Goal: Book appointment/travel/reservation: Book appointment/travel/reservation

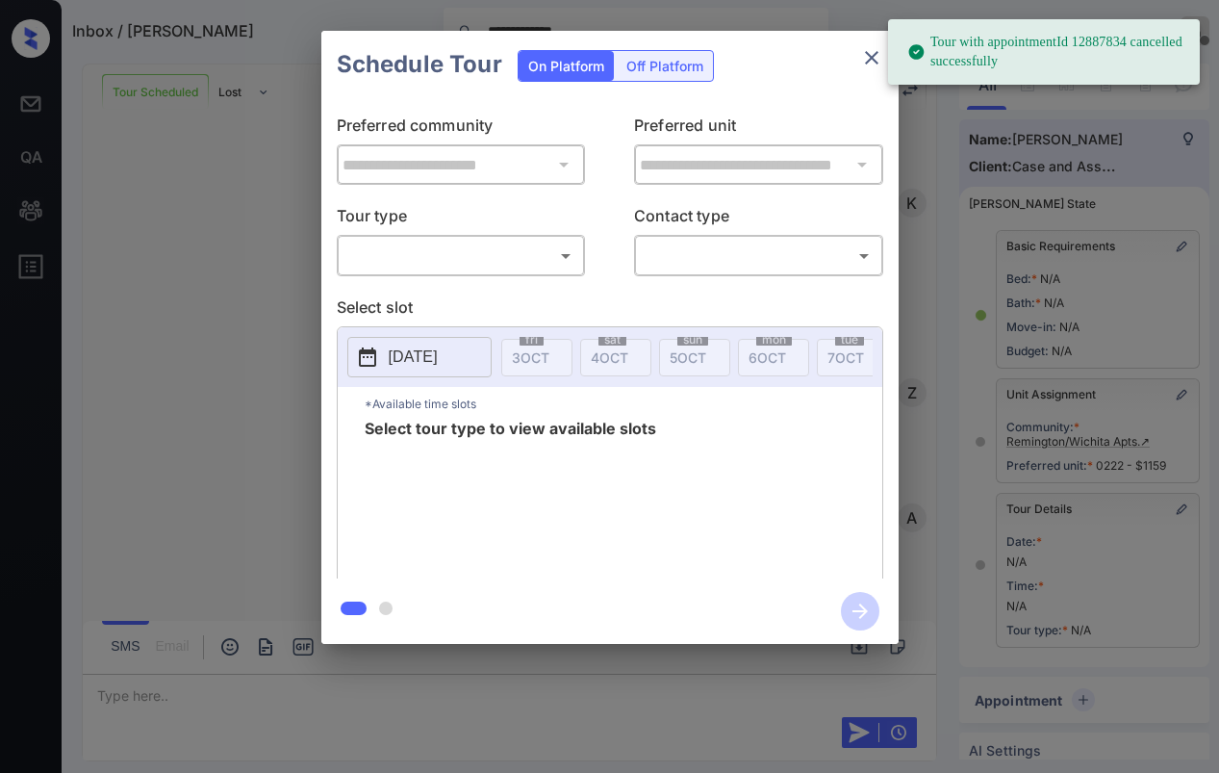
click at [437, 261] on body "**********" at bounding box center [609, 386] width 1219 height 773
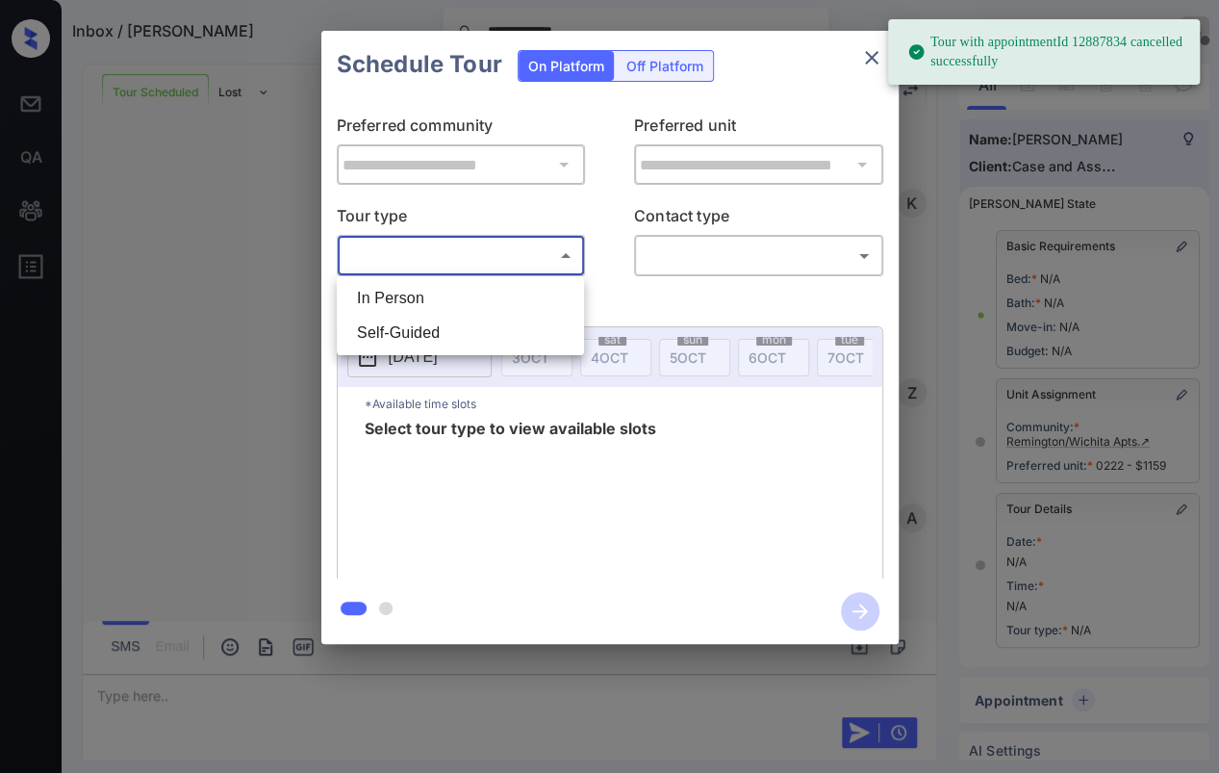
click at [399, 294] on li "In Person" at bounding box center [461, 298] width 238 height 35
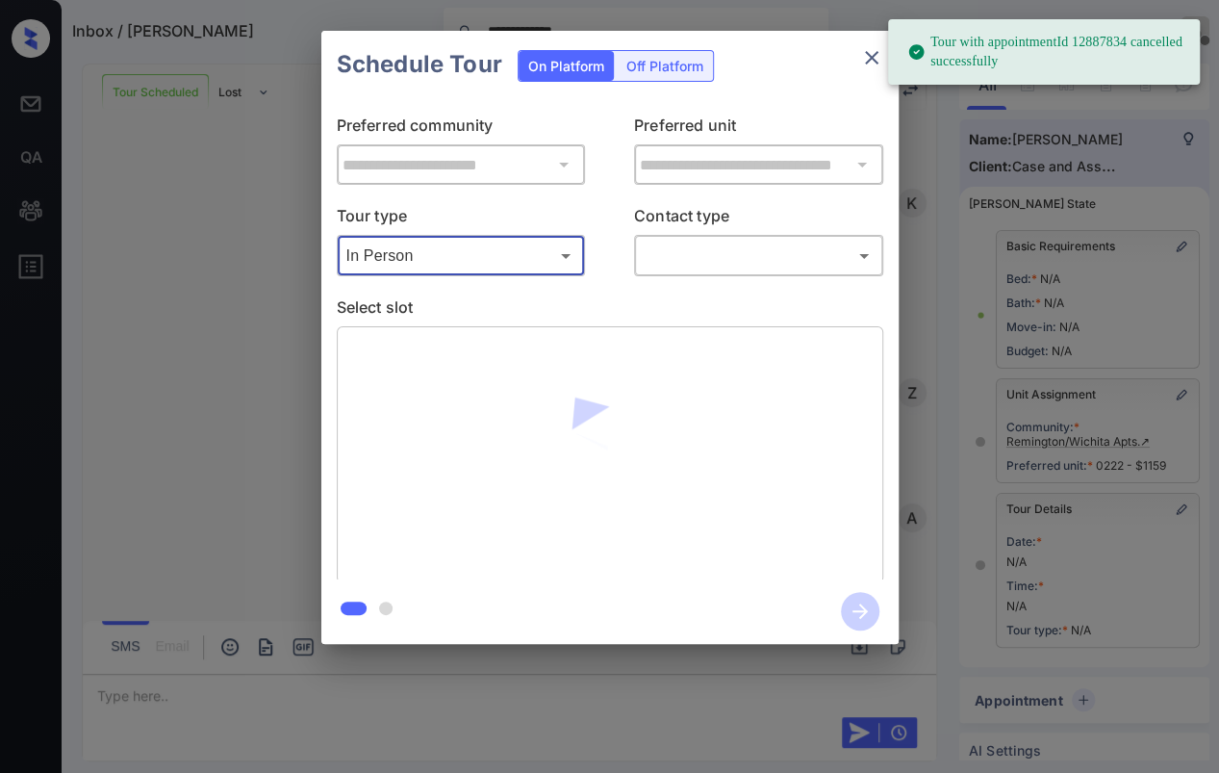
type input "********"
click at [682, 249] on div at bounding box center [609, 386] width 1219 height 773
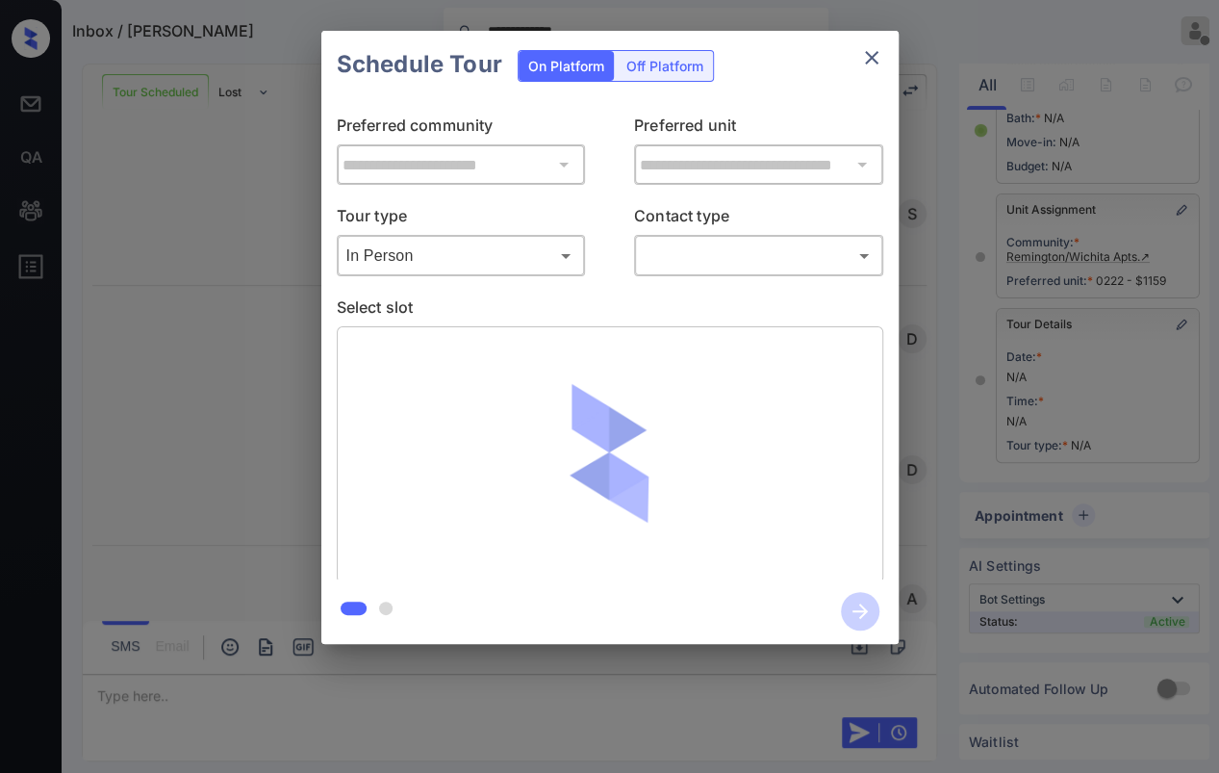
click at [701, 254] on body "**********" at bounding box center [609, 386] width 1219 height 773
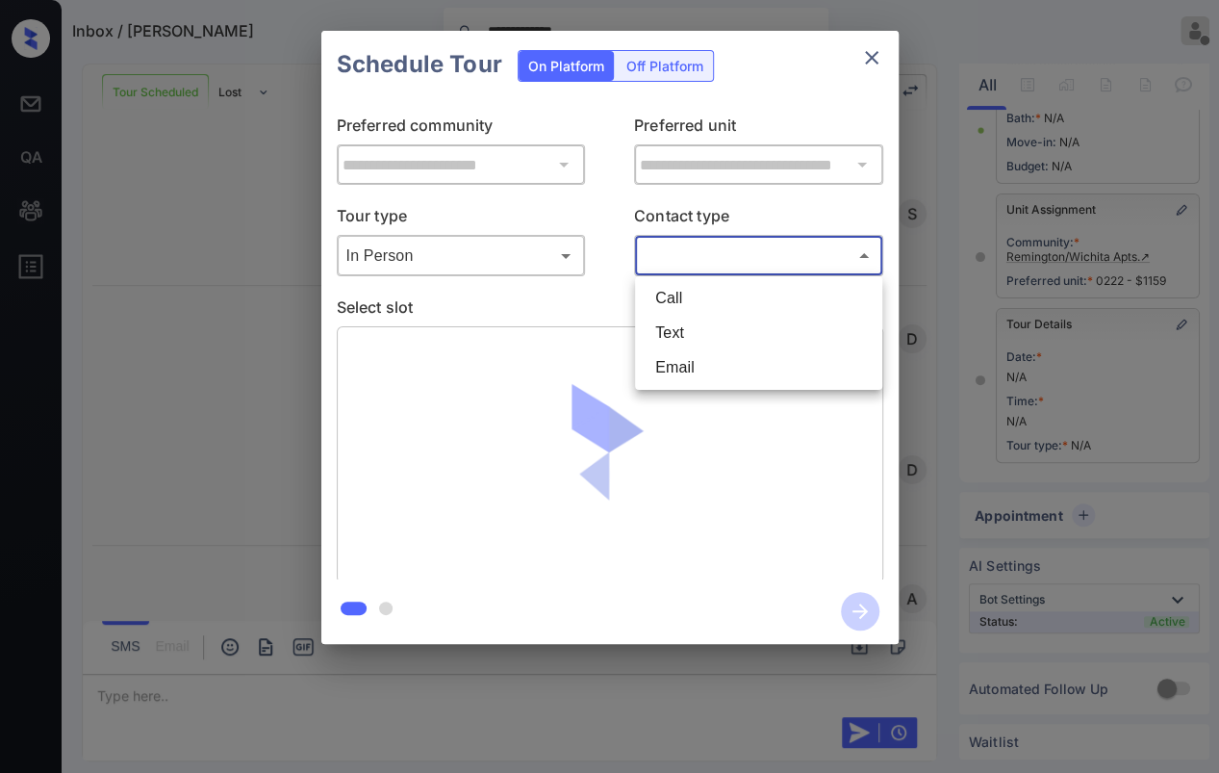
click at [682, 331] on li "Text" at bounding box center [759, 333] width 238 height 35
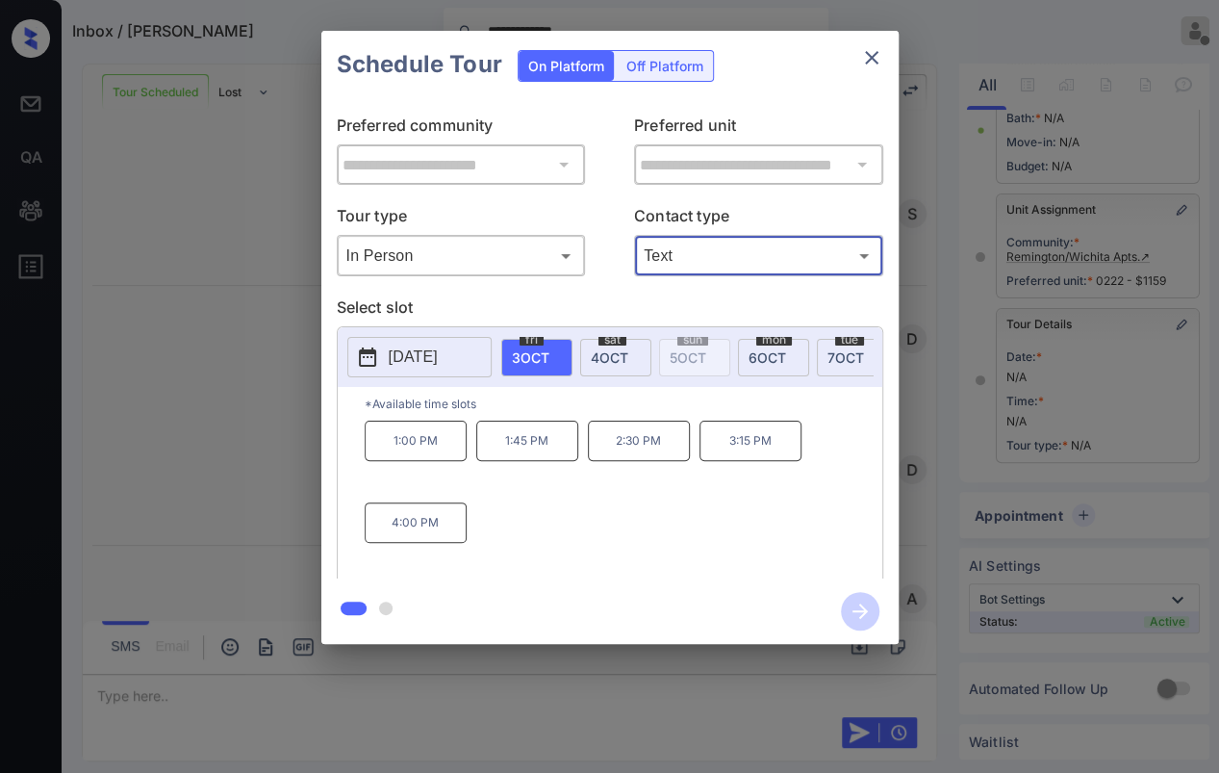
type input "****"
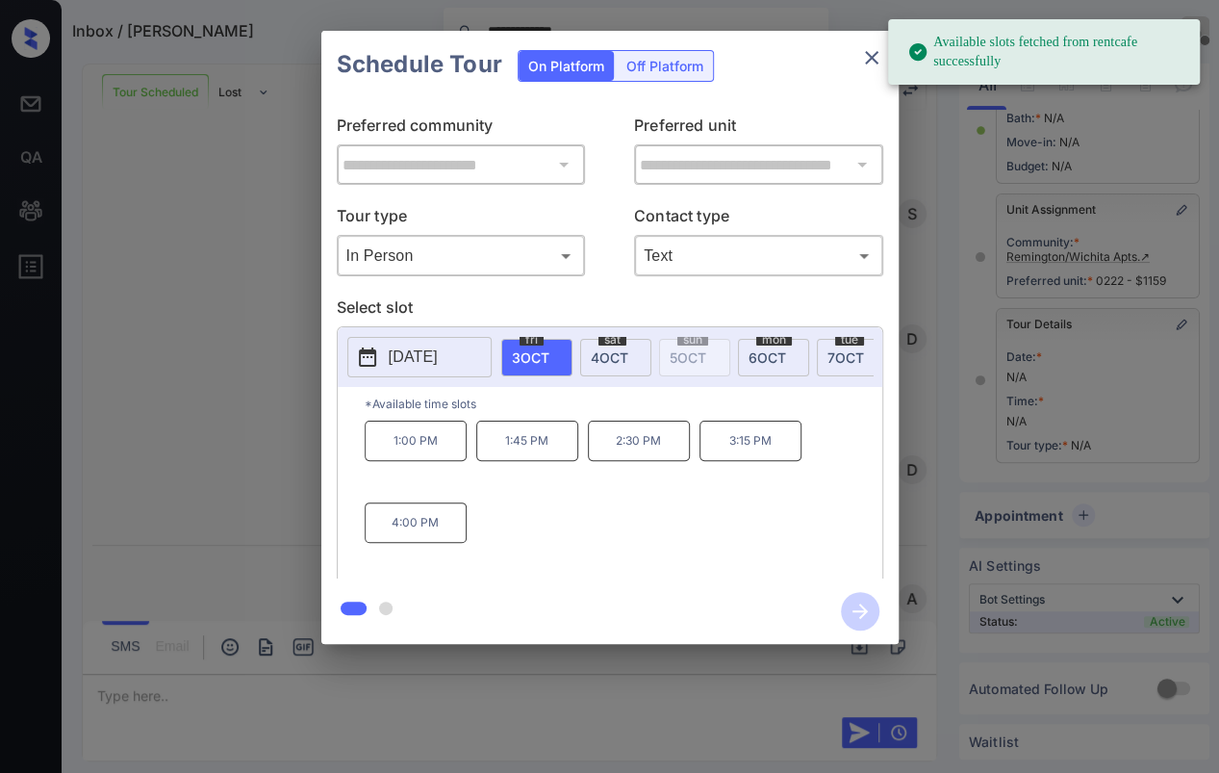
click at [624, 355] on span "4 OCT" at bounding box center [610, 357] width 38 height 16
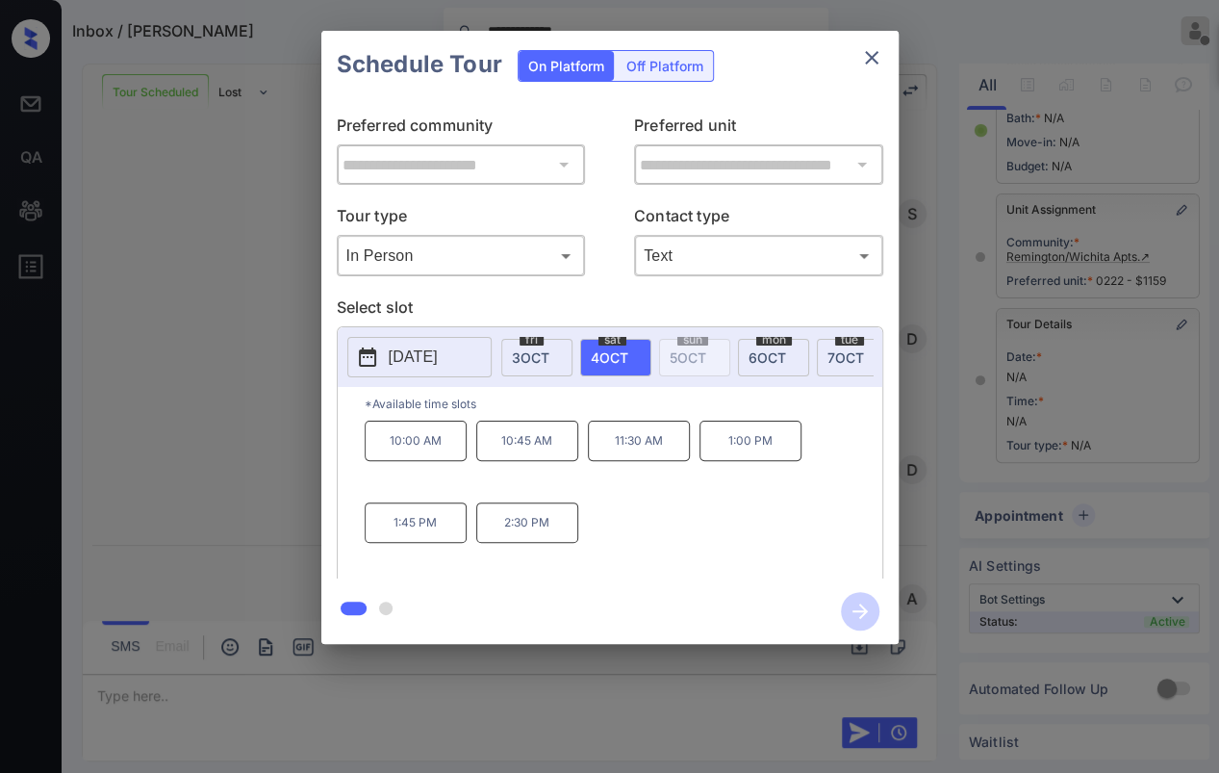
click at [731, 452] on p "1:00 PM" at bounding box center [751, 441] width 102 height 40
click at [862, 611] on icon "button" at bounding box center [860, 610] width 15 height 15
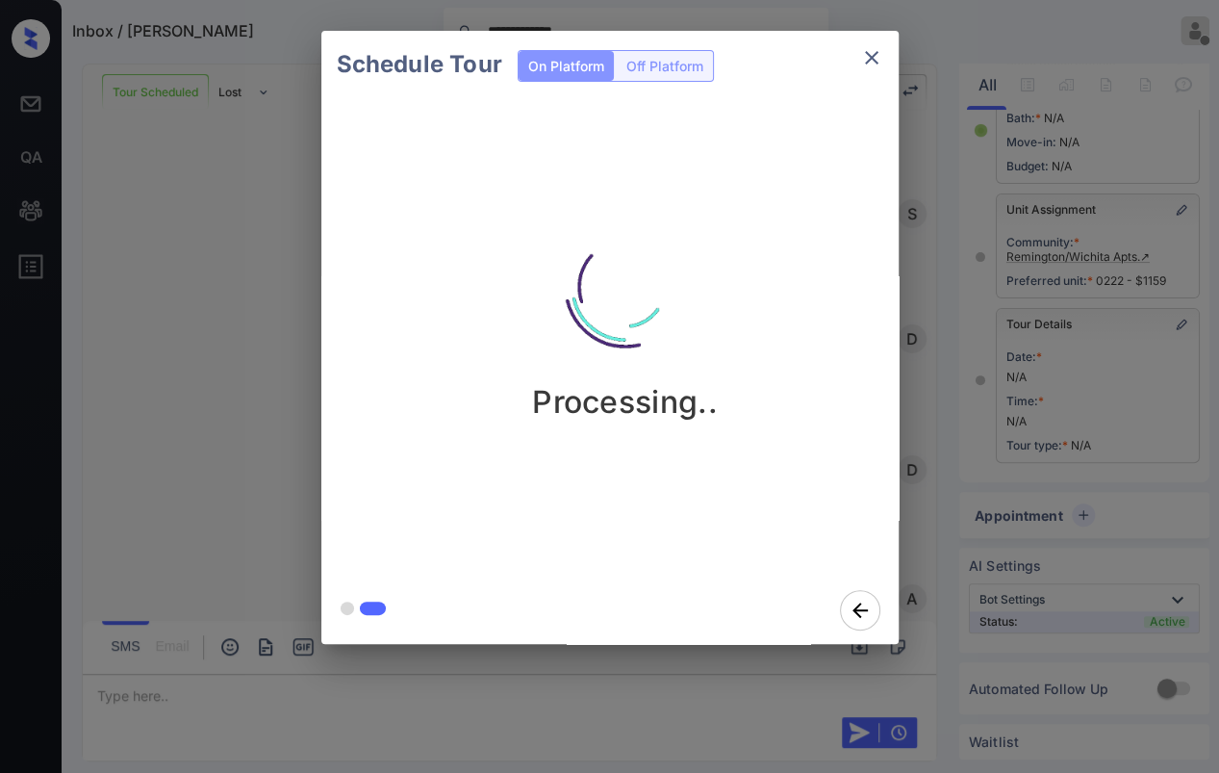
click at [143, 303] on div "Schedule Tour On Platform Off Platform Processing.." at bounding box center [609, 337] width 1219 height 675
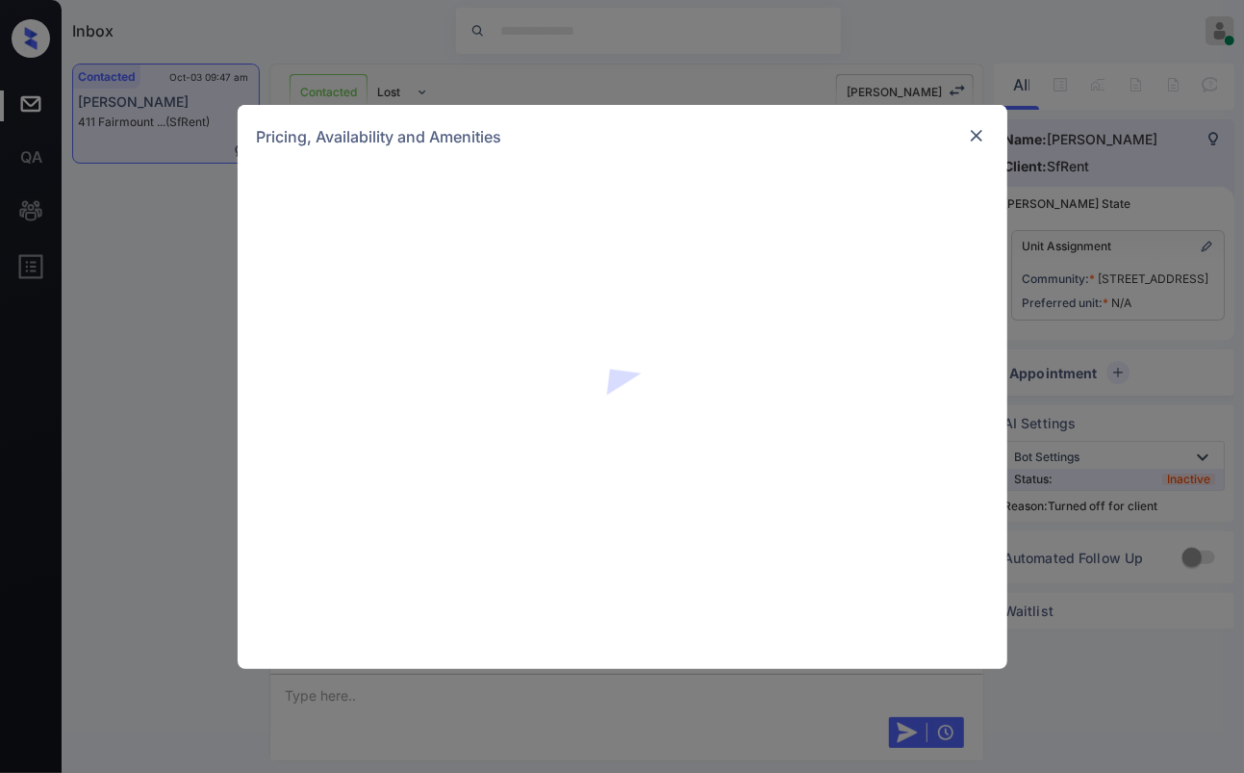
scroll to position [2215, 0]
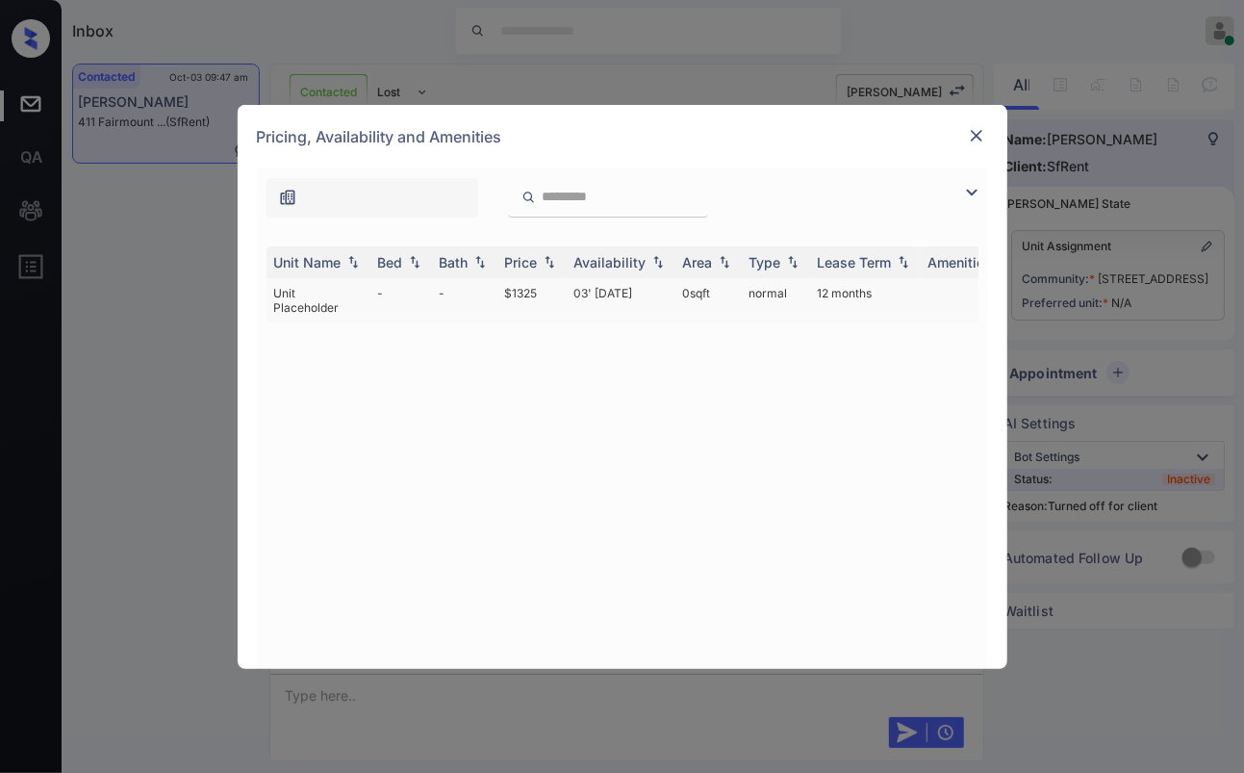
click at [340, 300] on td "Unit Placeholder" at bounding box center [319, 300] width 104 height 44
click at [341, 299] on td "Unit Placeholder" at bounding box center [319, 300] width 104 height 44
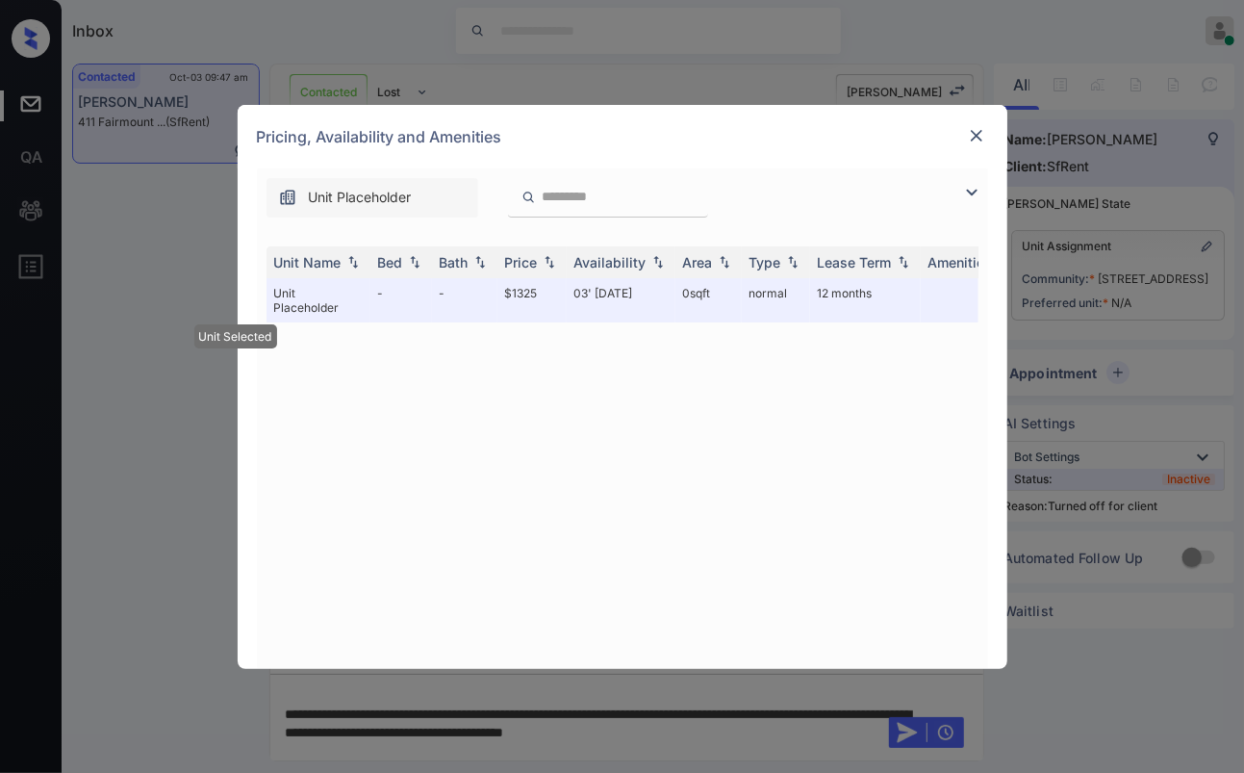
click at [975, 133] on img at bounding box center [976, 135] width 19 height 19
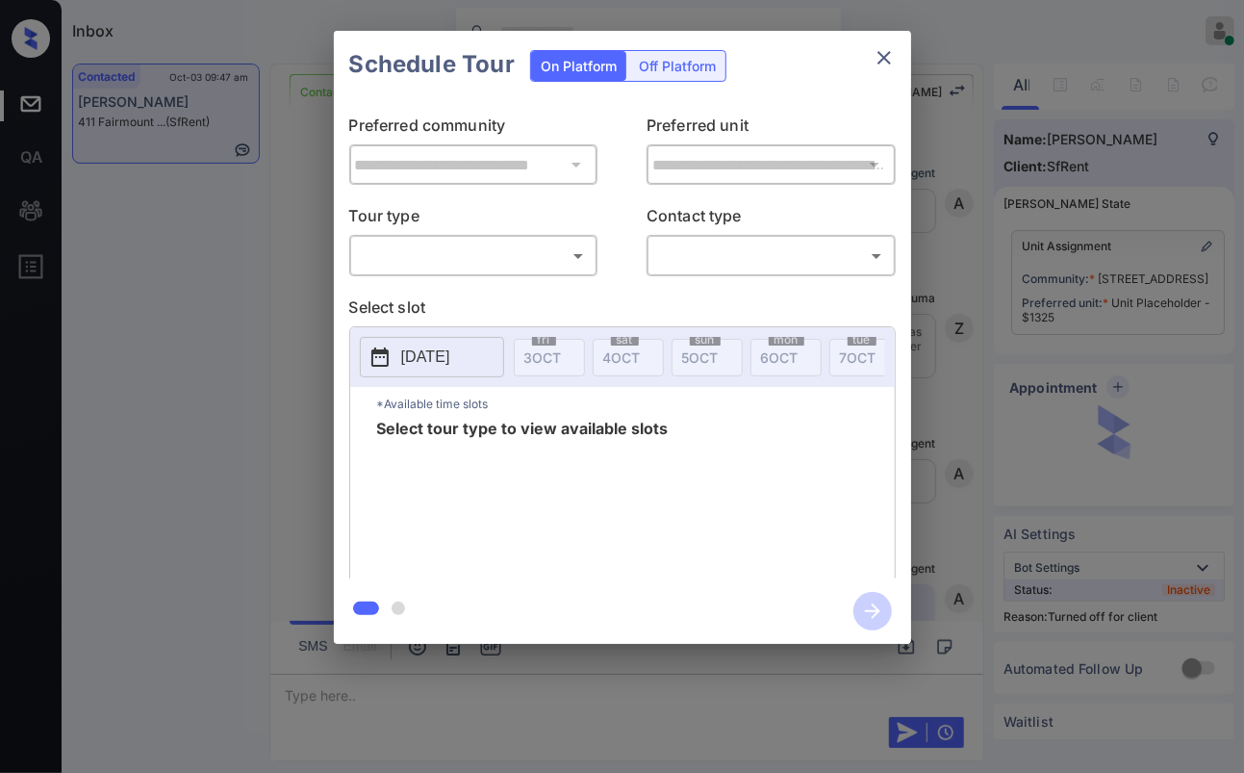
scroll to position [2215, 0]
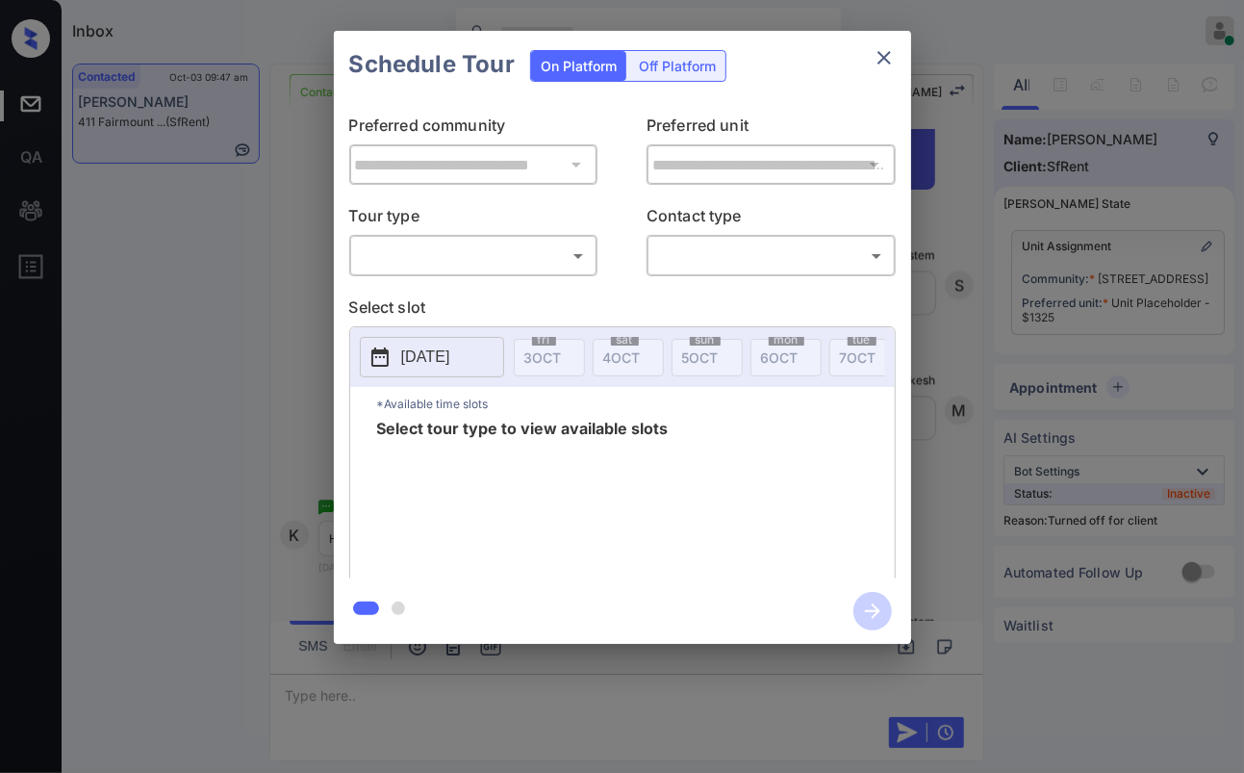
click at [704, 73] on div "Off Platform" at bounding box center [677, 66] width 96 height 30
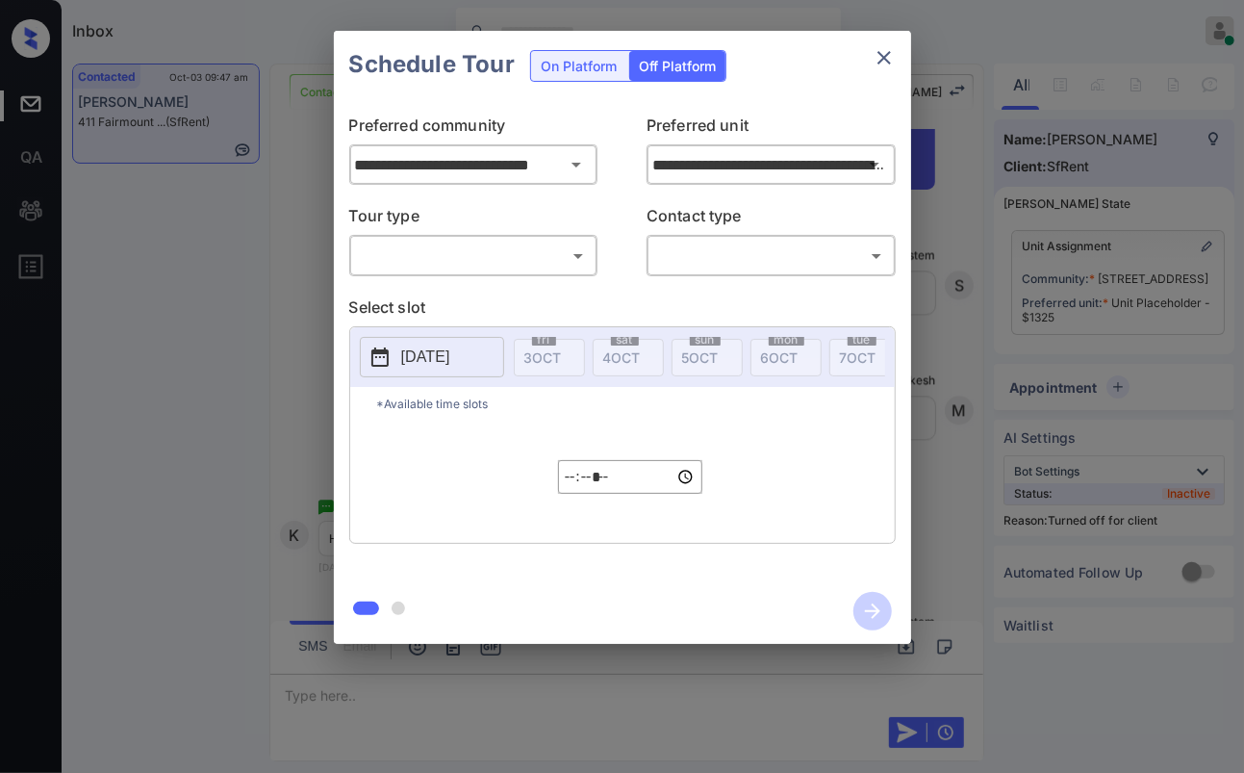
click at [445, 241] on body "Inbox Danielle Dela Cruz Online Set yourself offline Set yourself on break Prof…" at bounding box center [622, 386] width 1244 height 773
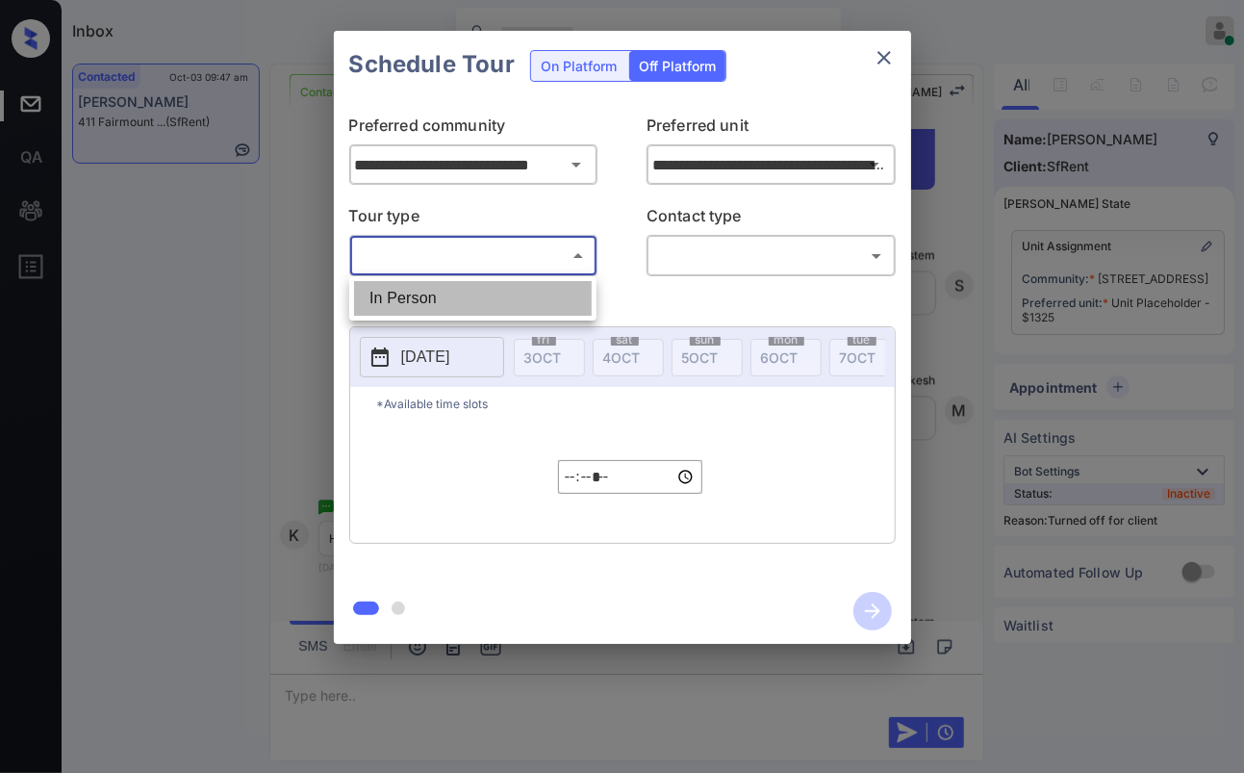
click at [421, 288] on li "In Person" at bounding box center [473, 298] width 238 height 35
type input "********"
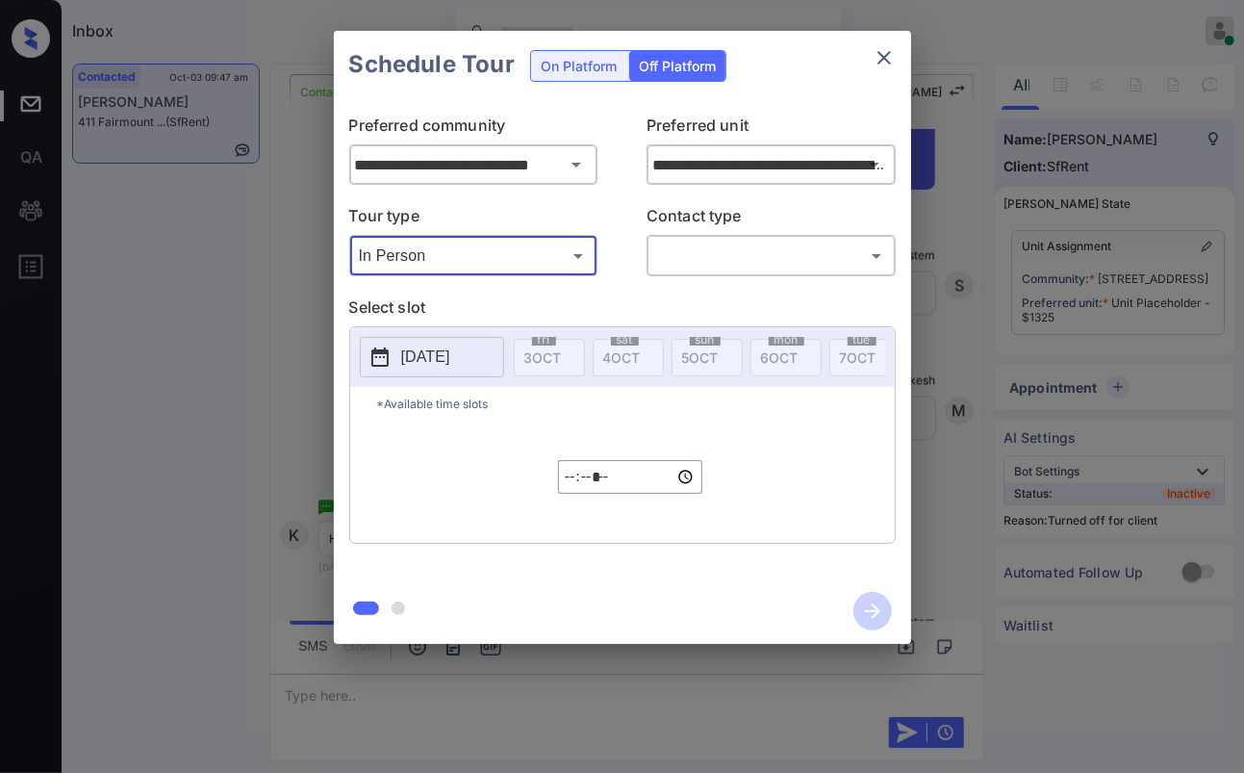
click at [736, 245] on body "Inbox Danielle Dela Cruz Online Set yourself offline Set yourself on break Prof…" at bounding box center [622, 386] width 1244 height 773
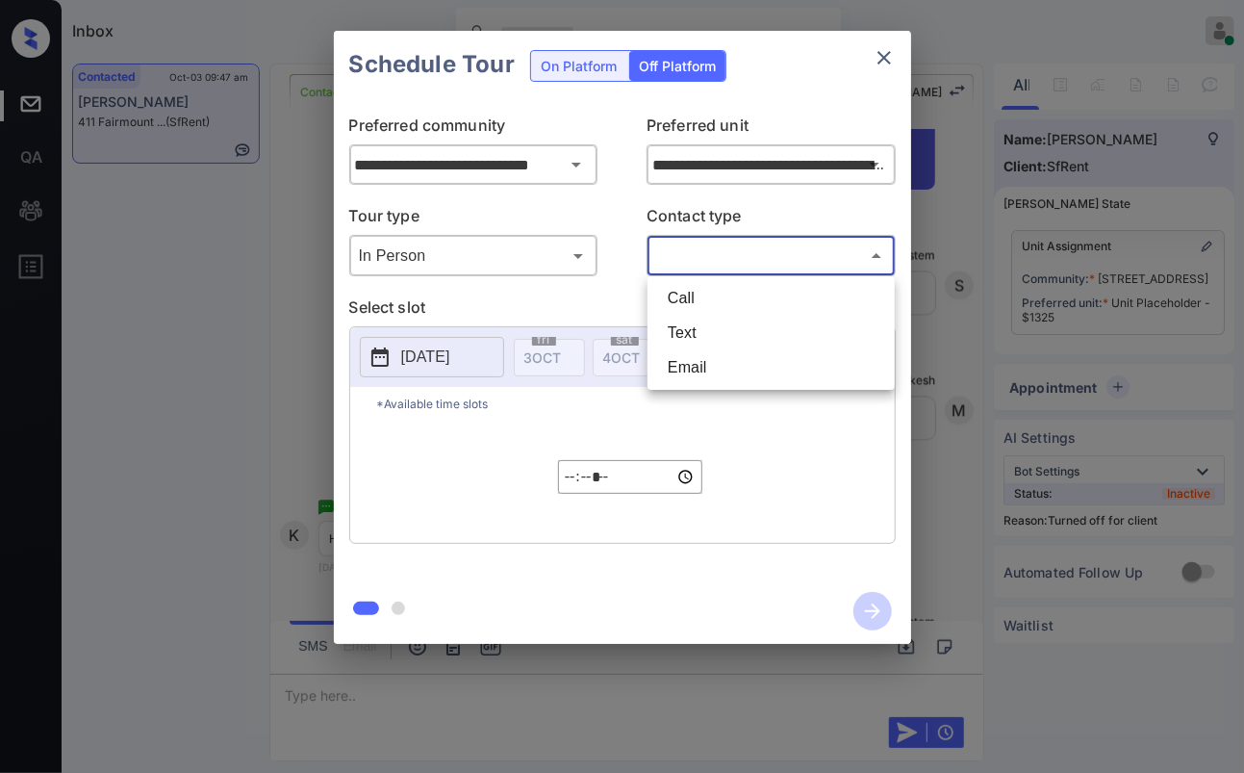
click at [687, 339] on li "Text" at bounding box center [772, 333] width 238 height 35
type input "****"
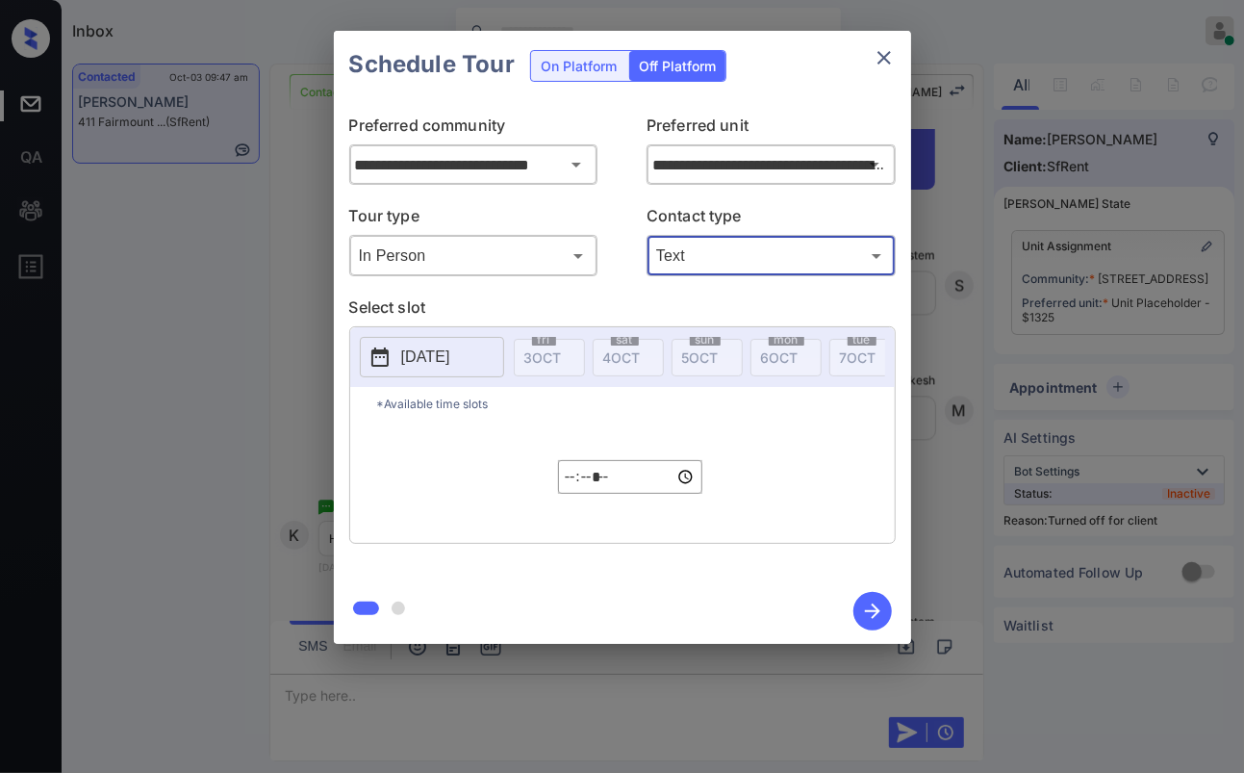
click at [436, 349] on p "[DATE]" at bounding box center [425, 357] width 49 height 23
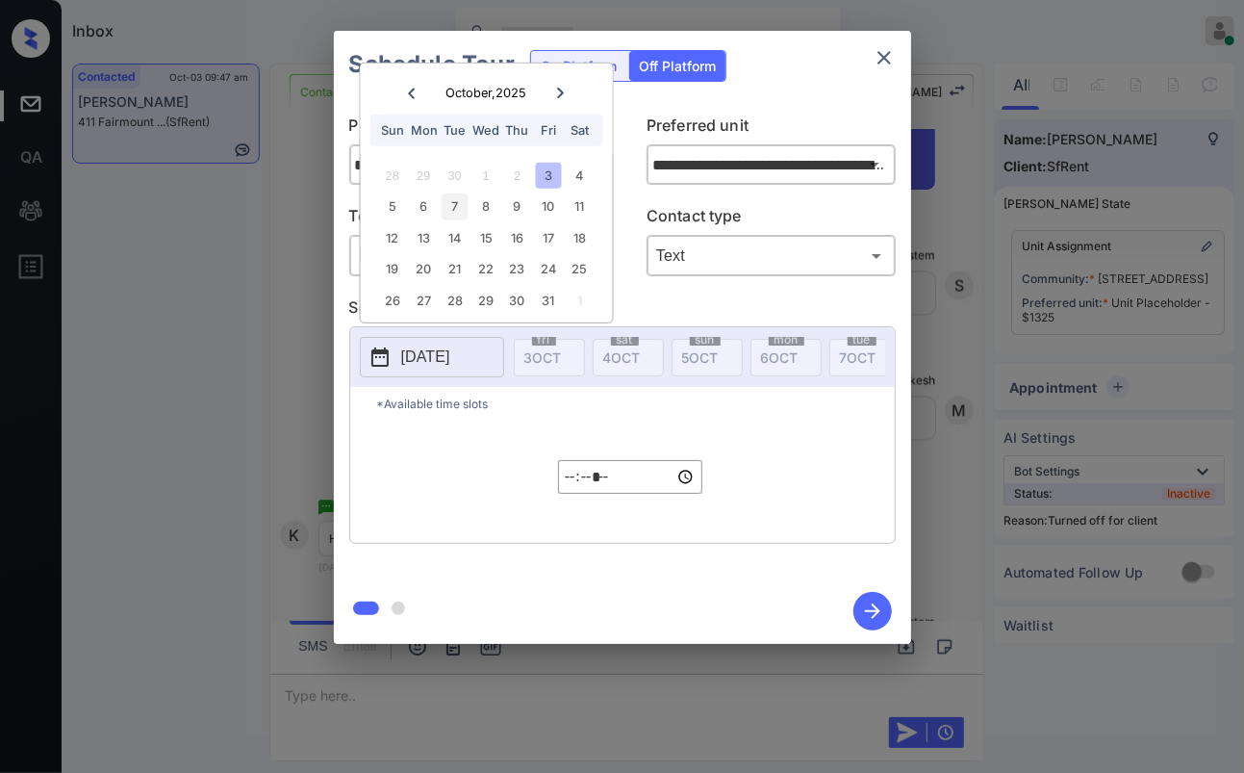
click at [456, 210] on div "7" at bounding box center [455, 206] width 26 height 26
click at [593, 491] on input "*****" at bounding box center [630, 477] width 144 height 34
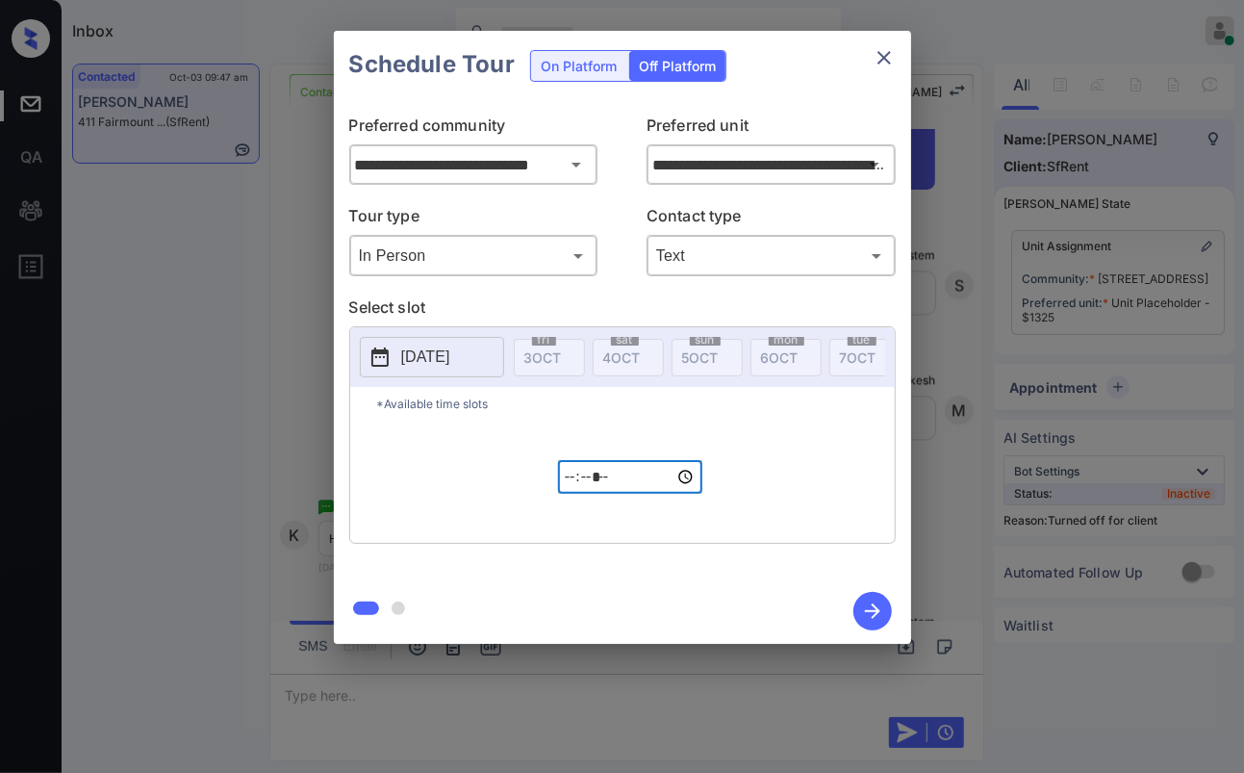
click at [569, 491] on input "*****" at bounding box center [630, 477] width 144 height 34
type input "*****"
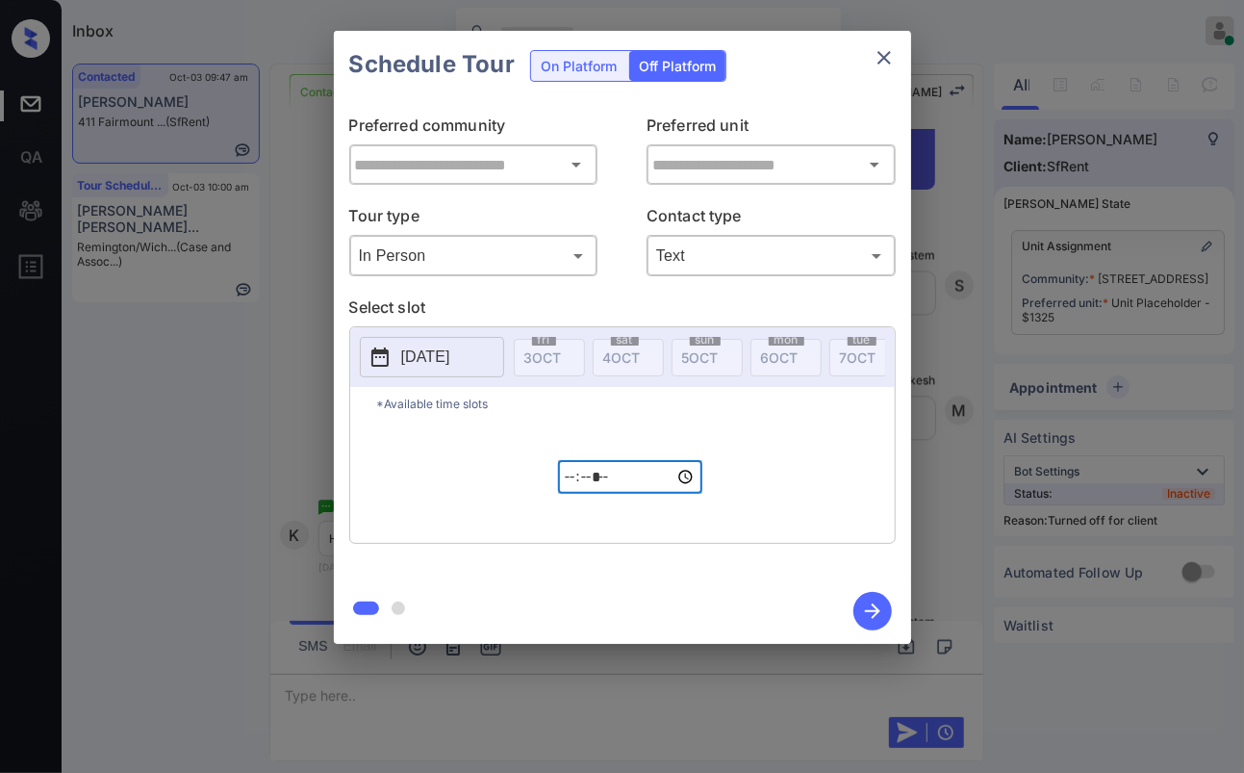
type input "**********"
click at [625, 489] on input "*****" at bounding box center [630, 477] width 144 height 34
type input "*****"
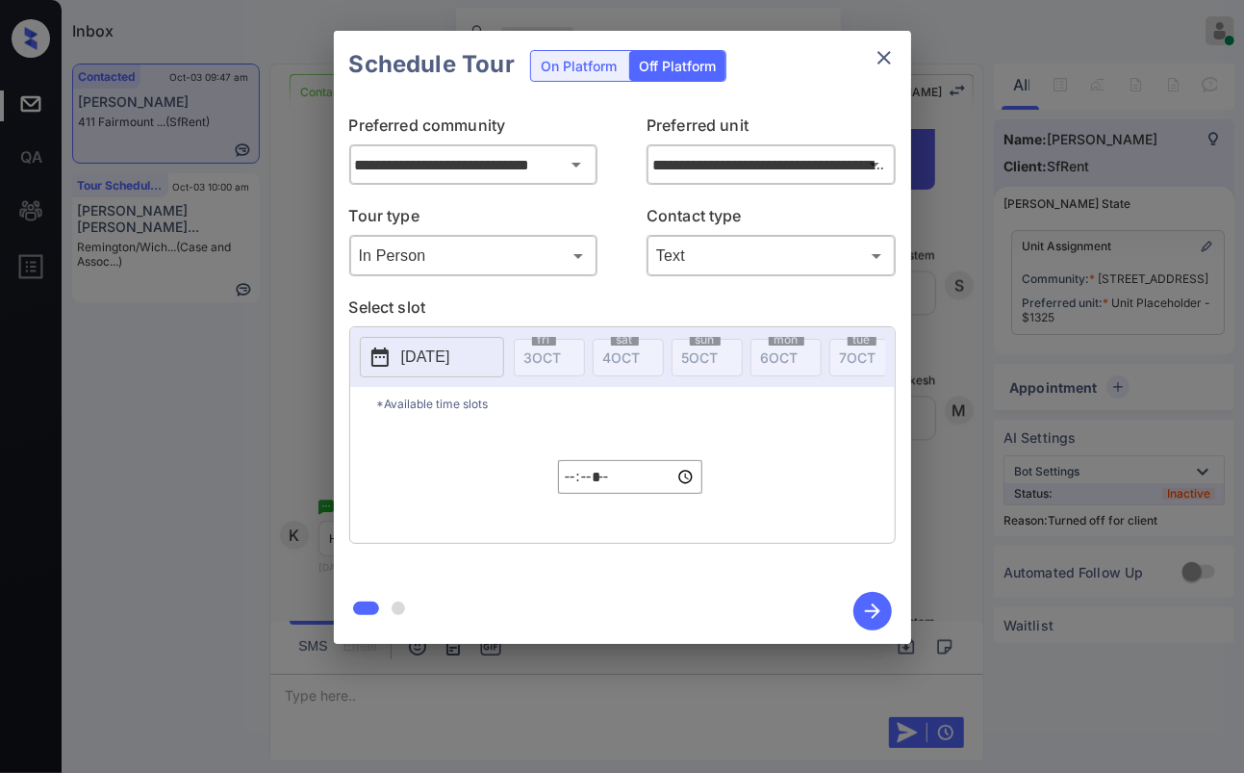
click at [801, 448] on div "*Available time slots ***** ​" at bounding box center [622, 465] width 545 height 156
click at [862, 606] on icon "button" at bounding box center [873, 611] width 38 height 38
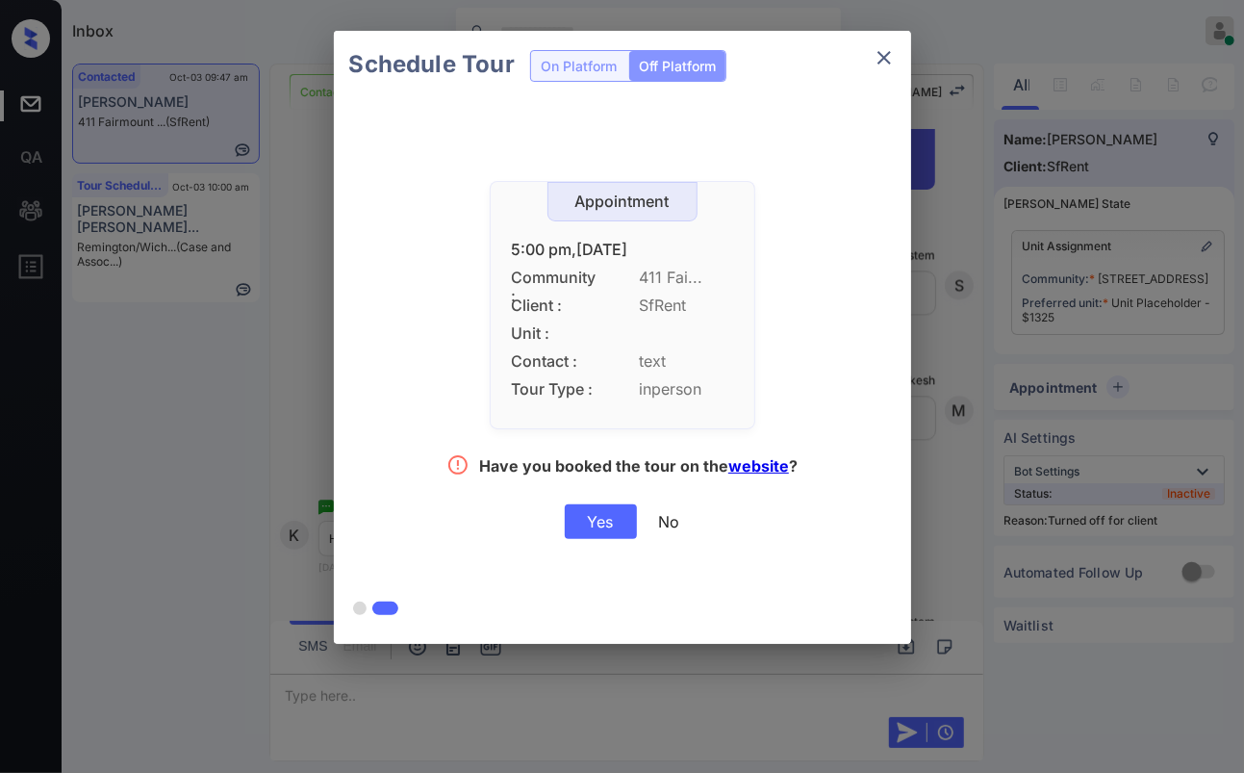
click at [601, 524] on div "Yes" at bounding box center [601, 521] width 72 height 35
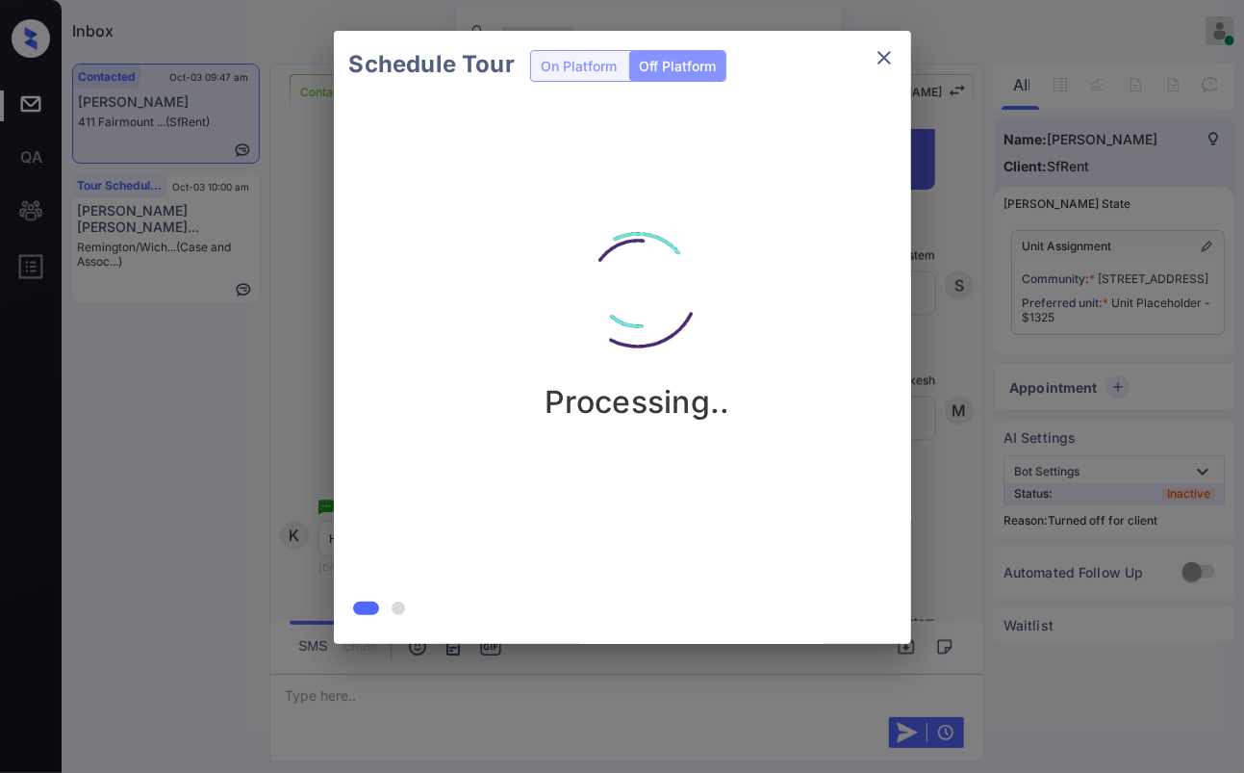
click at [305, 395] on div "Schedule Tour On Platform Off Platform Processing.." at bounding box center [622, 337] width 1244 height 675
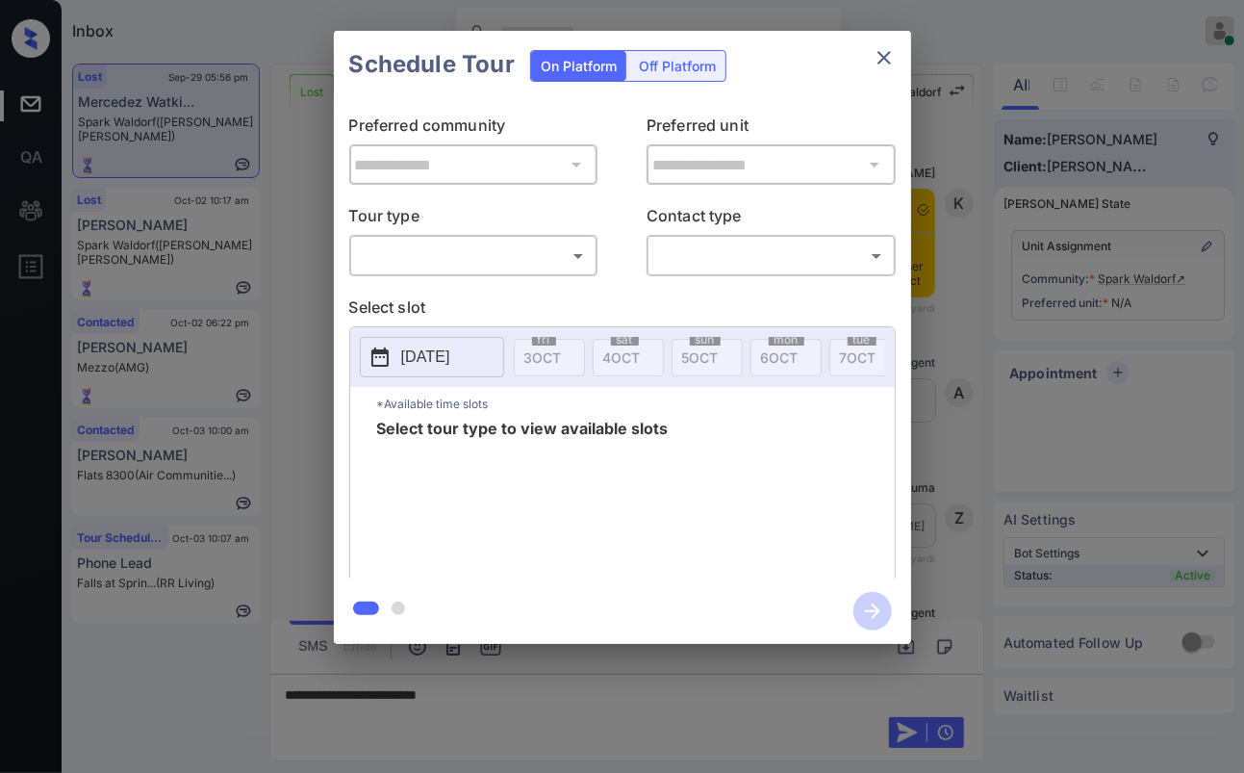
scroll to position [1686, 0]
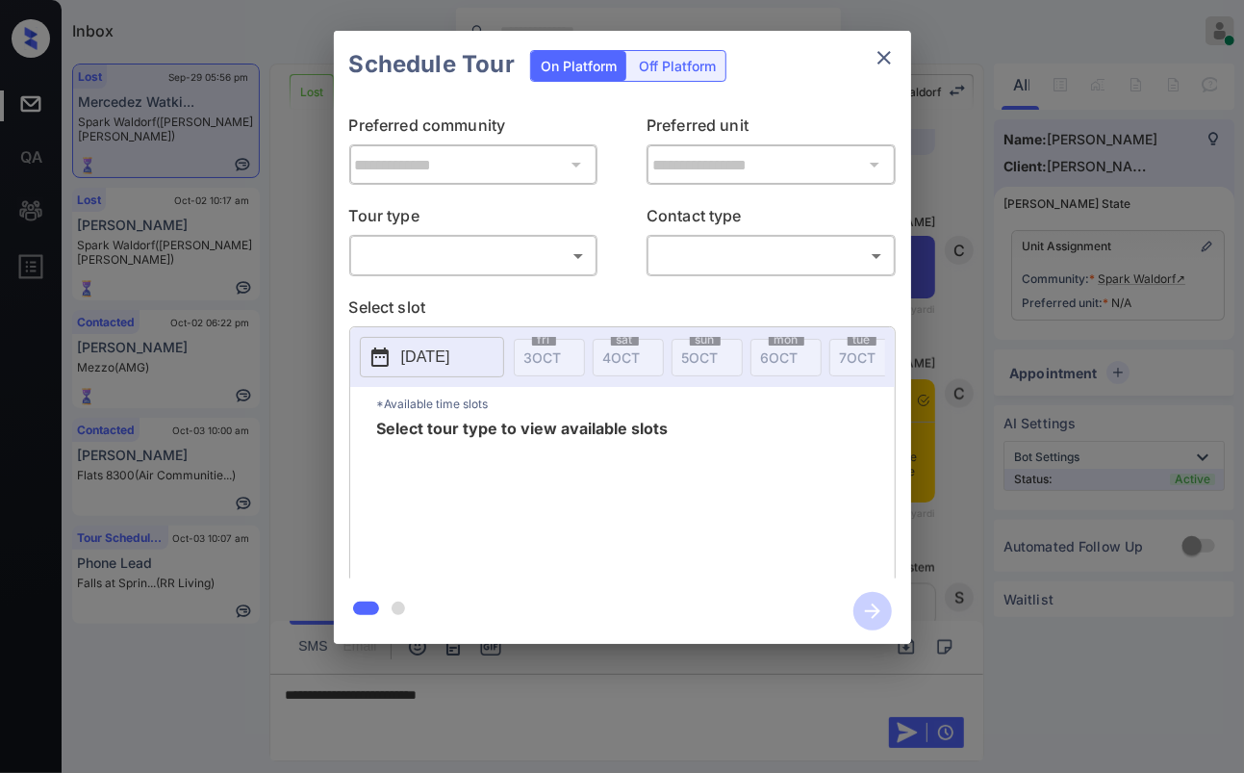
click at [441, 267] on body "Inbox Danielle Dela Cruz Online Set yourself offline Set yourself on break Prof…" at bounding box center [622, 386] width 1244 height 773
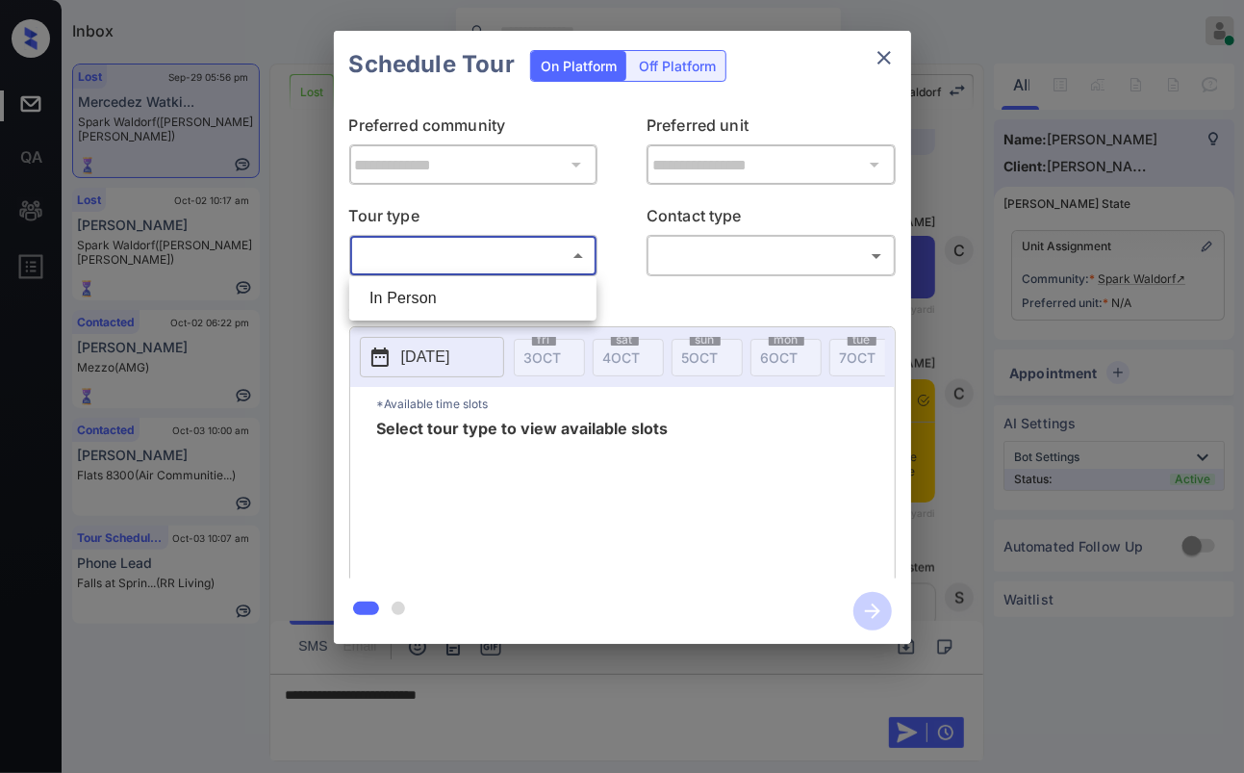
click at [430, 298] on li "In Person" at bounding box center [473, 298] width 238 height 35
type input "********"
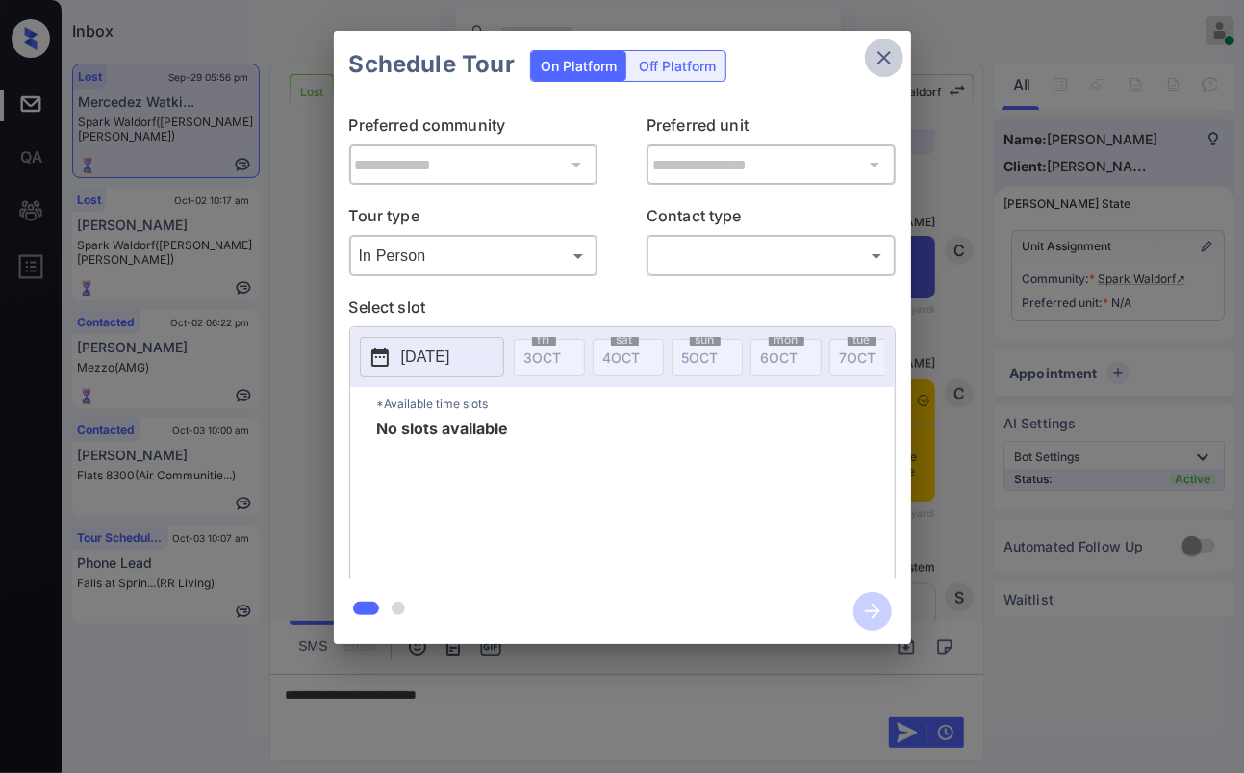
click at [891, 53] on icon "close" at bounding box center [884, 57] width 23 height 23
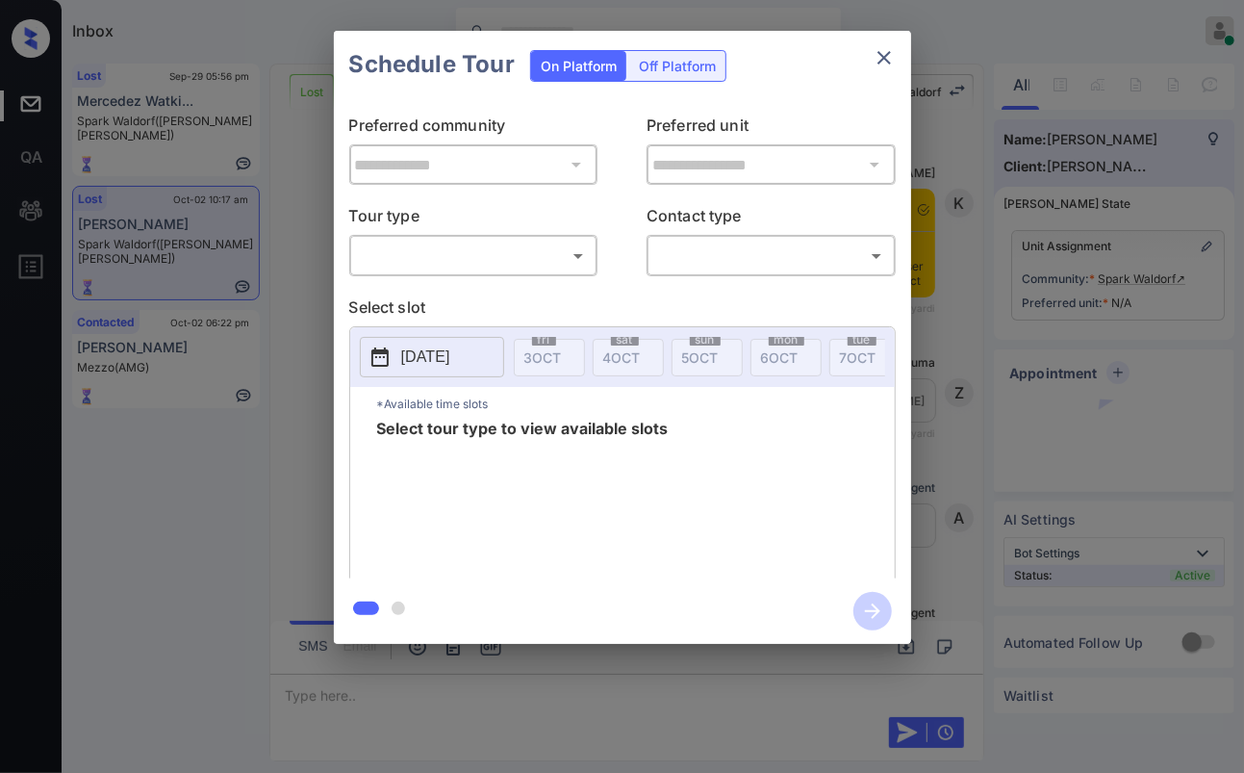
scroll to position [9046, 0]
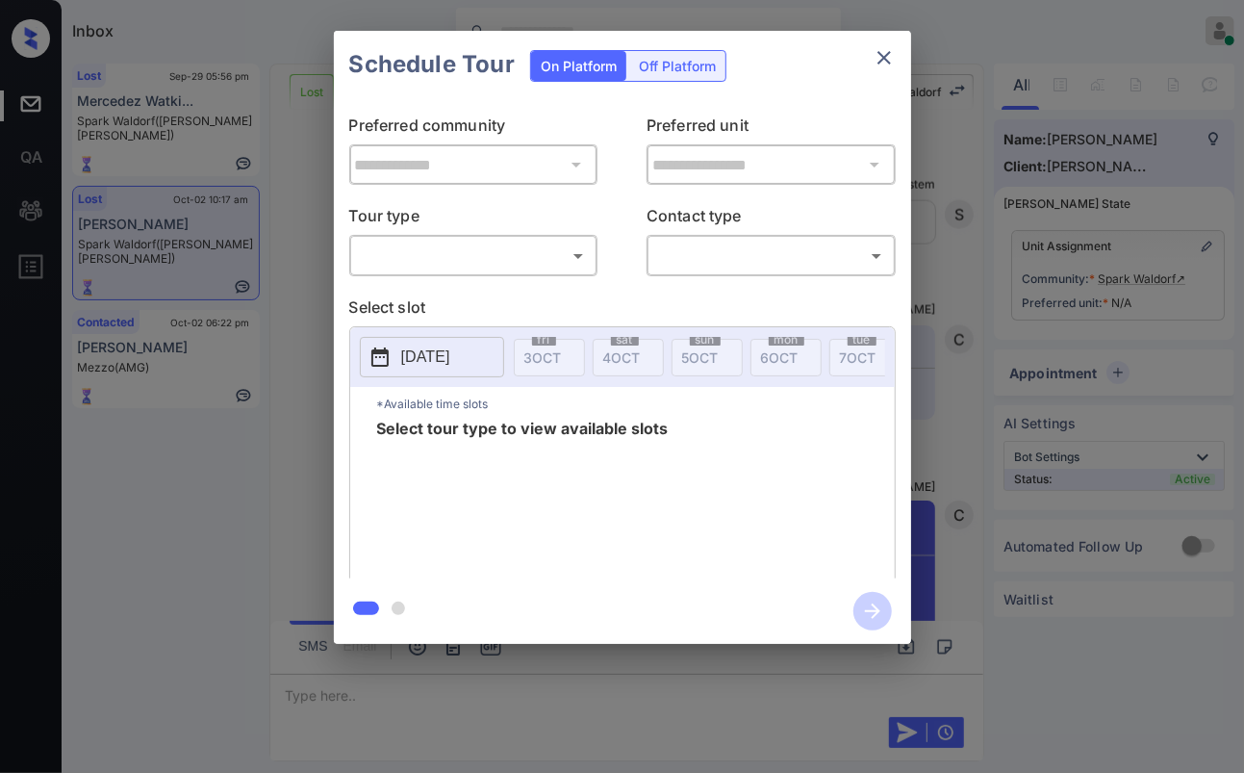
click at [436, 271] on div "​ ​" at bounding box center [473, 255] width 249 height 41
click at [436, 269] on body "Inbox [PERSON_NAME] [PERSON_NAME] Online Set yourself offline Set yourself on b…" at bounding box center [622, 386] width 1244 height 773
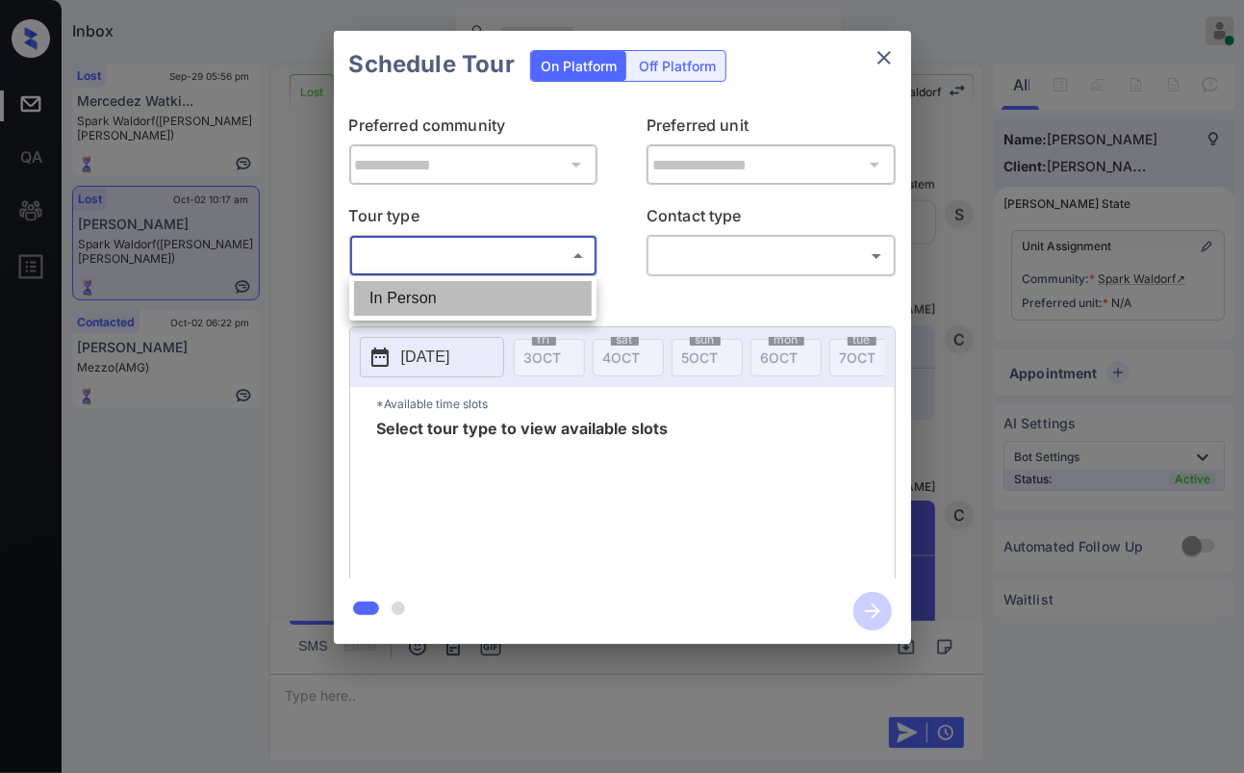
click at [416, 311] on li "In Person" at bounding box center [473, 298] width 238 height 35
type input "********"
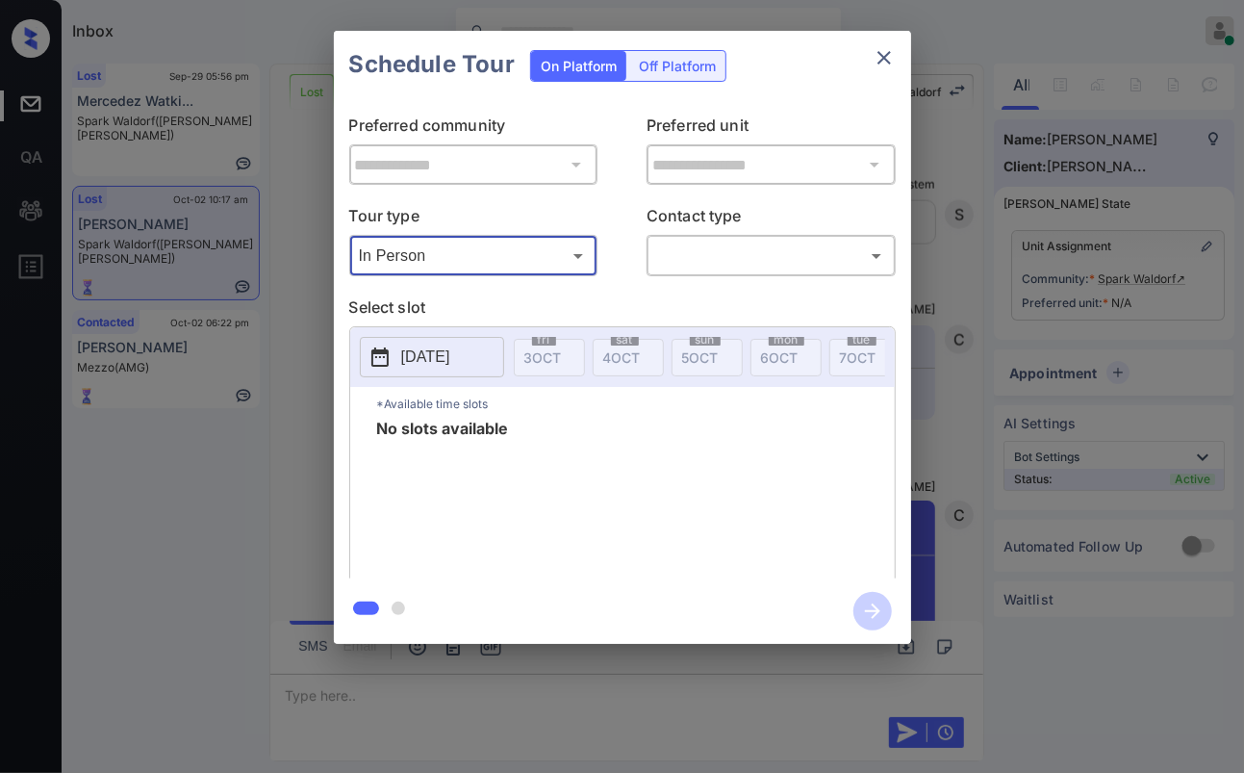
click at [876, 48] on icon "close" at bounding box center [884, 57] width 23 height 23
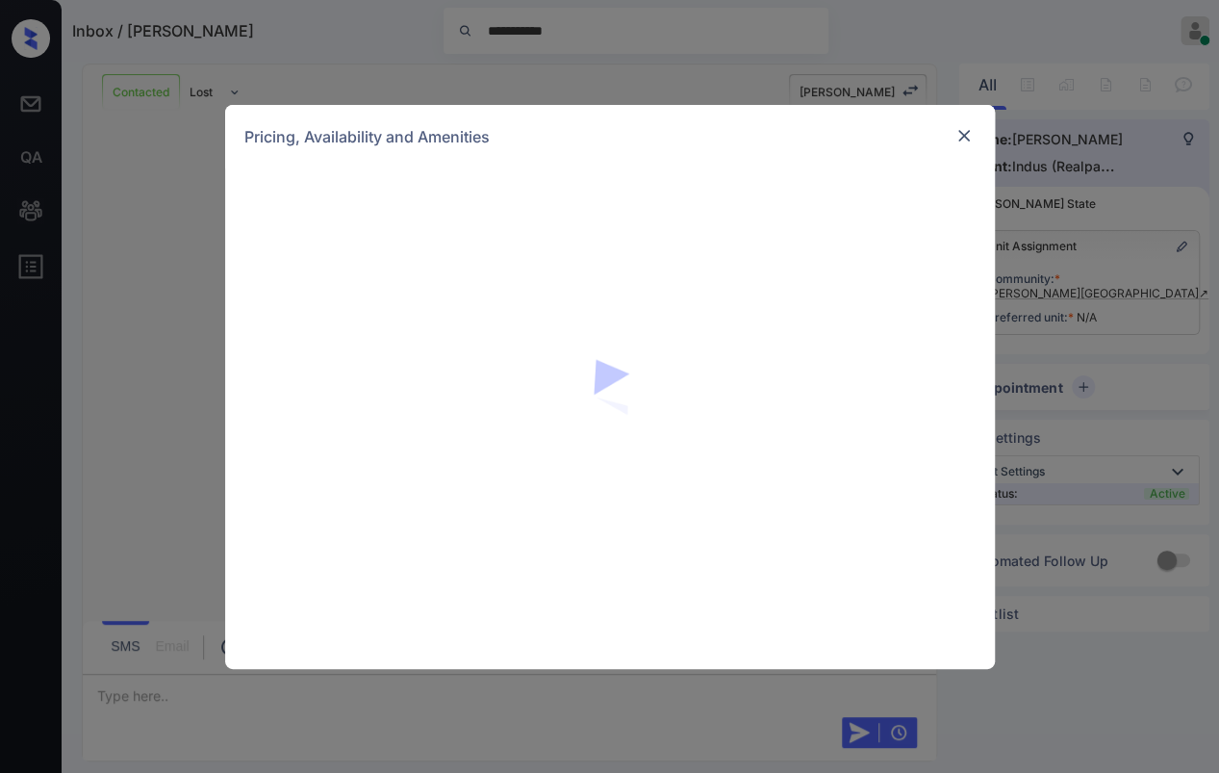
scroll to position [1491, 0]
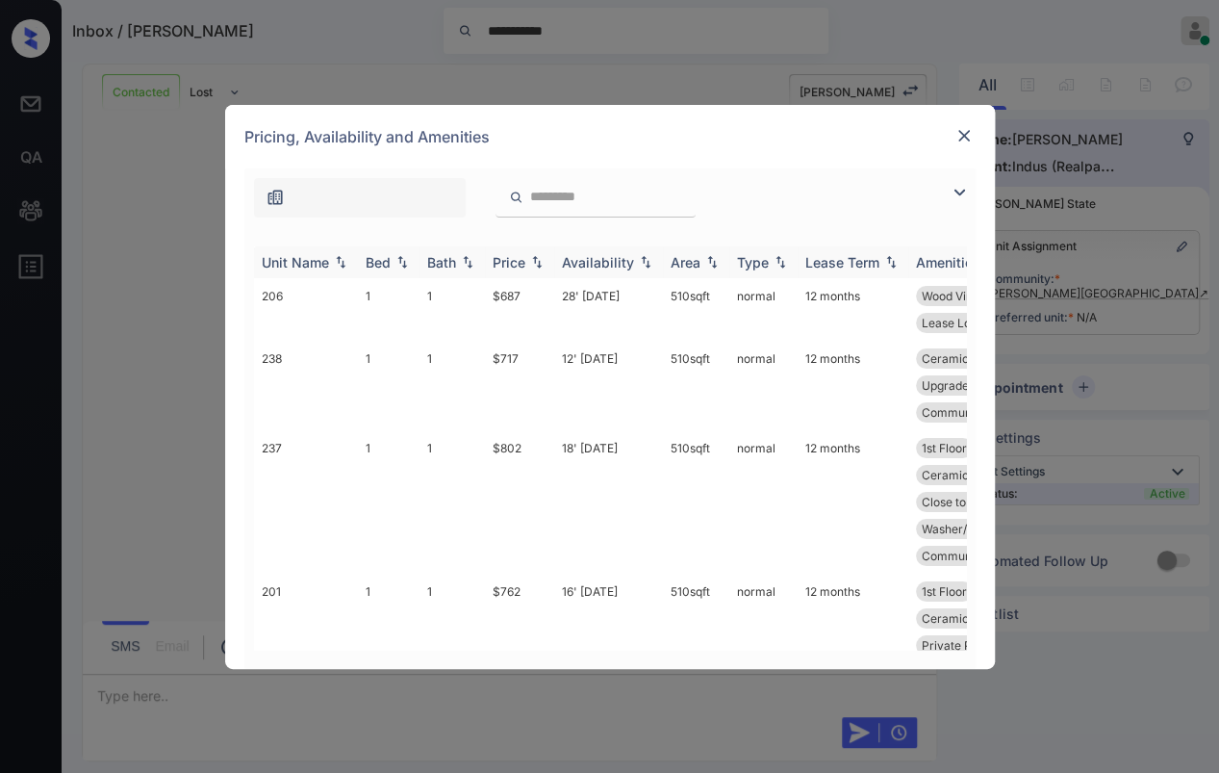
click at [390, 263] on div "Bed" at bounding box center [378, 262] width 25 height 16
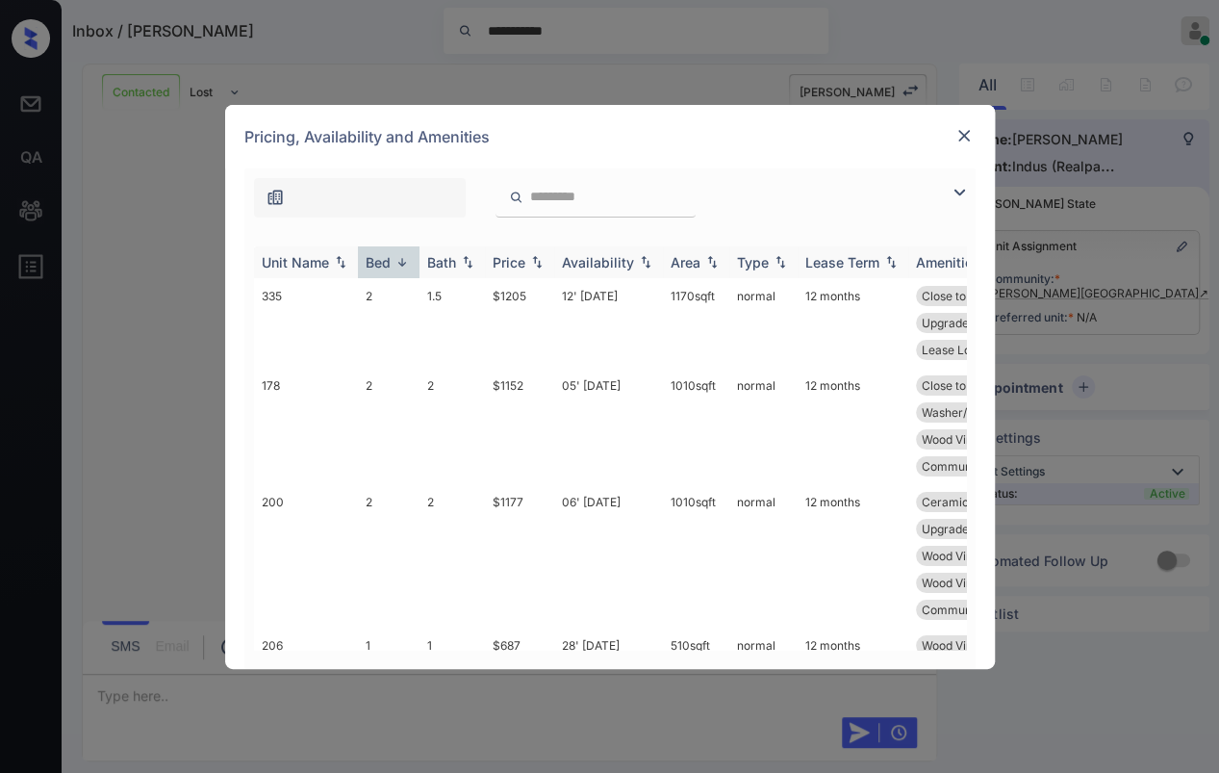
click at [390, 263] on div "Bed" at bounding box center [378, 262] width 25 height 16
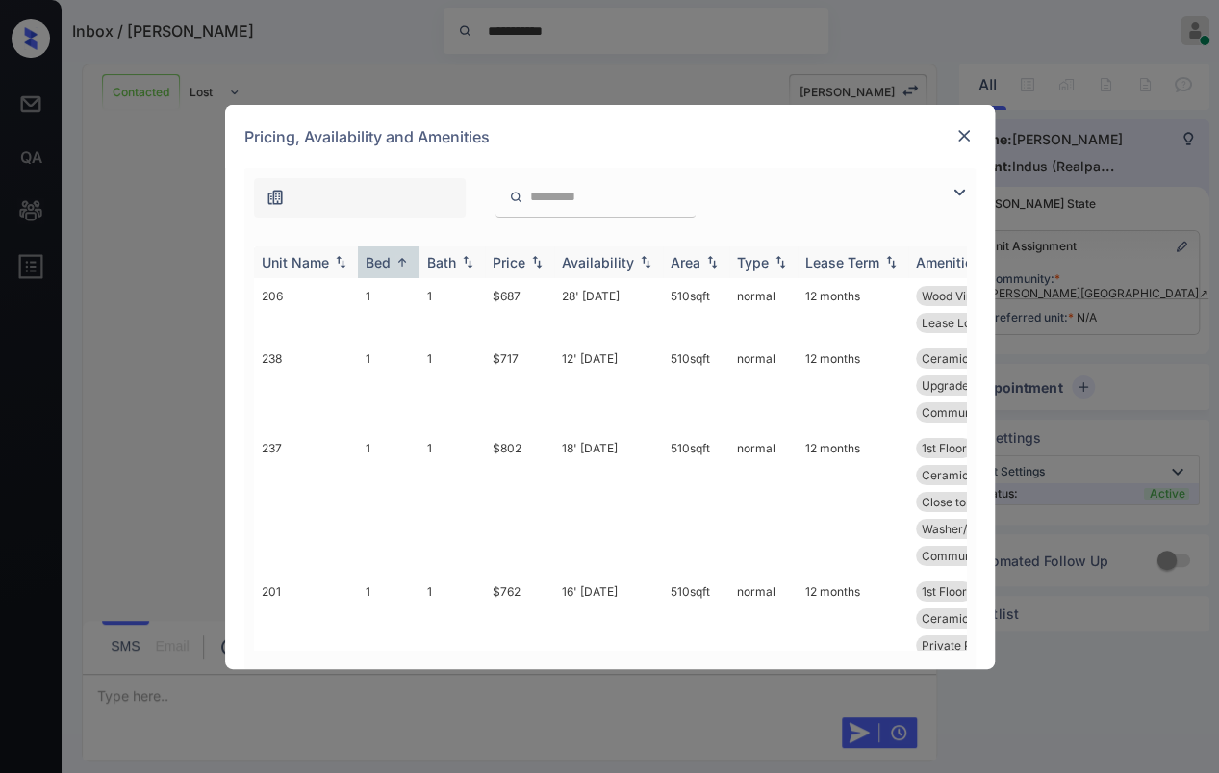
click at [390, 263] on div "Bed" at bounding box center [378, 262] width 25 height 16
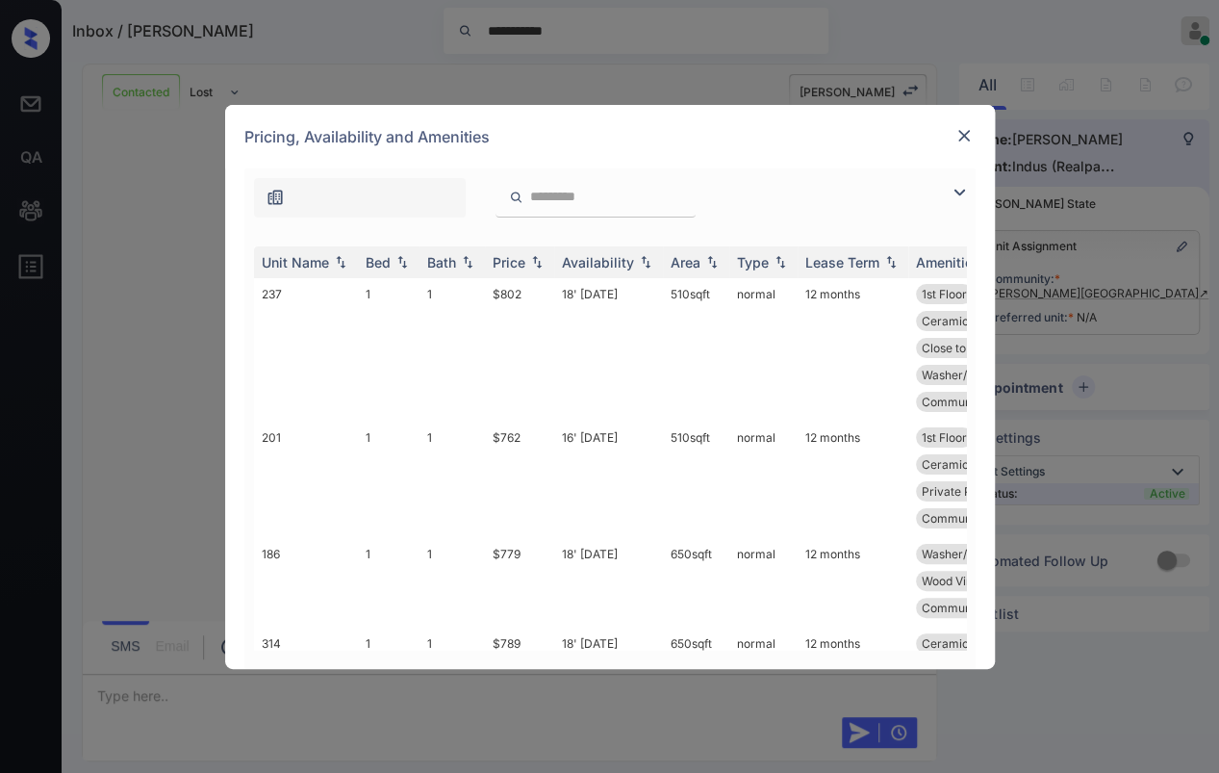
scroll to position [0, 0]
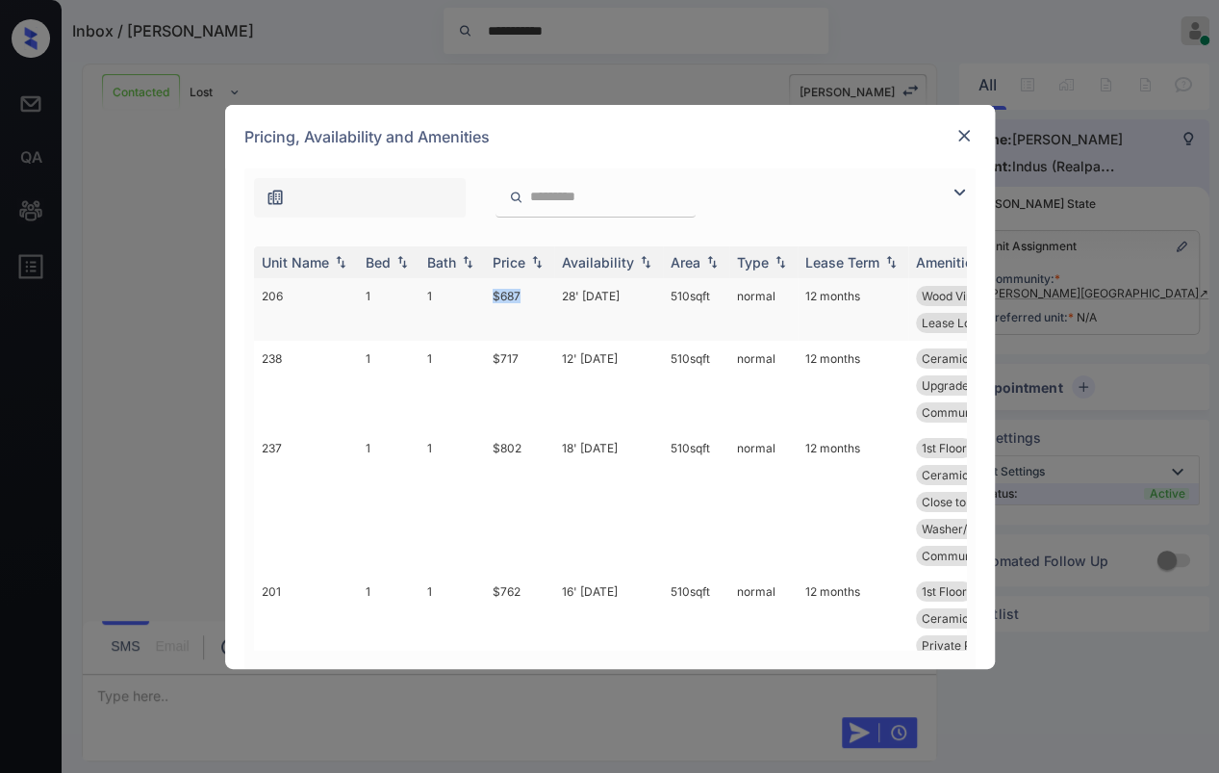
drag, startPoint x: 477, startPoint y: 294, endPoint x: 527, endPoint y: 294, distance: 50.0
click at [527, 294] on tr "206 1 1 $687 28' Aug 25 510 sqft normal 12 months Wood Vinyl Bed ... Wood Vinyl…" at bounding box center [757, 309] width 1006 height 63
copy tr "$687"
click at [445, 297] on td "1" at bounding box center [452, 309] width 65 height 63
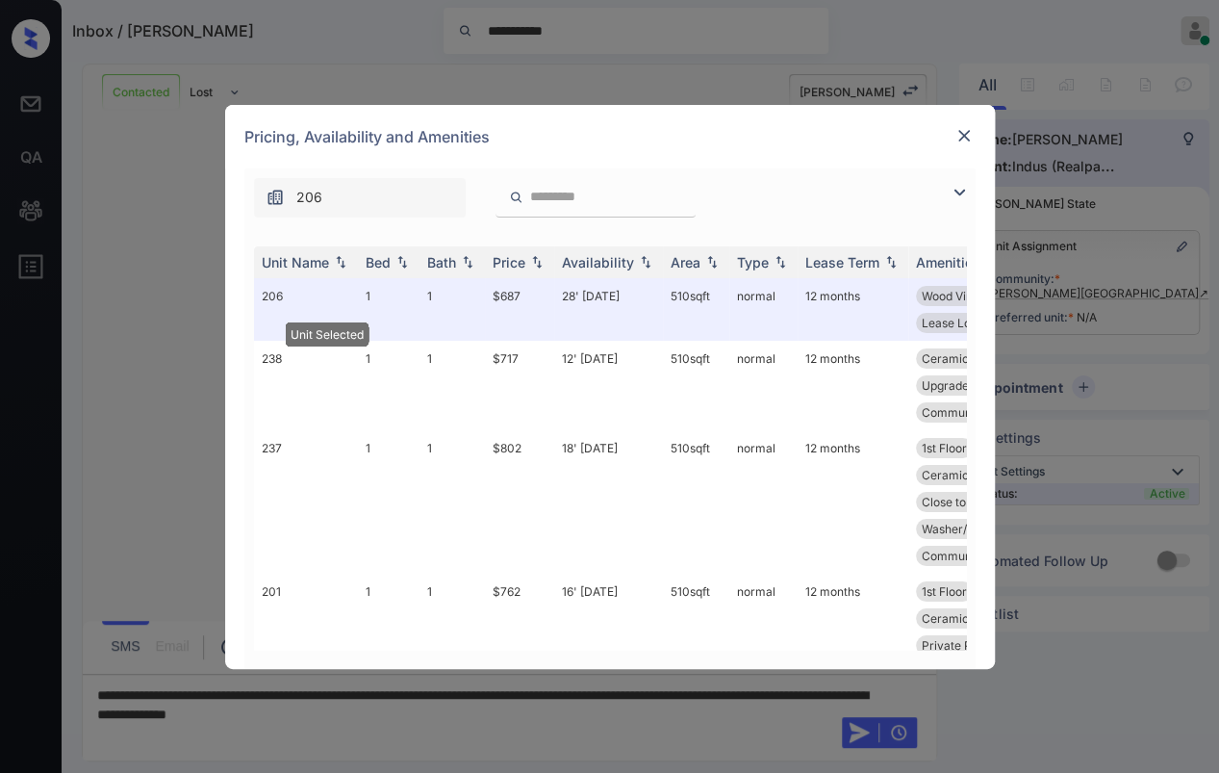
click at [961, 135] on img at bounding box center [964, 135] width 19 height 19
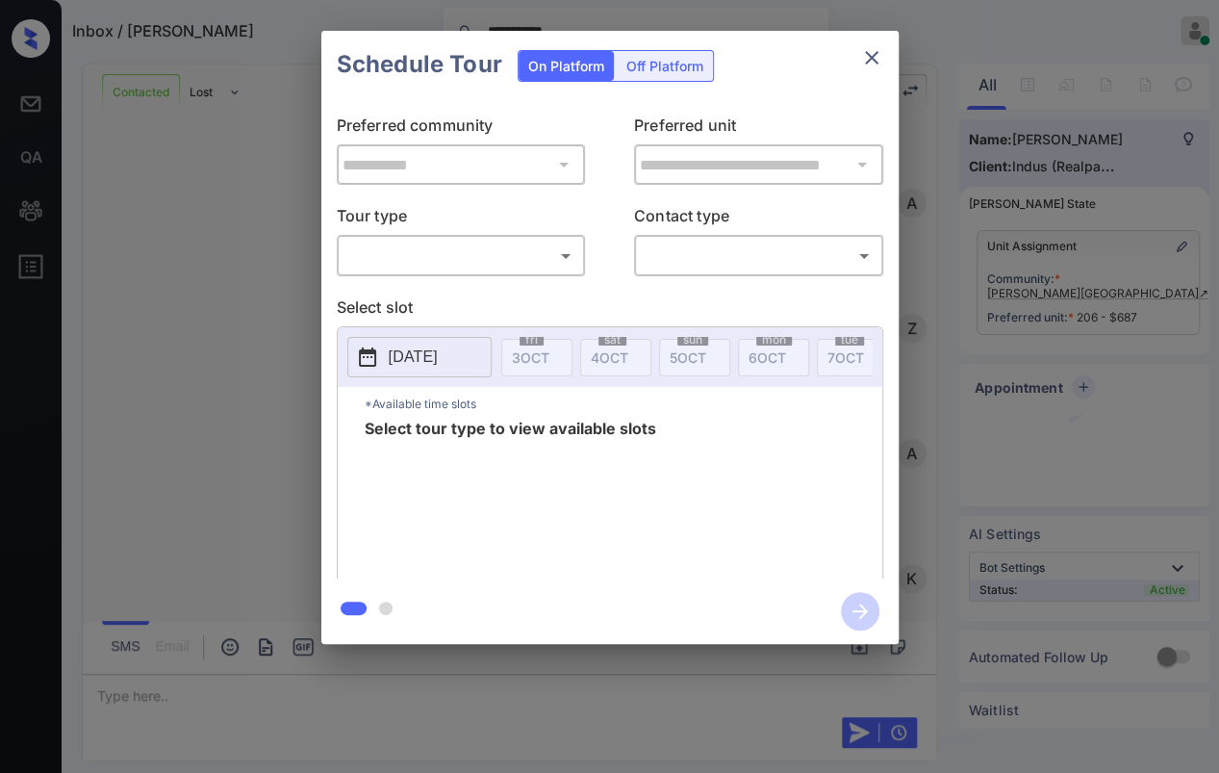
scroll to position [1491, 0]
click at [377, 236] on div "​ ​" at bounding box center [461, 255] width 249 height 41
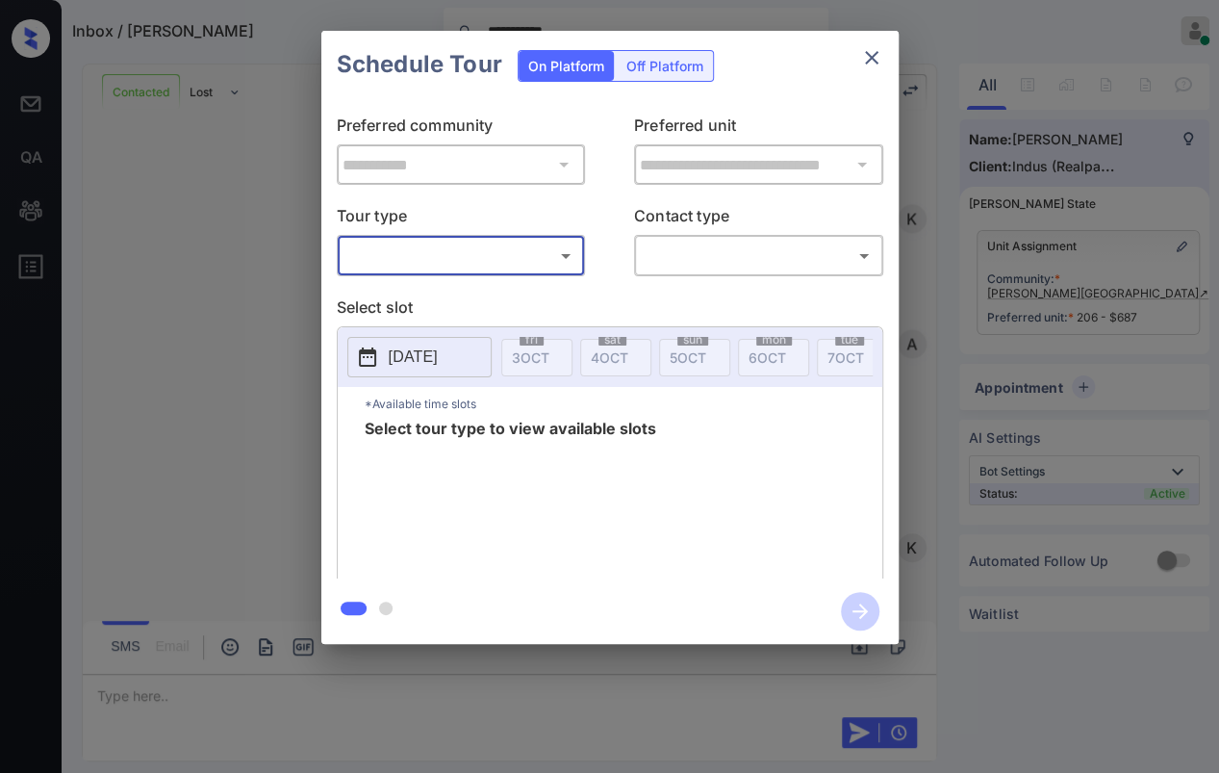
click at [416, 260] on body "**********" at bounding box center [609, 386] width 1219 height 773
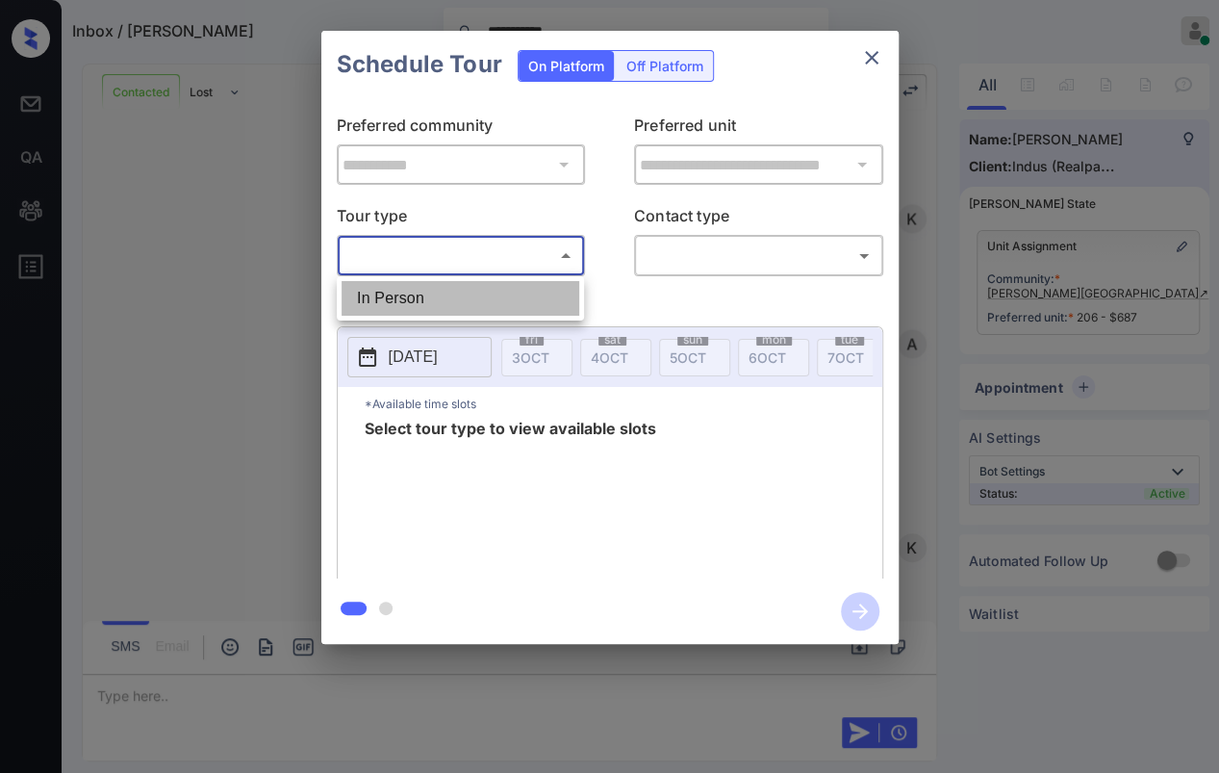
click at [400, 294] on li "In Person" at bounding box center [461, 298] width 238 height 35
type input "********"
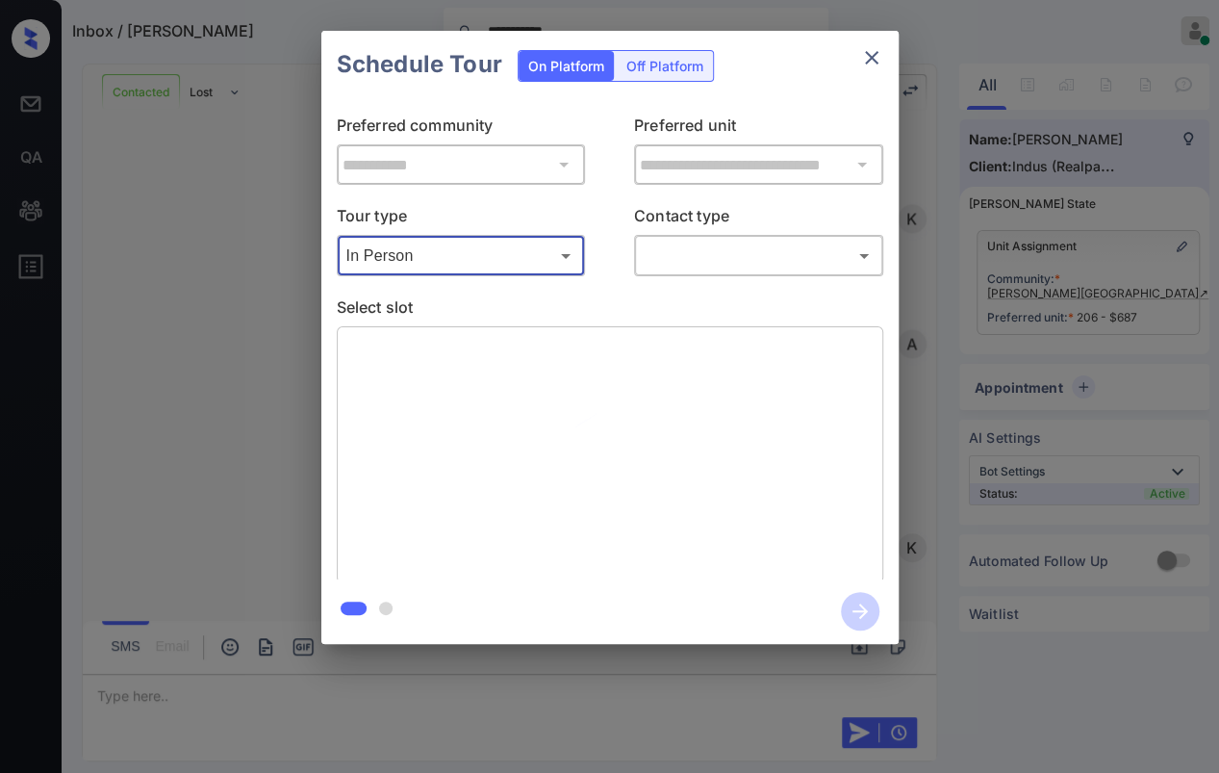
click at [422, 354] on div at bounding box center [610, 454] width 547 height 257
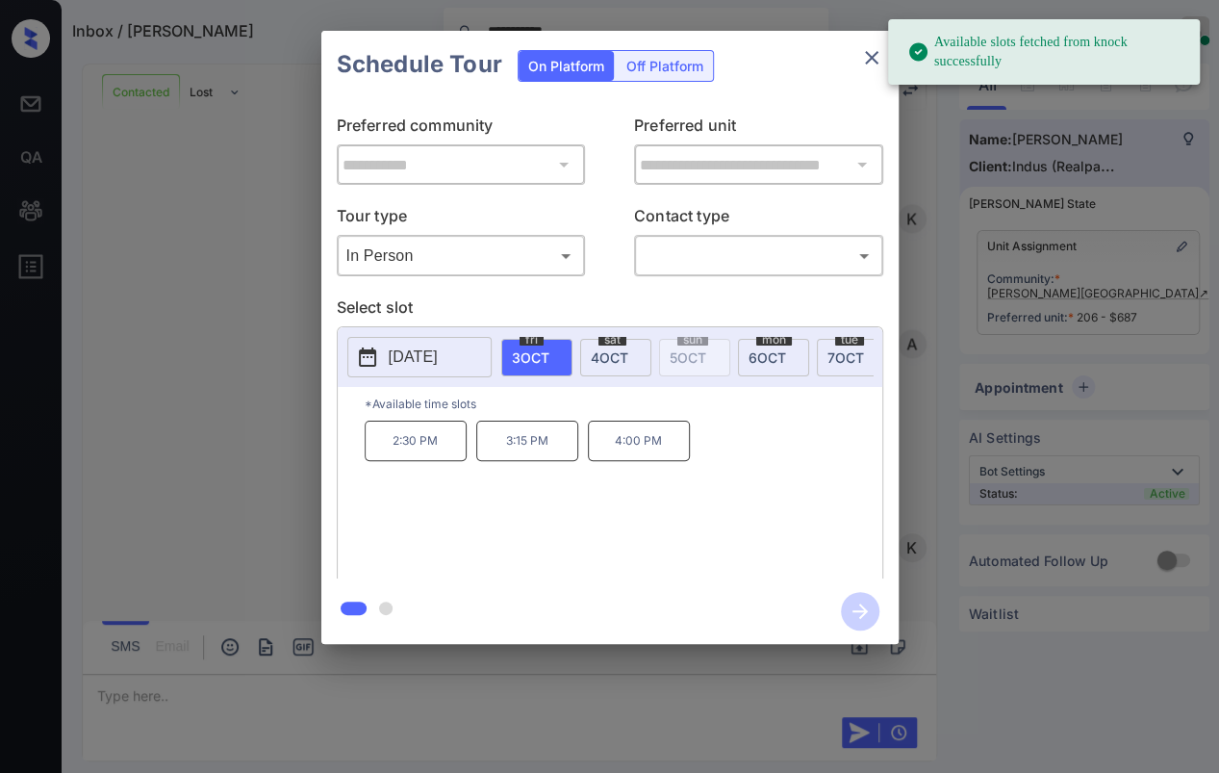
click at [431, 357] on p "[DATE]" at bounding box center [413, 357] width 49 height 23
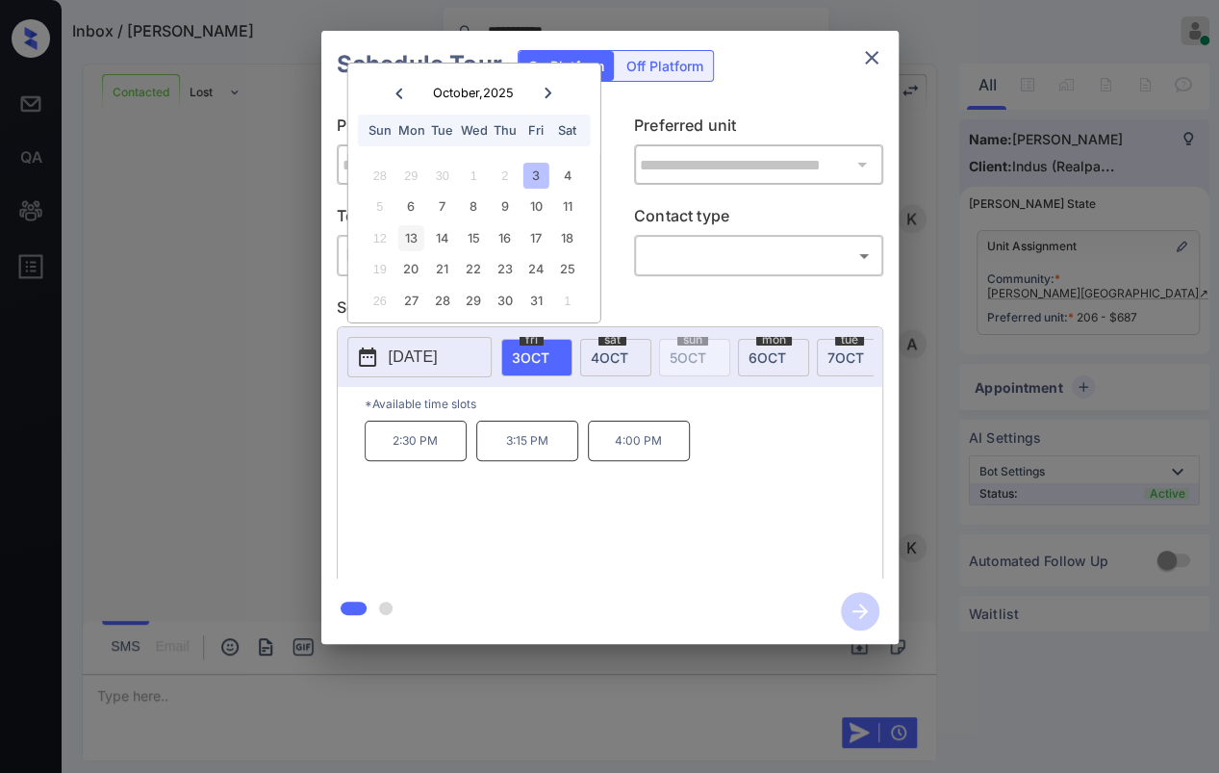
click at [414, 236] on div "13" at bounding box center [411, 238] width 26 height 26
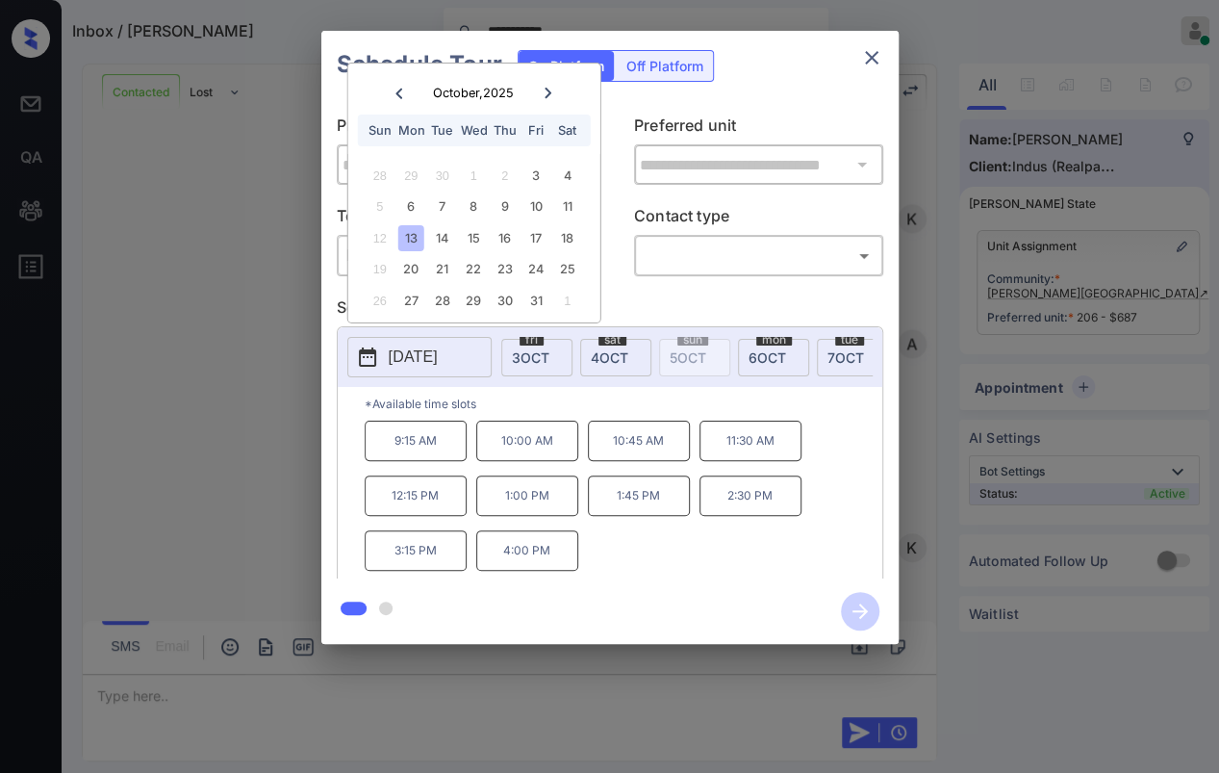
click at [697, 255] on body "**********" at bounding box center [609, 386] width 1219 height 773
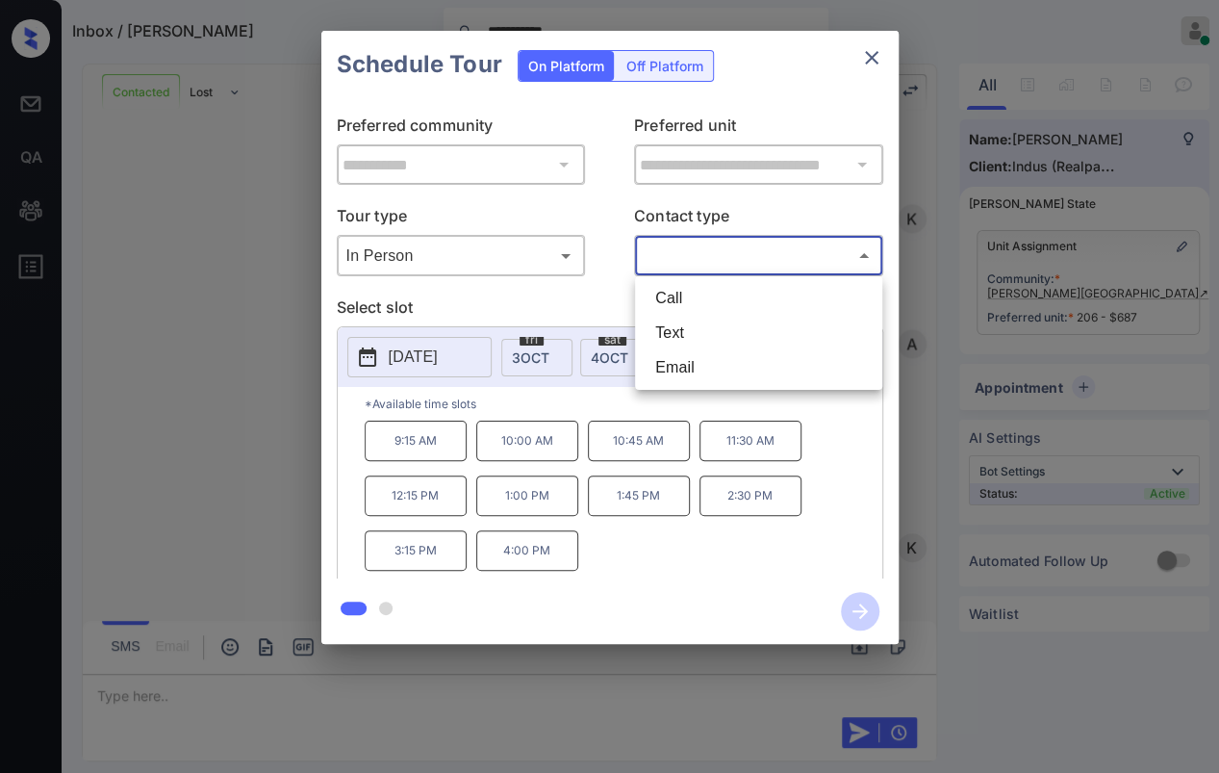
click at [676, 330] on li "Text" at bounding box center [759, 333] width 238 height 35
type input "****"
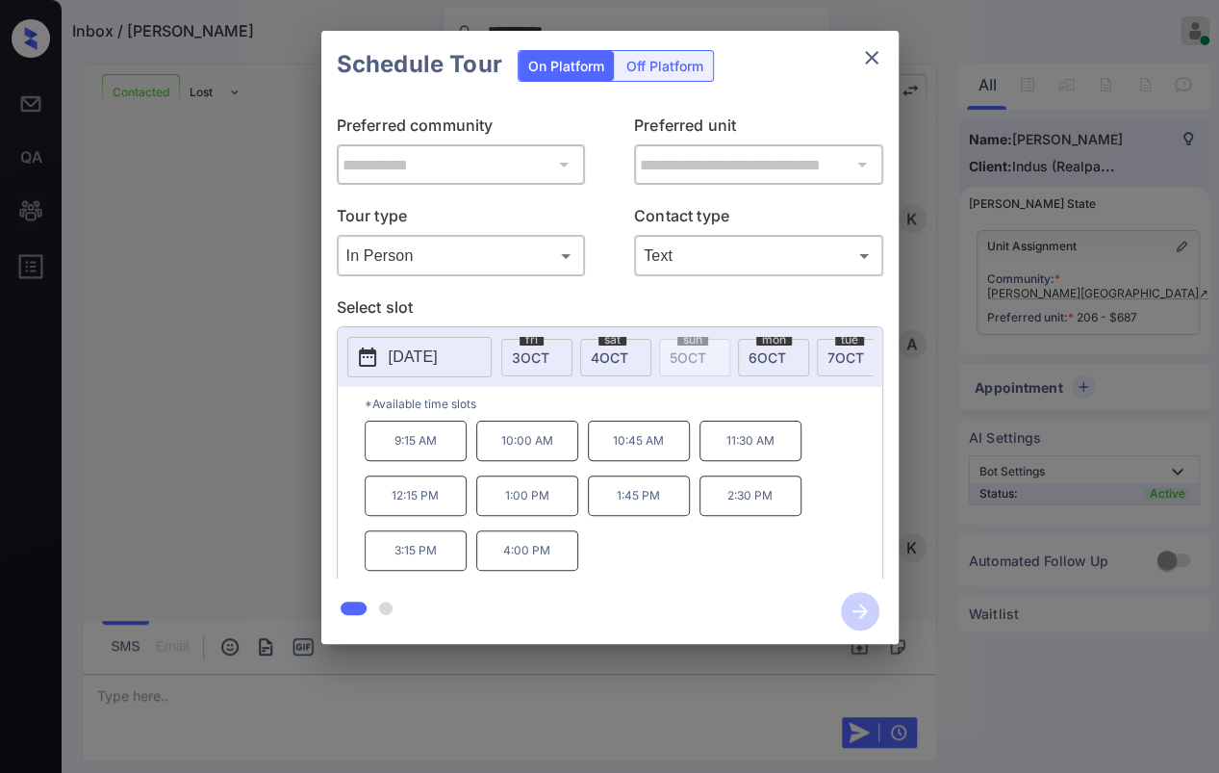
click at [542, 564] on p "4:00 PM" at bounding box center [527, 550] width 102 height 40
click at [858, 602] on icon "button" at bounding box center [860, 611] width 38 height 38
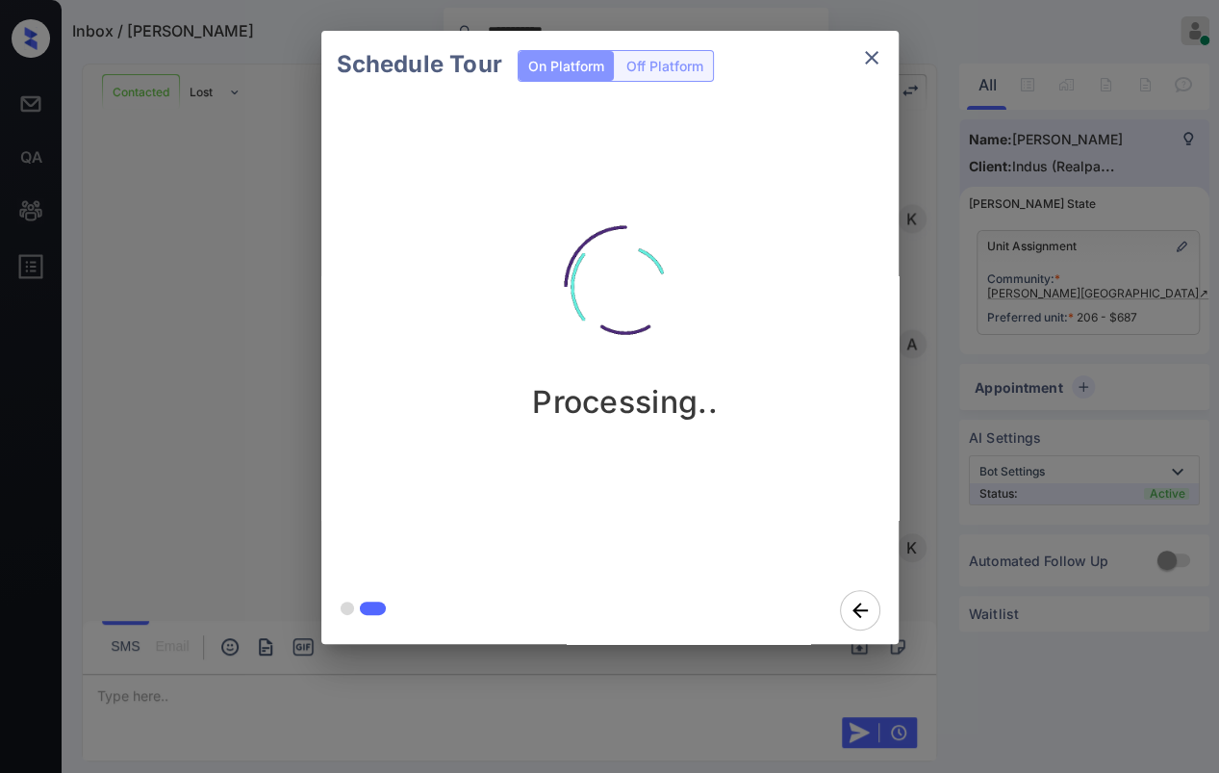
click at [242, 296] on div "Schedule Tour On Platform Off Platform Processing.." at bounding box center [609, 337] width 1219 height 675
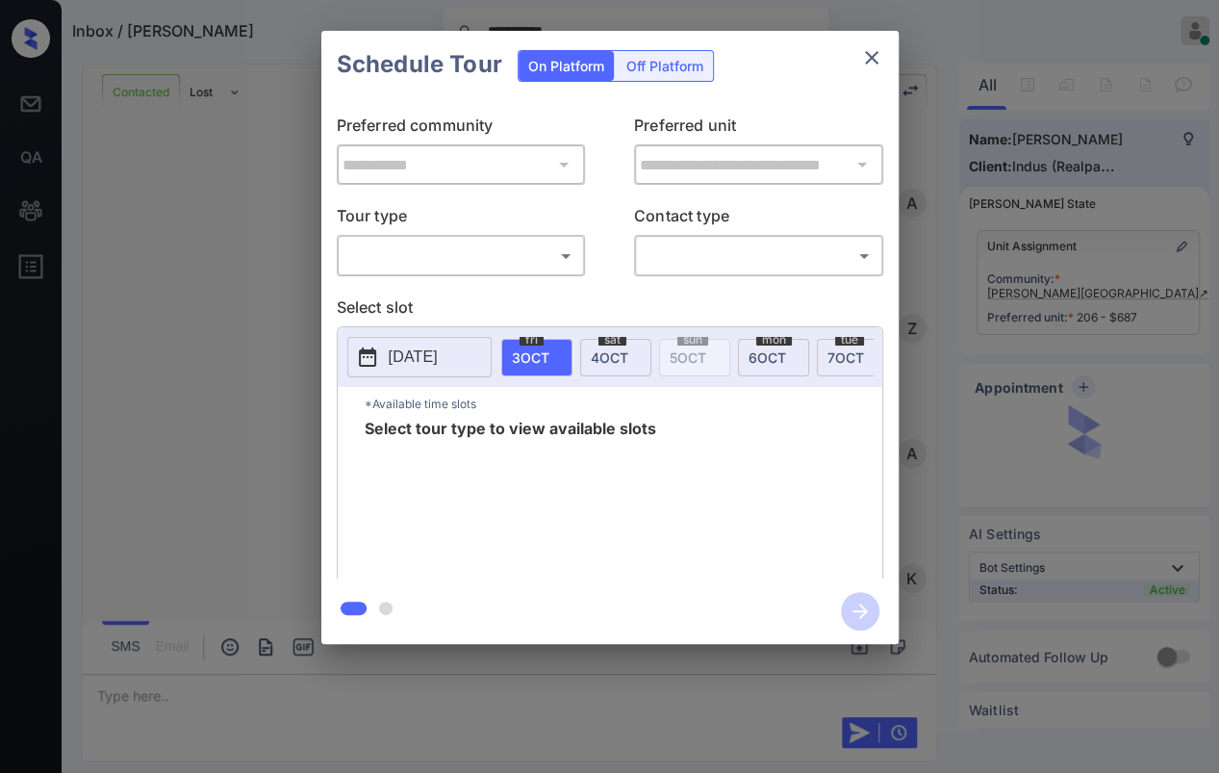
scroll to position [2151, 0]
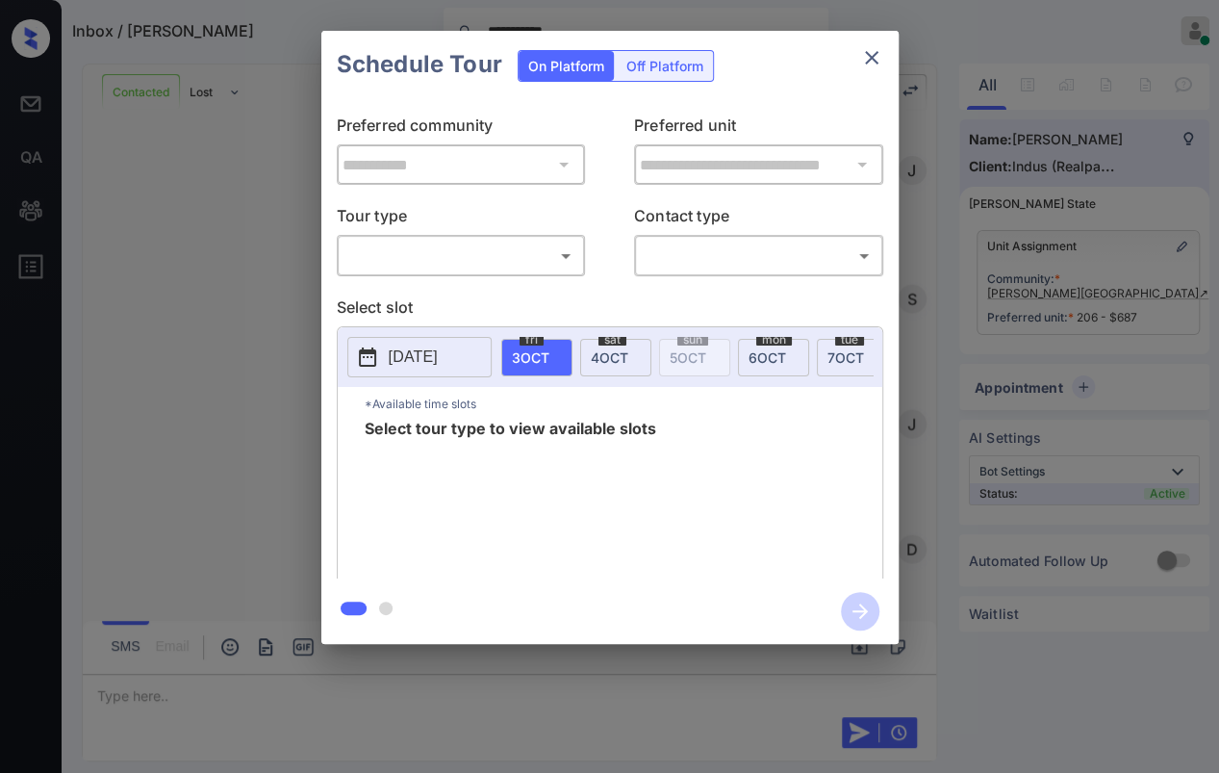
click at [412, 266] on body "**********" at bounding box center [609, 386] width 1219 height 773
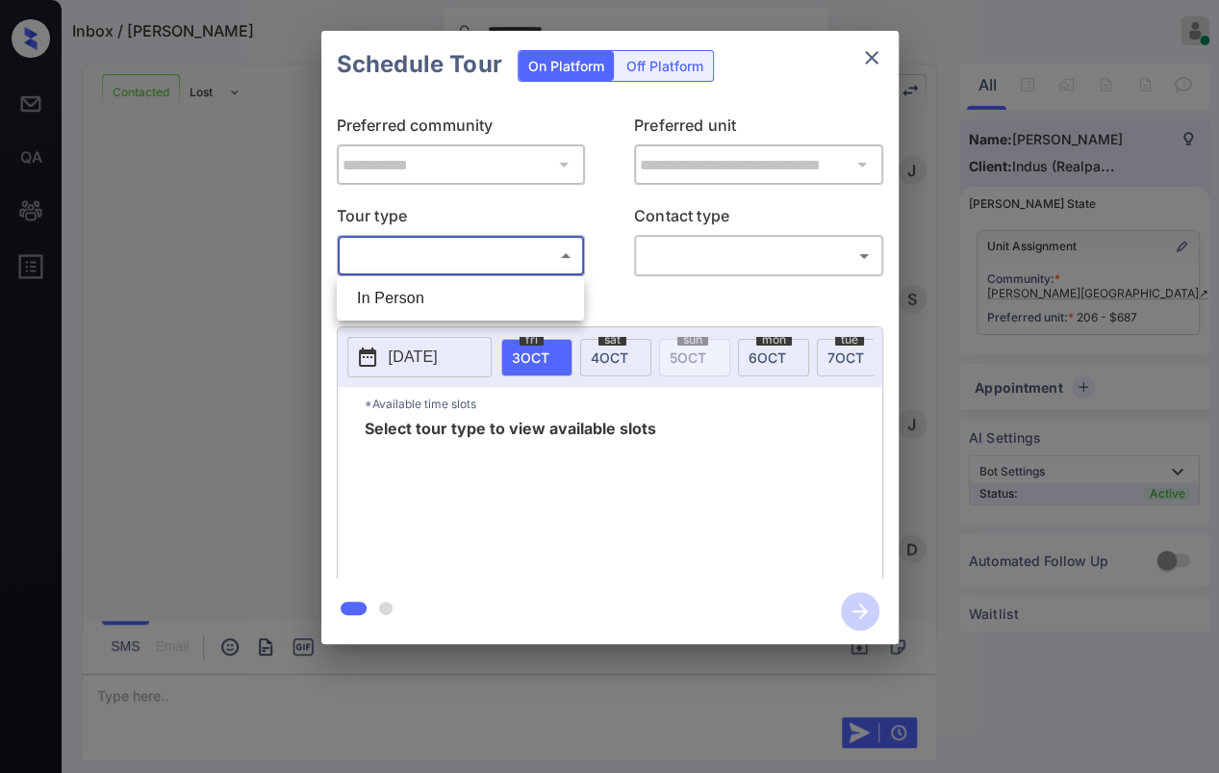
click at [395, 300] on li "In Person" at bounding box center [461, 298] width 238 height 35
type input "********"
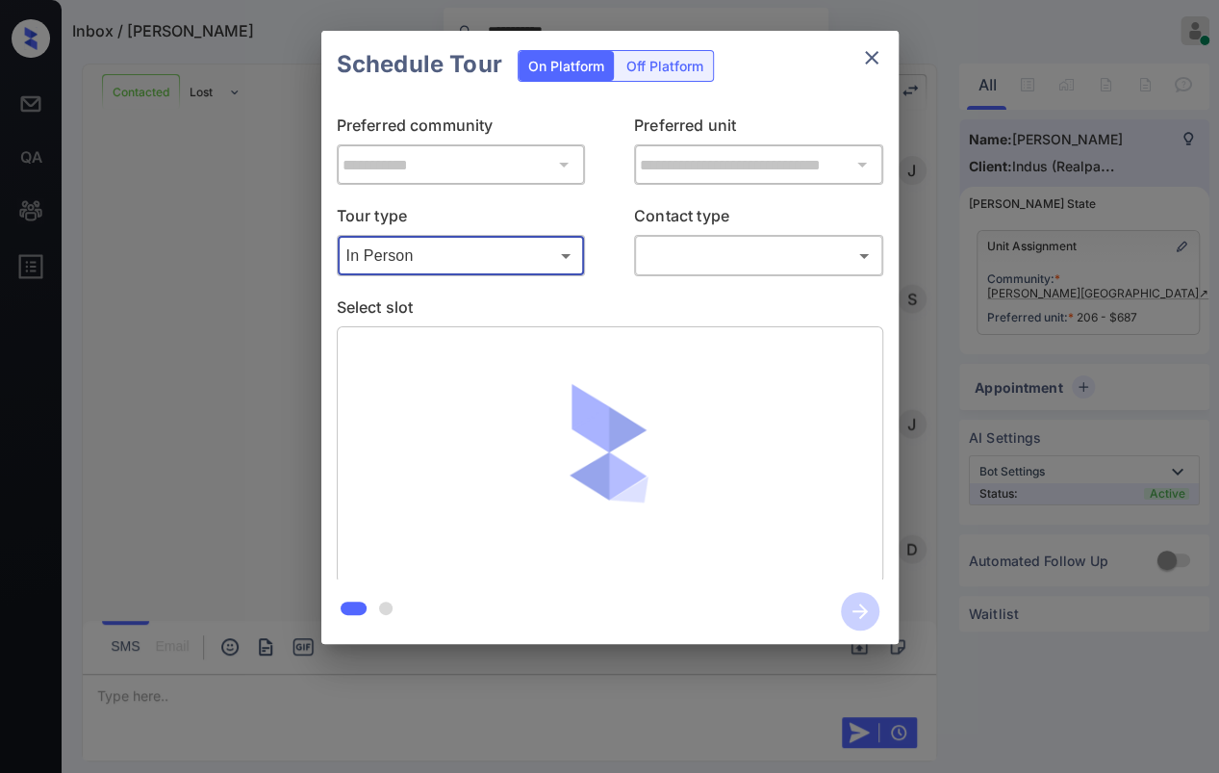
click at [761, 254] on body "**********" at bounding box center [609, 386] width 1219 height 773
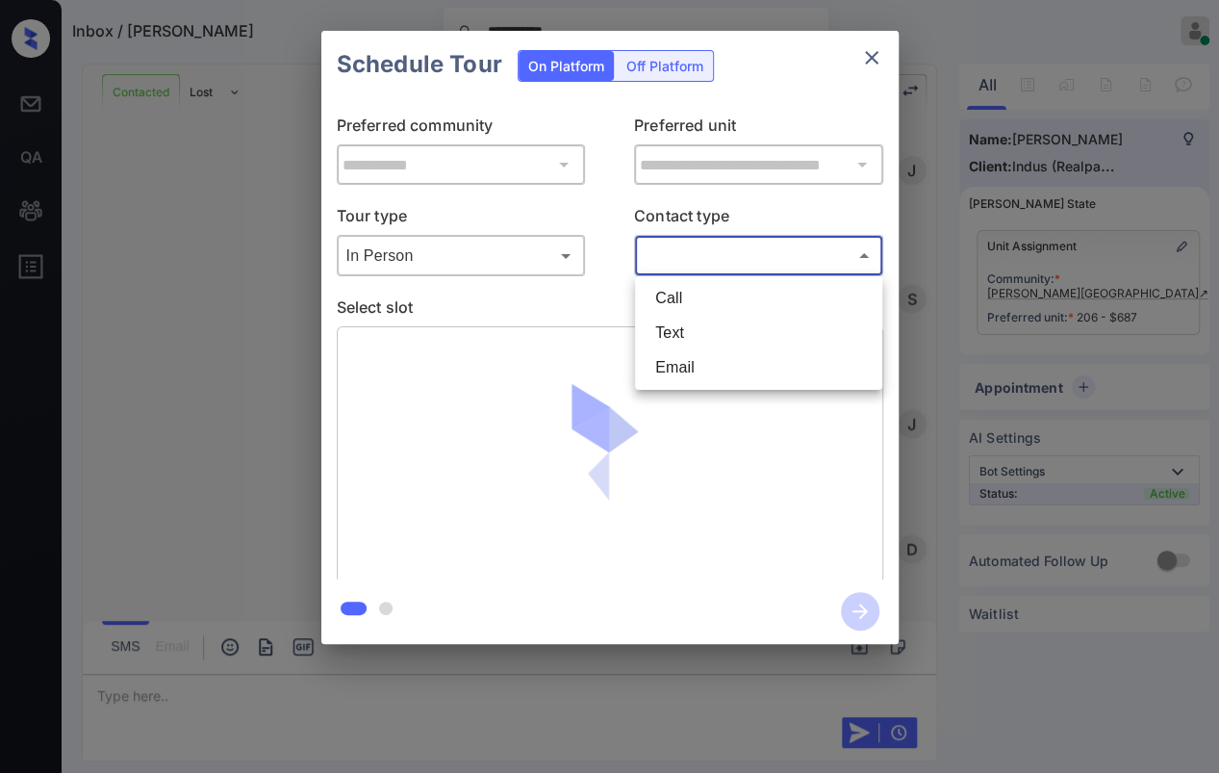
click at [707, 331] on li "Text" at bounding box center [759, 333] width 238 height 35
type input "****"
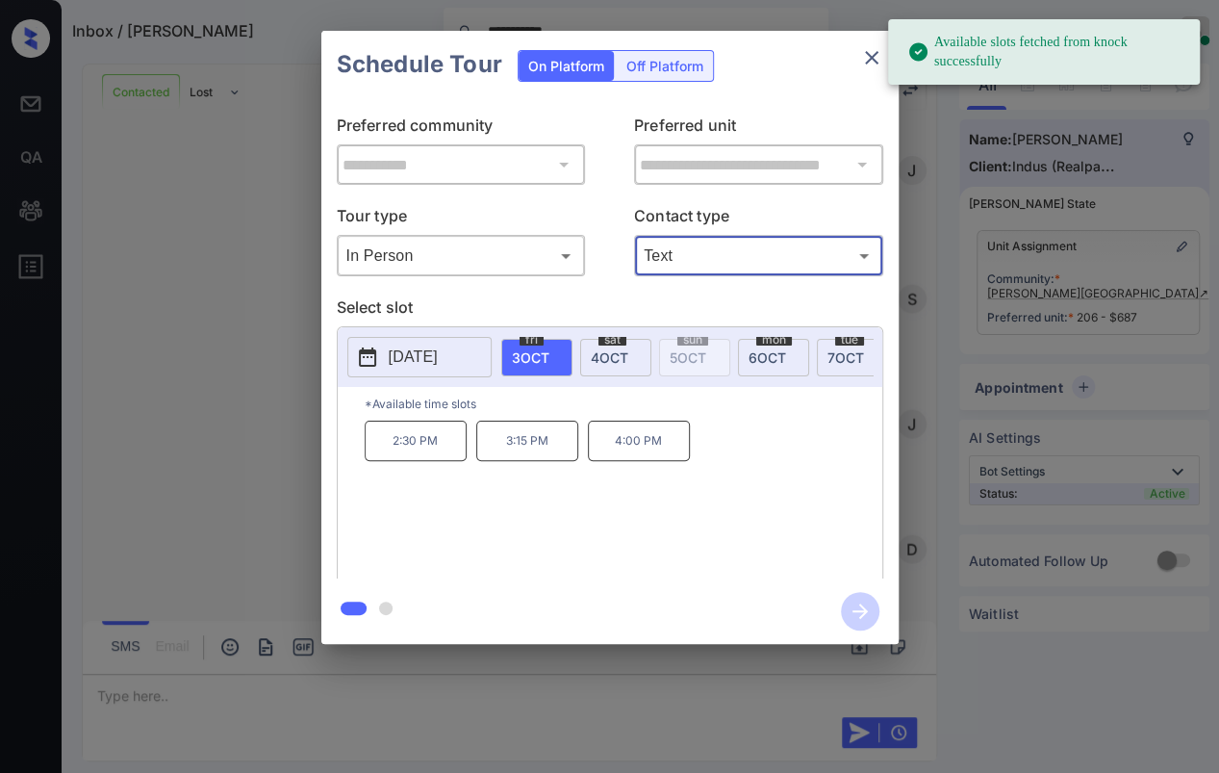
click at [425, 362] on p "[DATE]" at bounding box center [413, 357] width 49 height 23
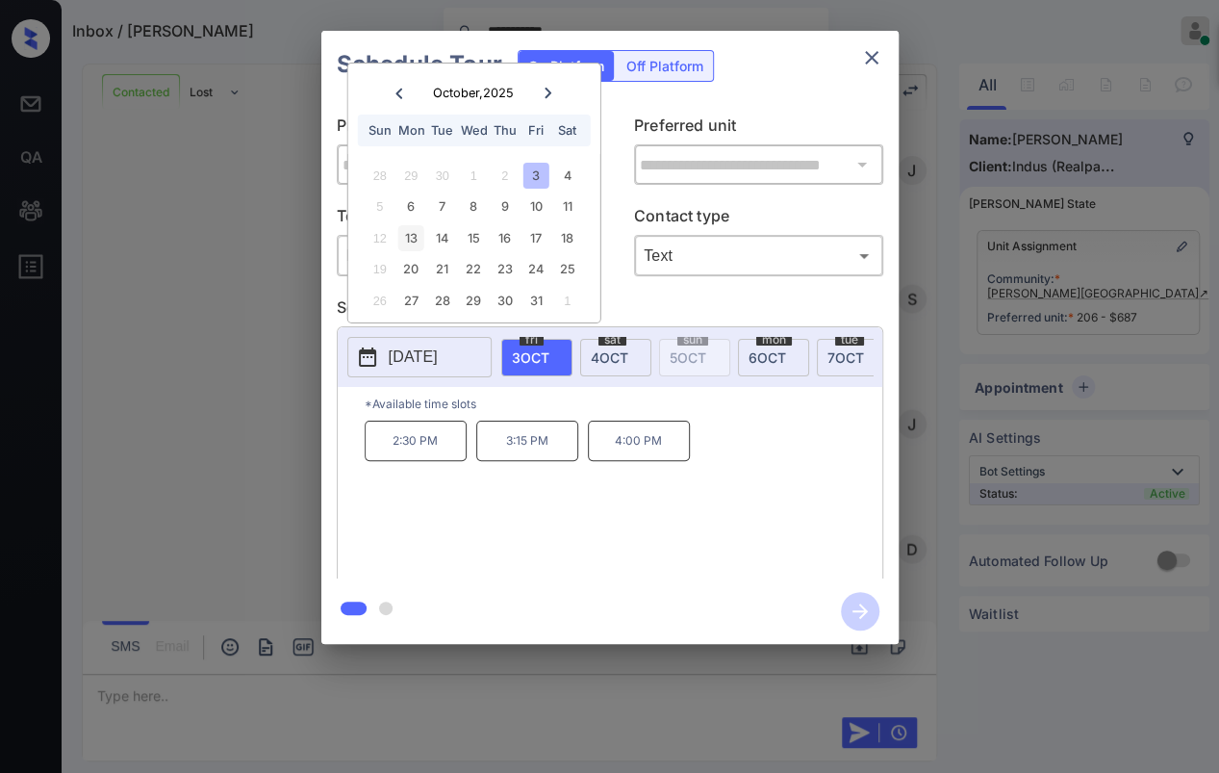
click at [415, 232] on div "13" at bounding box center [411, 238] width 26 height 26
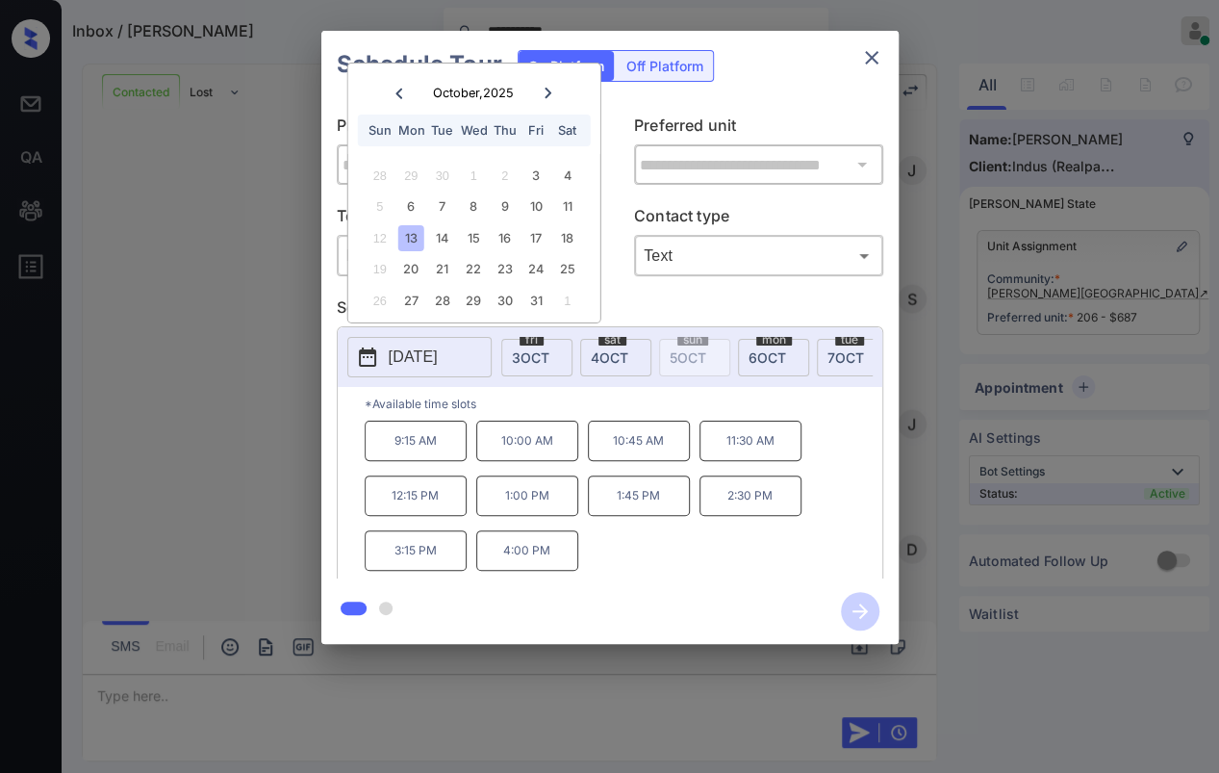
click at [515, 557] on p "4:00 PM" at bounding box center [527, 550] width 102 height 40
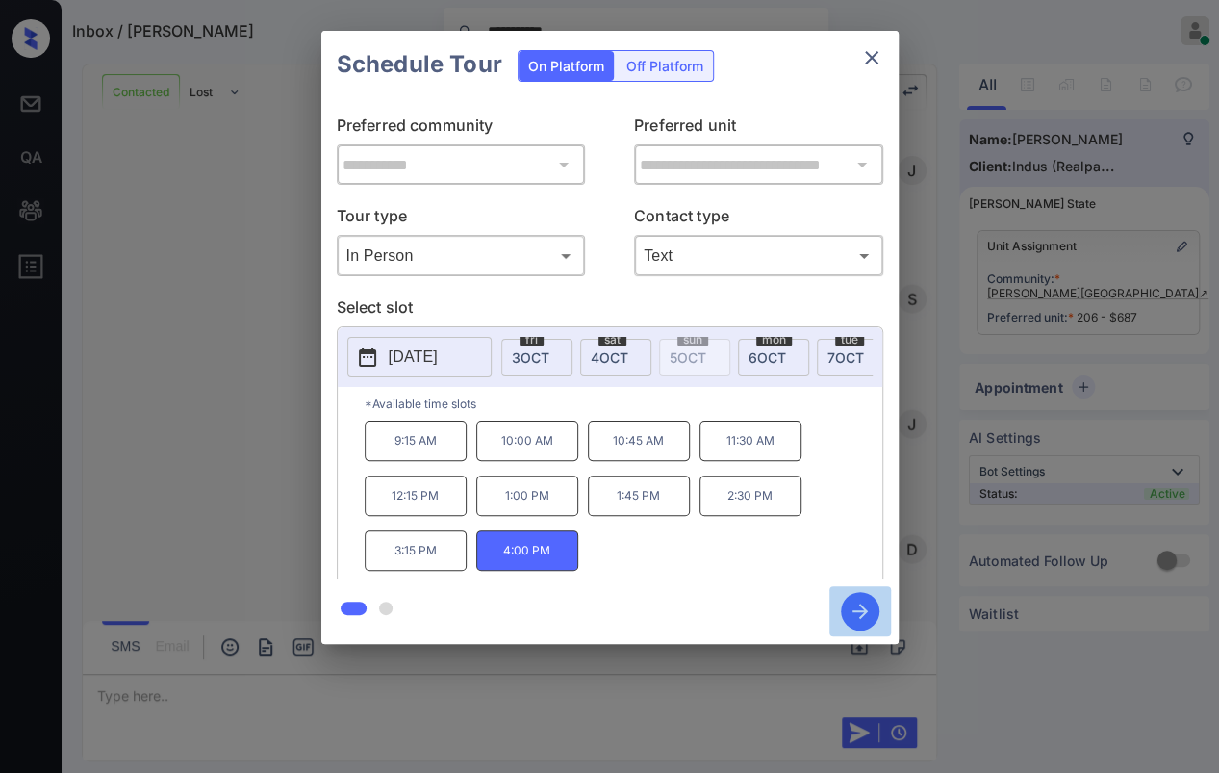
click at [858, 610] on icon "button" at bounding box center [860, 610] width 15 height 15
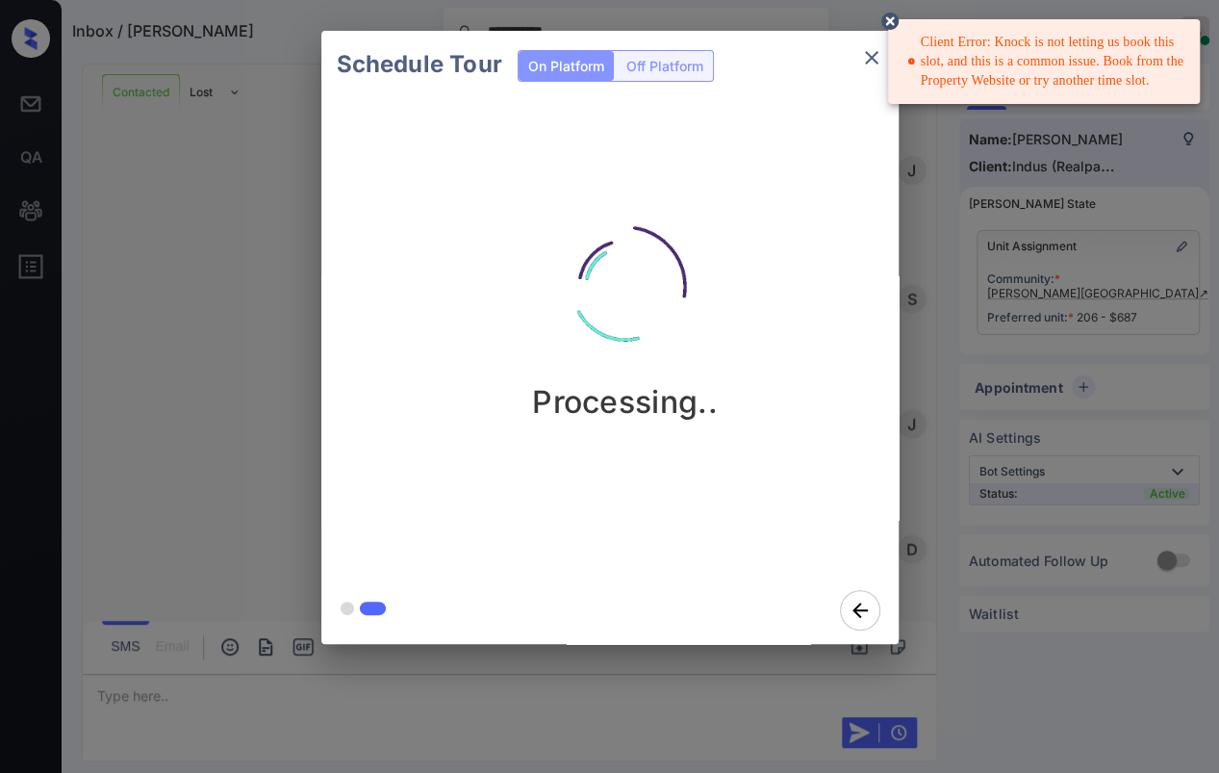
click at [870, 55] on icon "close" at bounding box center [871, 57] width 23 height 23
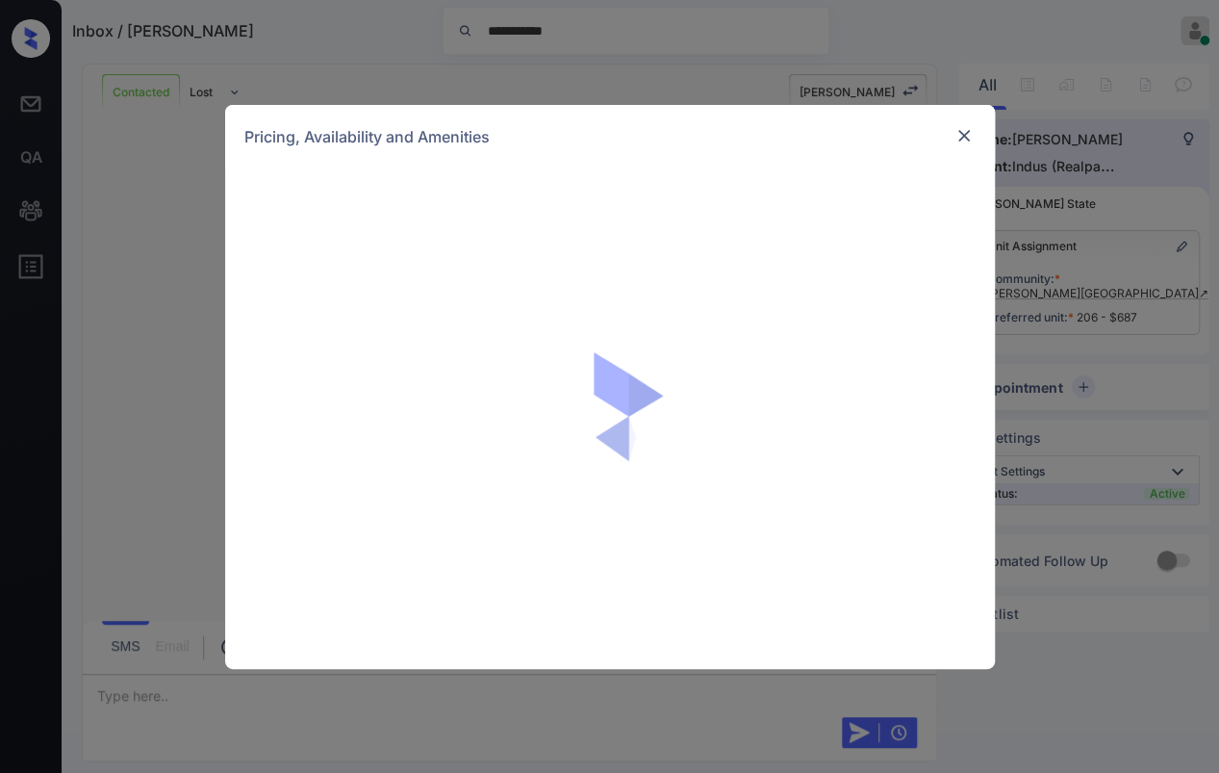
scroll to position [2151, 0]
click at [961, 126] on img at bounding box center [964, 135] width 19 height 19
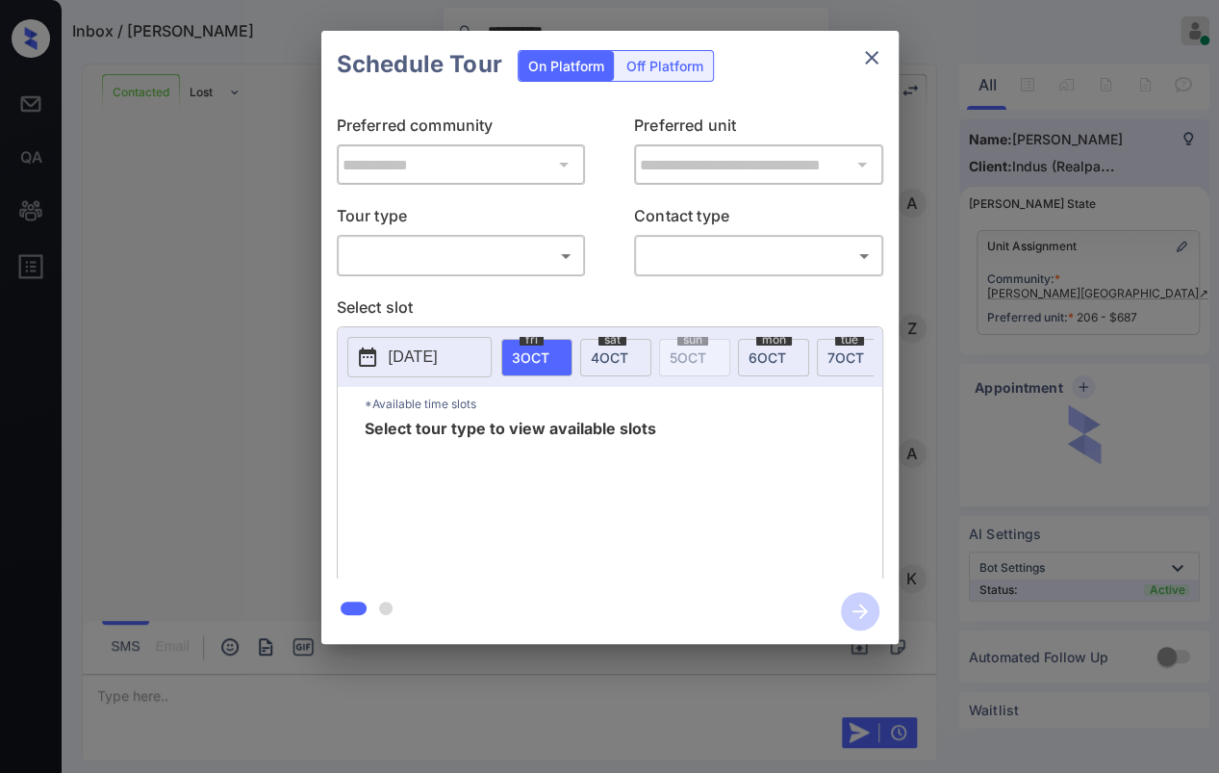
scroll to position [2151, 0]
click at [434, 247] on body "**********" at bounding box center [609, 386] width 1219 height 773
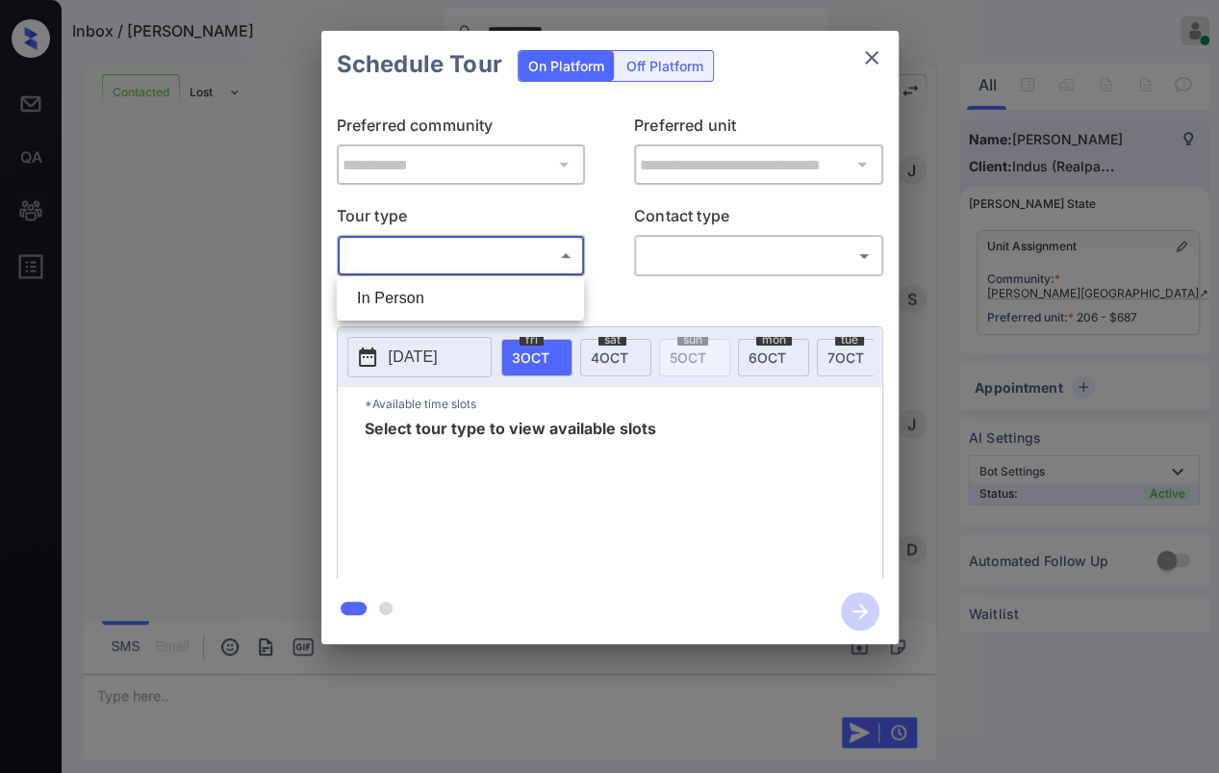
click at [416, 294] on li "In Person" at bounding box center [461, 298] width 238 height 35
type input "********"
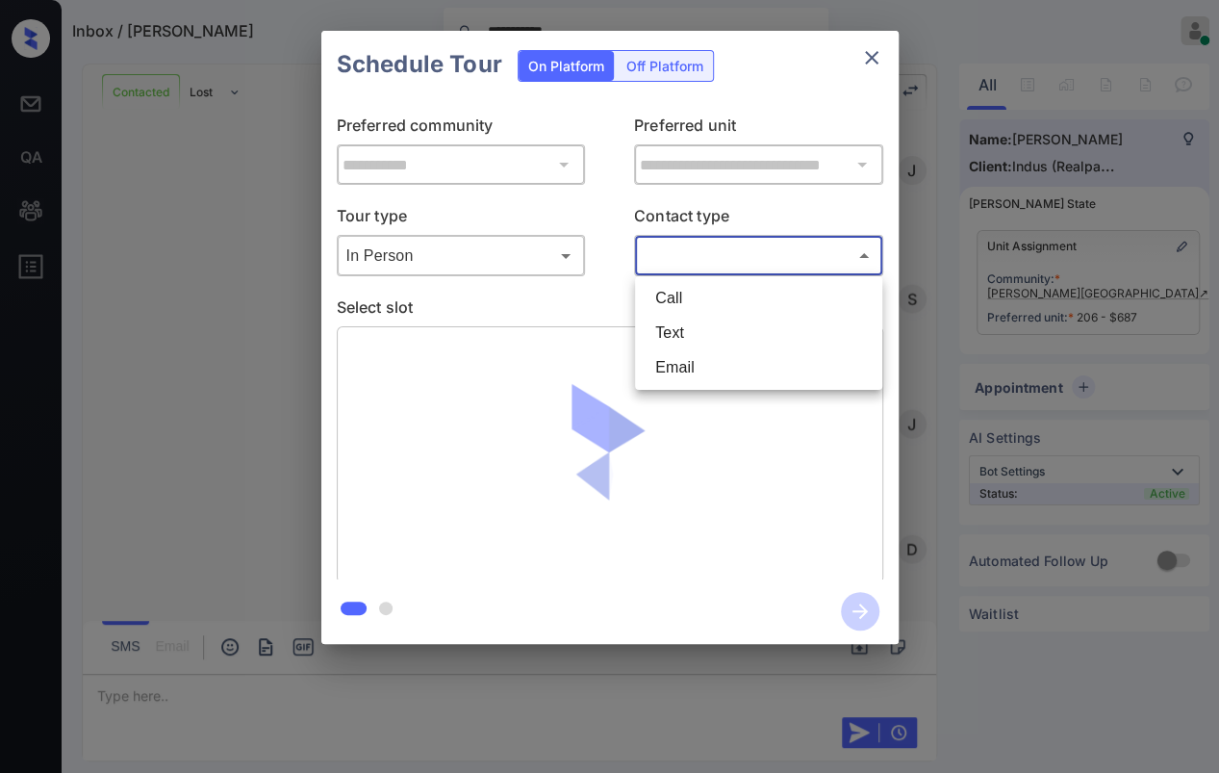
click at [747, 264] on body "**********" at bounding box center [609, 386] width 1219 height 773
click at [686, 335] on li "Text" at bounding box center [759, 333] width 238 height 35
type input "****"
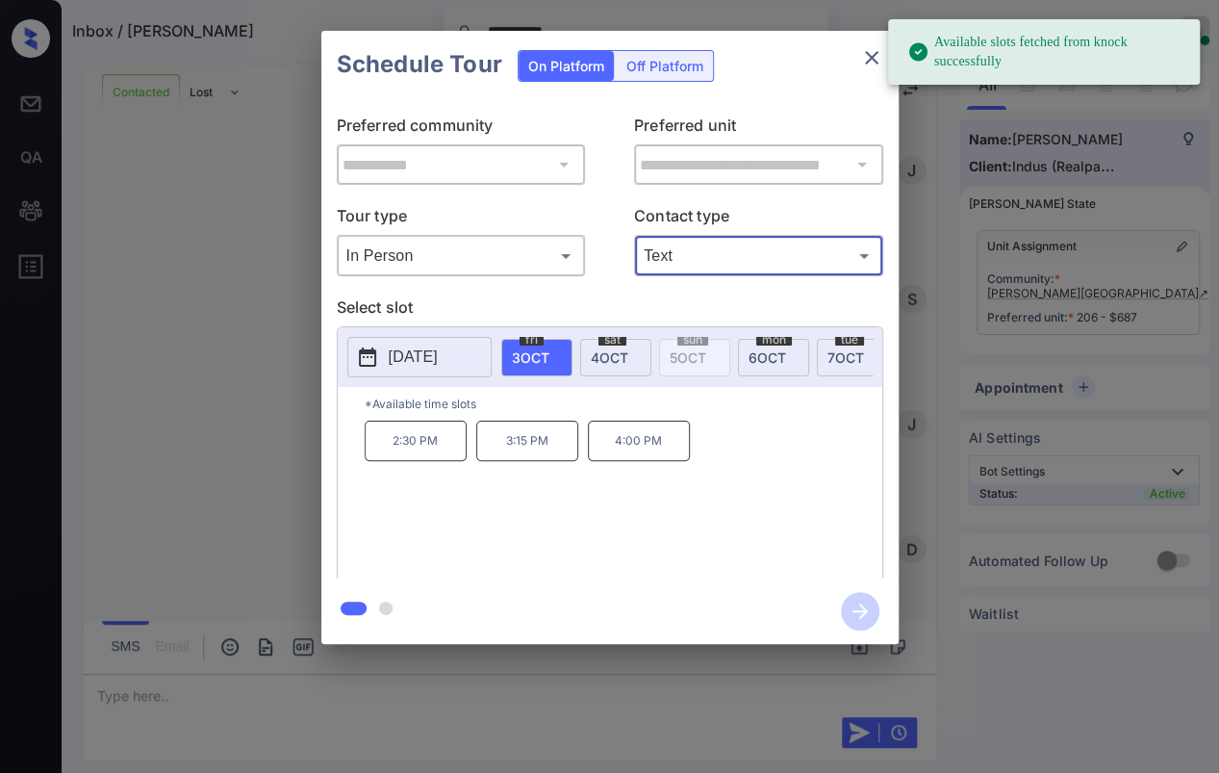
click at [626, 356] on span "4 OCT" at bounding box center [610, 357] width 38 height 16
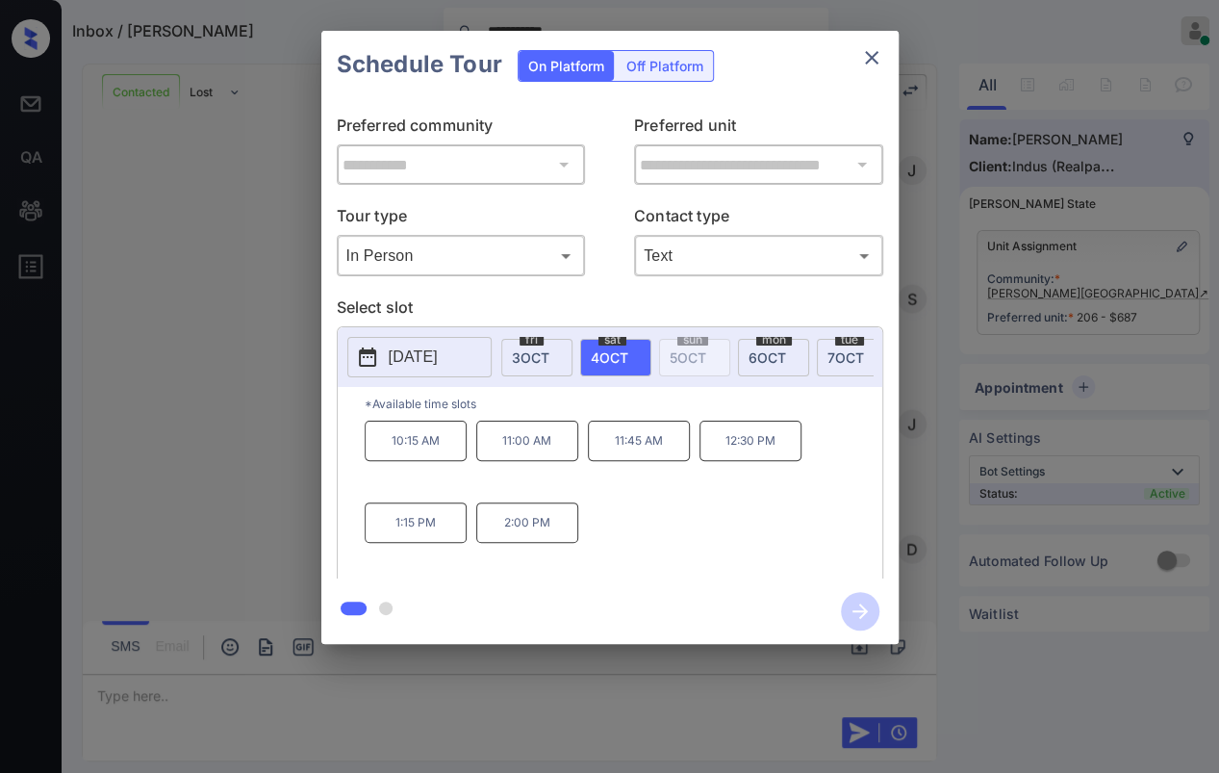
click at [431, 364] on p "2025-10-04" at bounding box center [413, 357] width 49 height 23
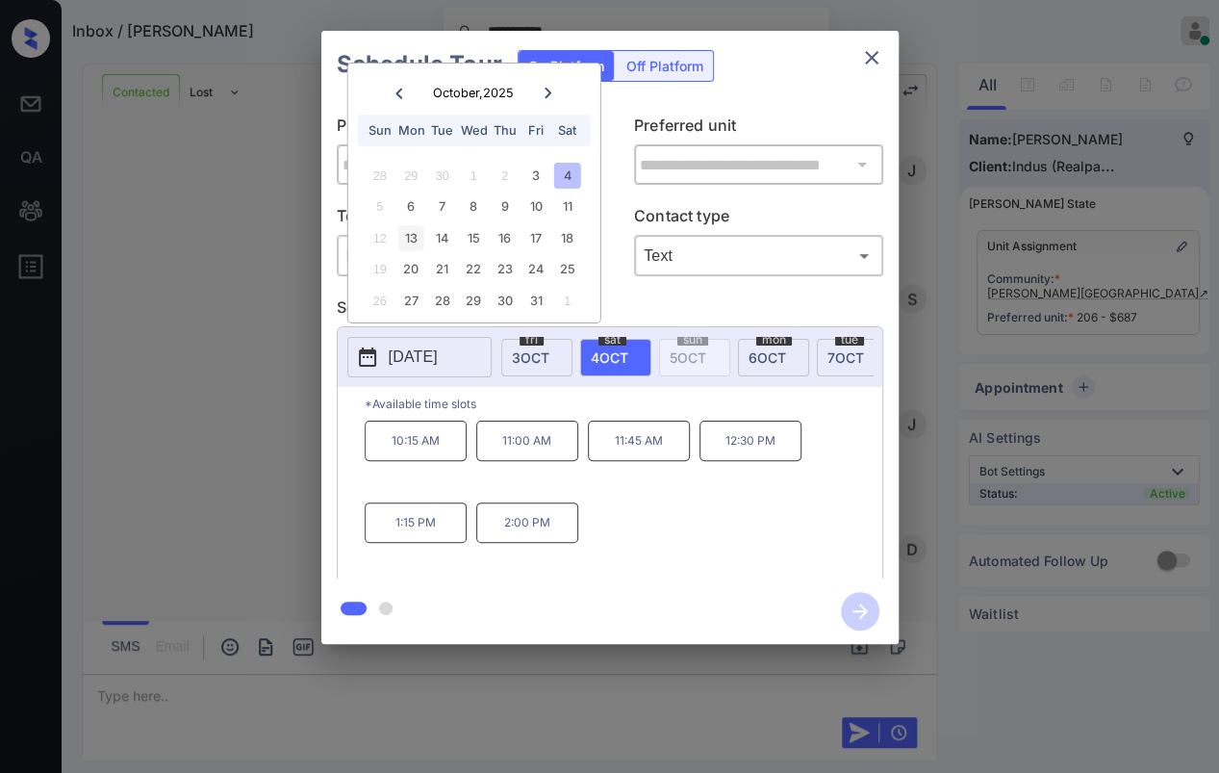
click at [411, 237] on div "13" at bounding box center [411, 238] width 26 height 26
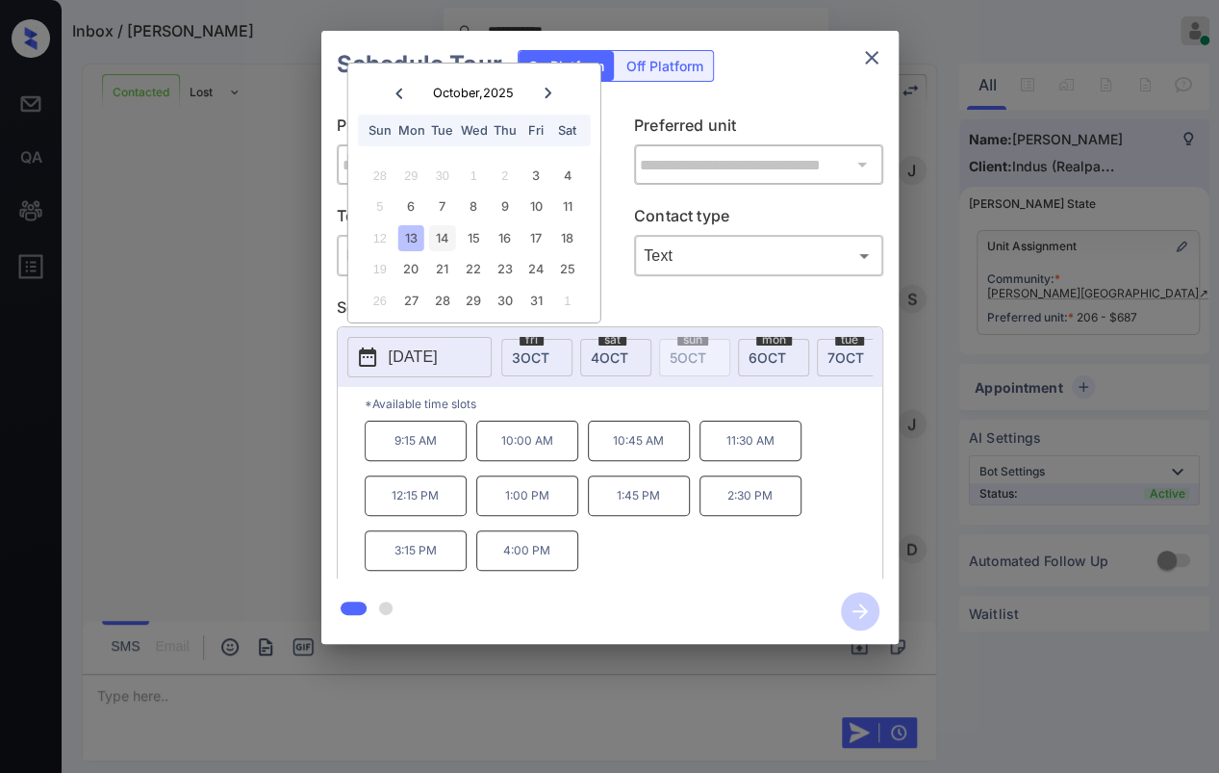
click at [440, 239] on div "14" at bounding box center [442, 238] width 26 height 26
click at [730, 510] on p "2:30 PM" at bounding box center [751, 495] width 102 height 40
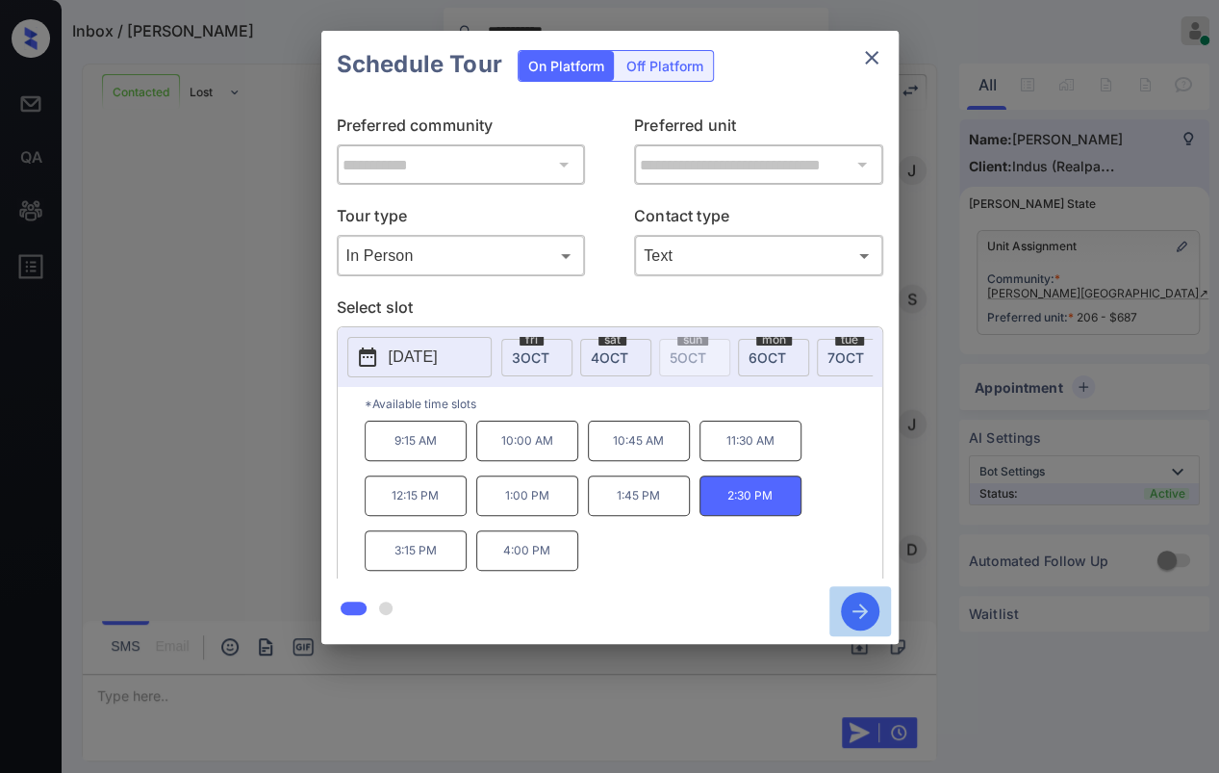
click at [856, 610] on icon "button" at bounding box center [860, 610] width 15 height 15
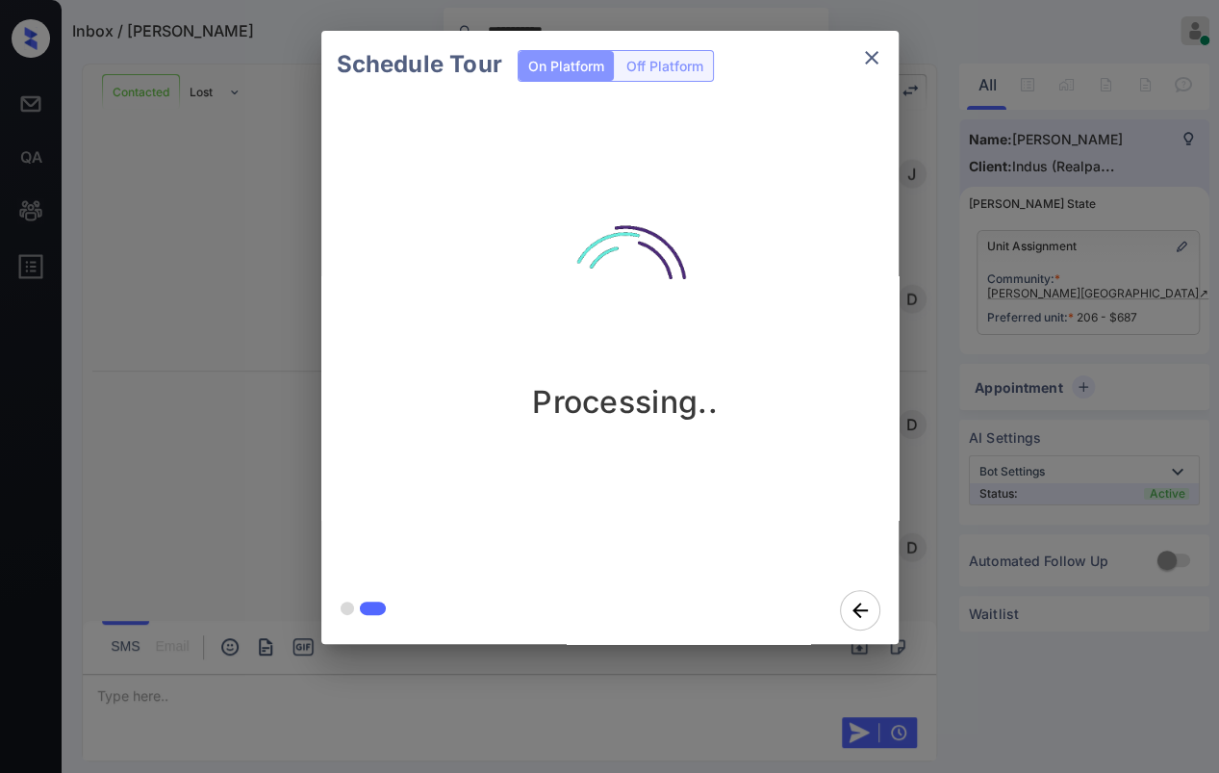
scroll to position [2404, 0]
click at [266, 347] on div "Schedule Tour On Platform Off Platform Processing.." at bounding box center [609, 337] width 1219 height 675
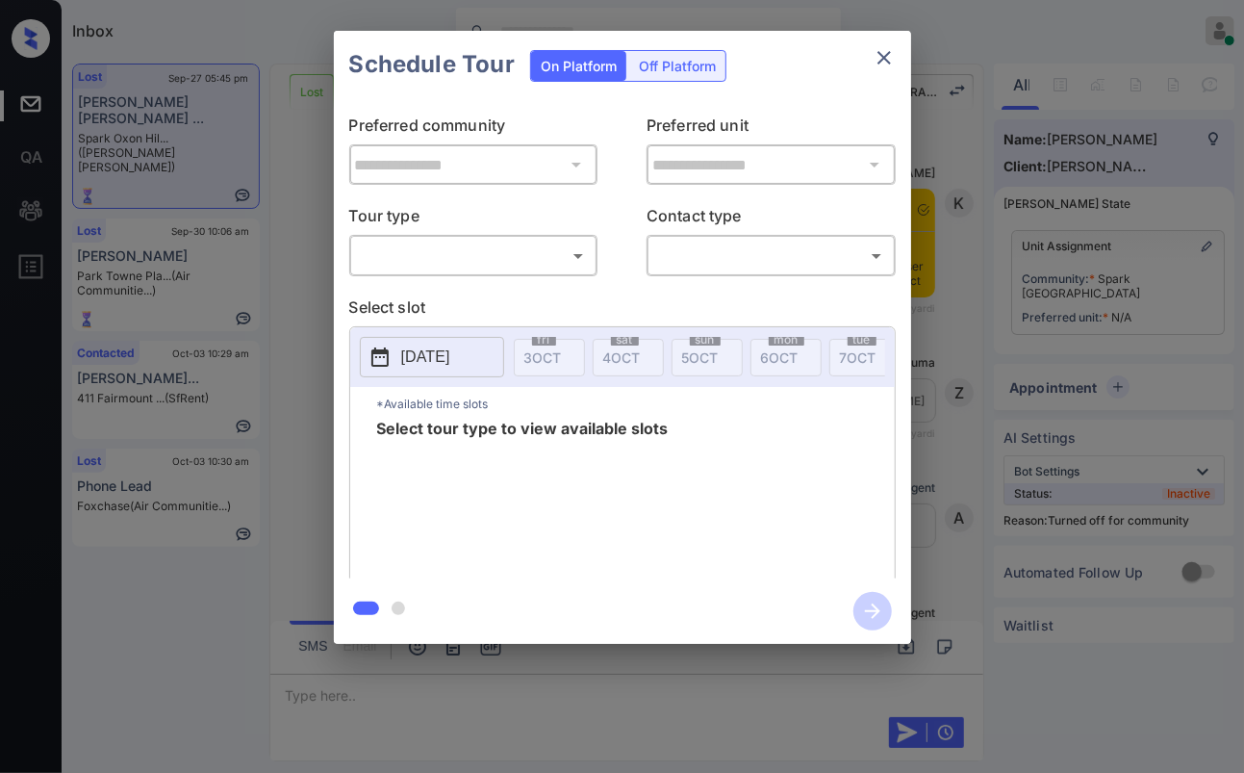
scroll to position [6983, 0]
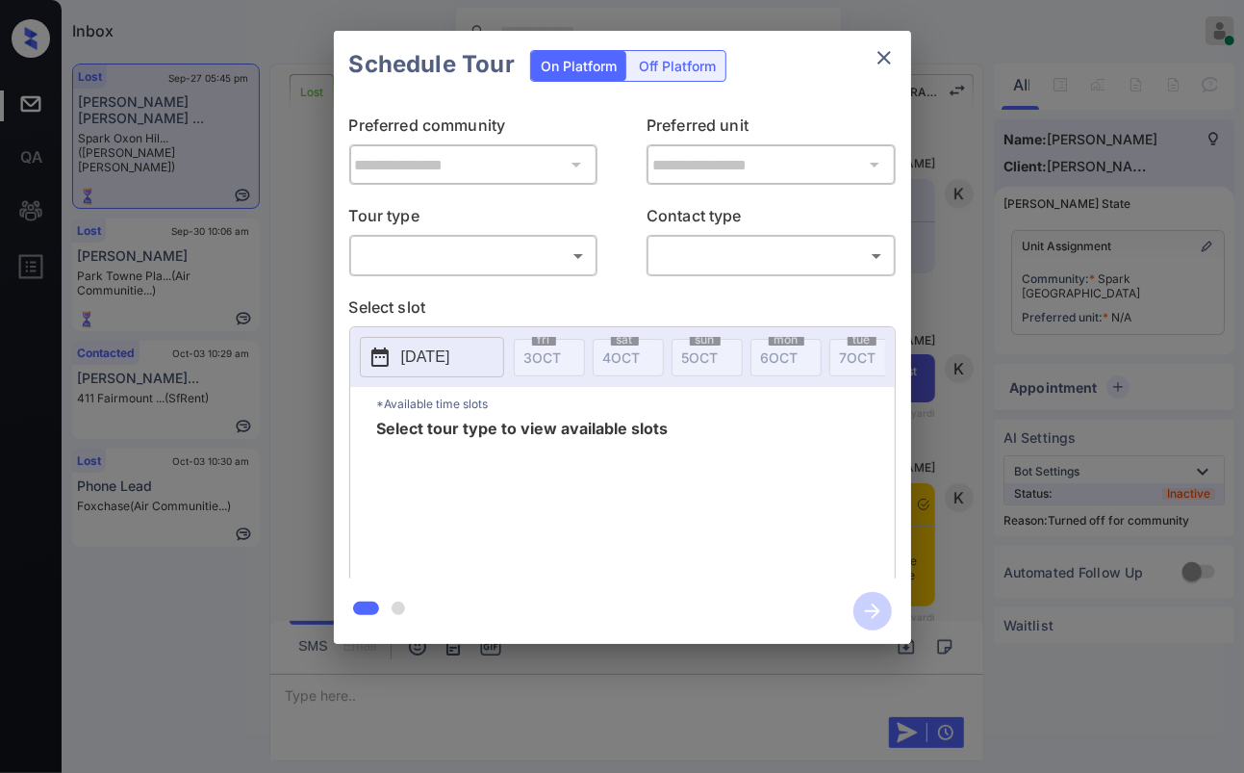
click at [477, 251] on body "Inbox Danielle Dela Cruz Online Set yourself offline Set yourself on break Prof…" at bounding box center [622, 386] width 1244 height 773
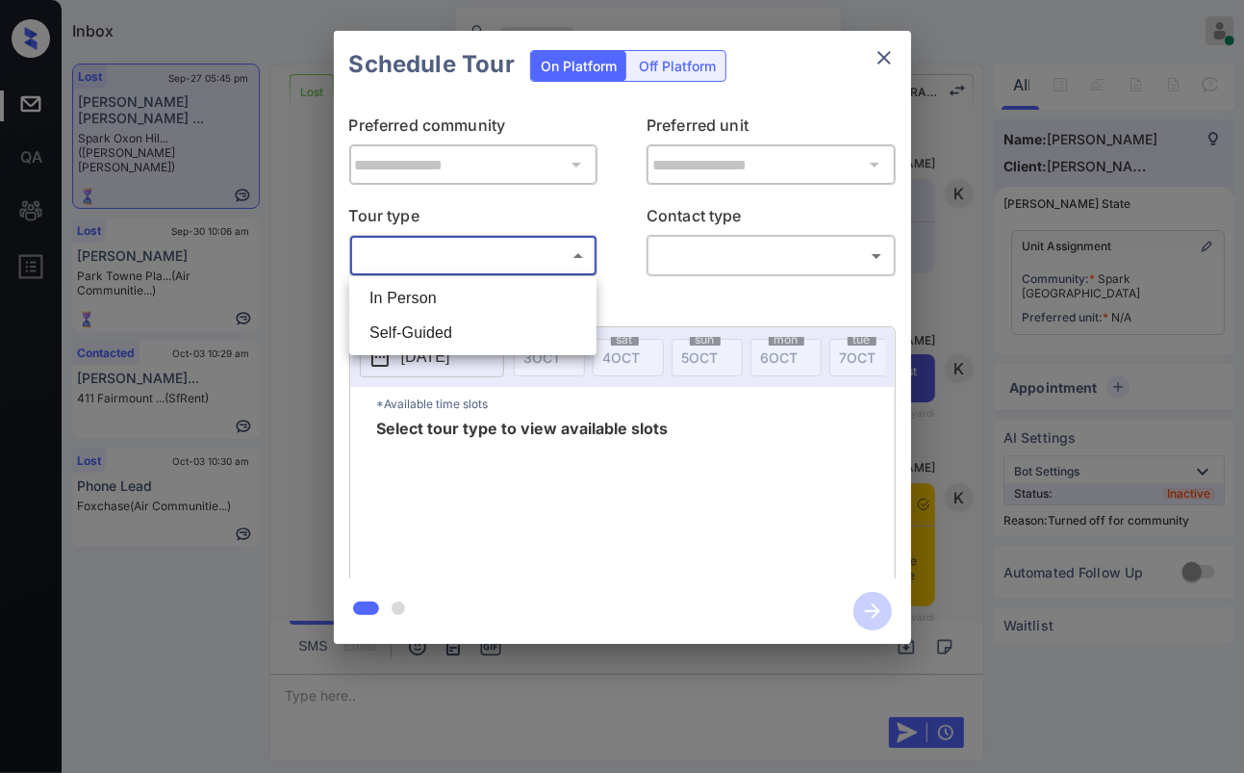
click at [423, 302] on li "In Person" at bounding box center [473, 298] width 238 height 35
type input "********"
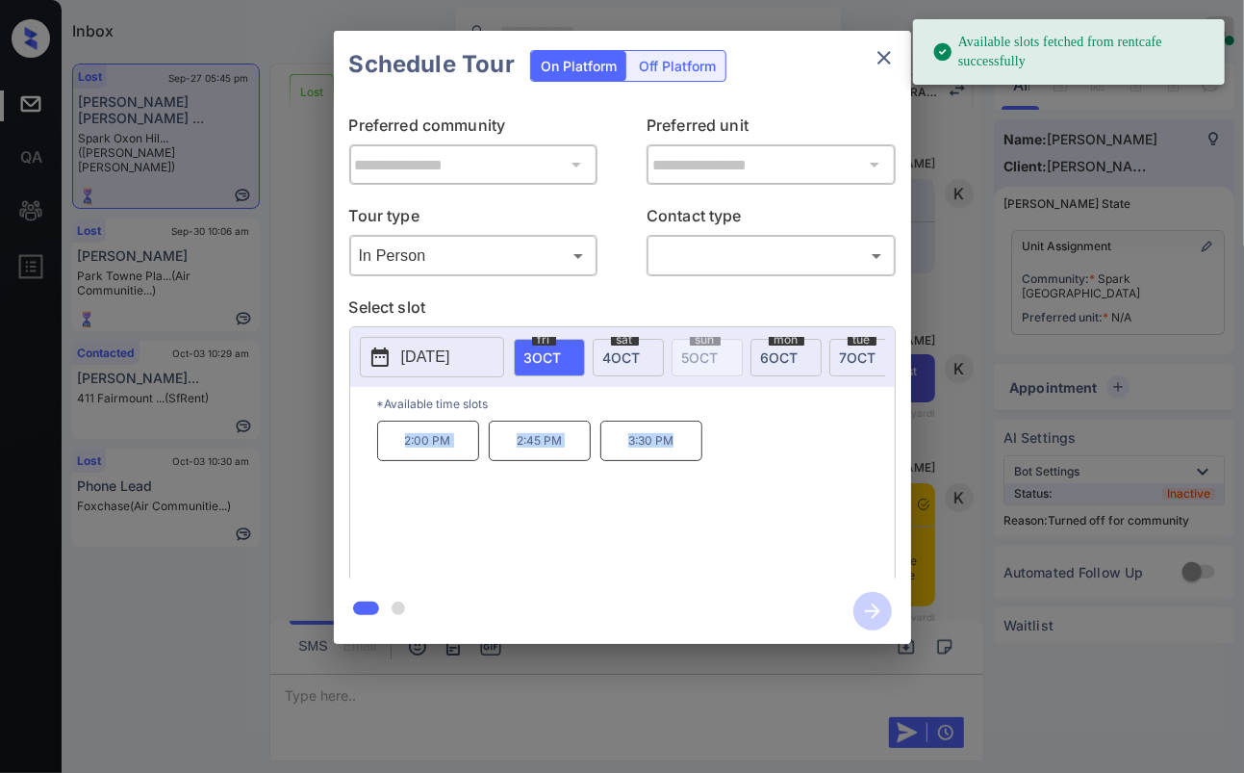
drag, startPoint x: 407, startPoint y: 444, endPoint x: 728, endPoint y: 444, distance: 320.5
click at [728, 444] on div "2:00 PM 2:45 PM 3:30 PM" at bounding box center [636, 498] width 518 height 154
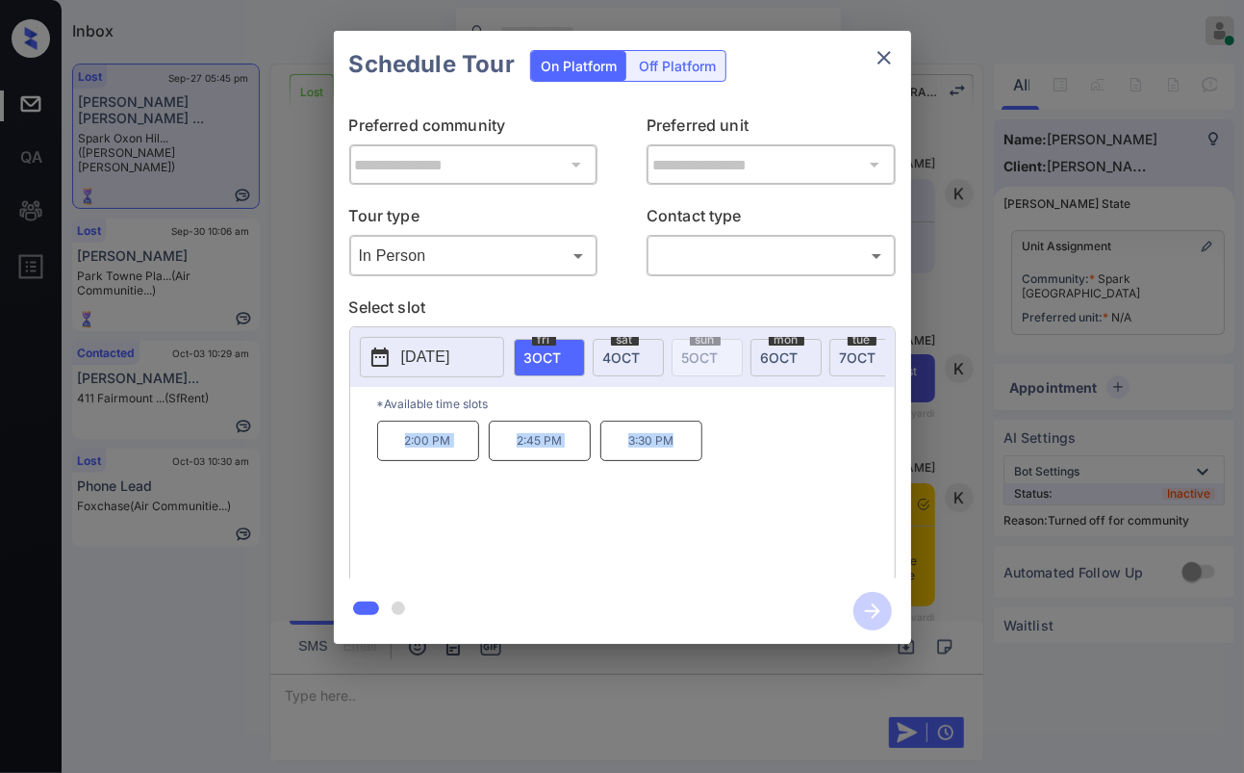
copy div "2:00 PM 2:45 PM 3:30 PM"
click at [876, 58] on icon "close" at bounding box center [884, 57] width 23 height 23
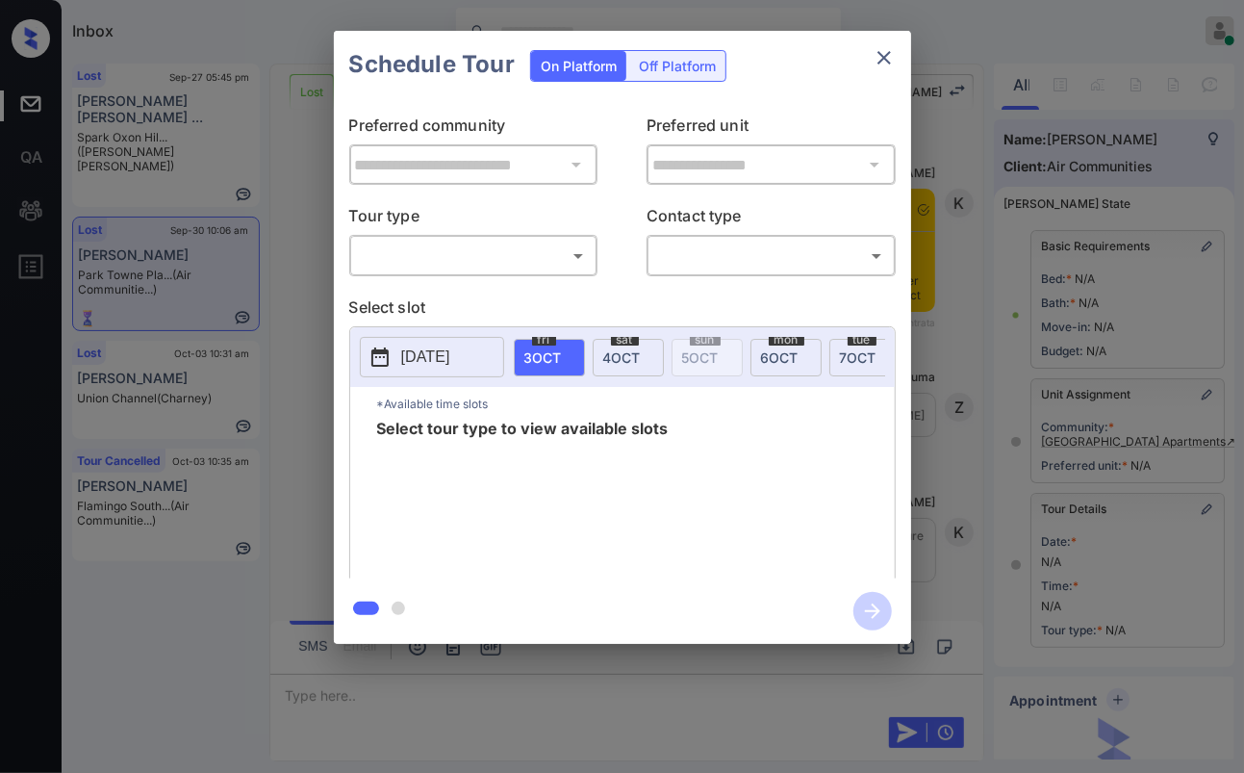
scroll to position [17414, 0]
click at [474, 252] on body "Inbox [PERSON_NAME] [PERSON_NAME] Online Set yourself offline Set yourself on b…" at bounding box center [622, 386] width 1244 height 773
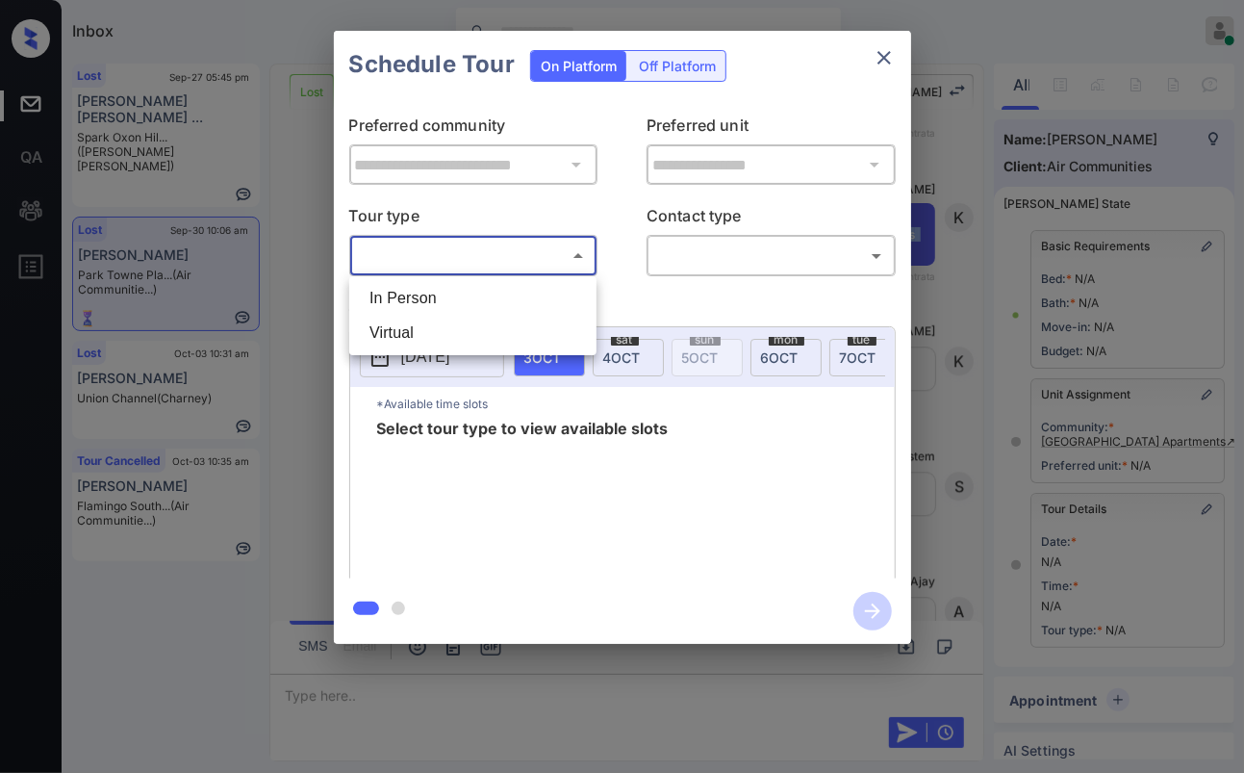
click at [439, 302] on li "In Person" at bounding box center [473, 298] width 238 height 35
type input "********"
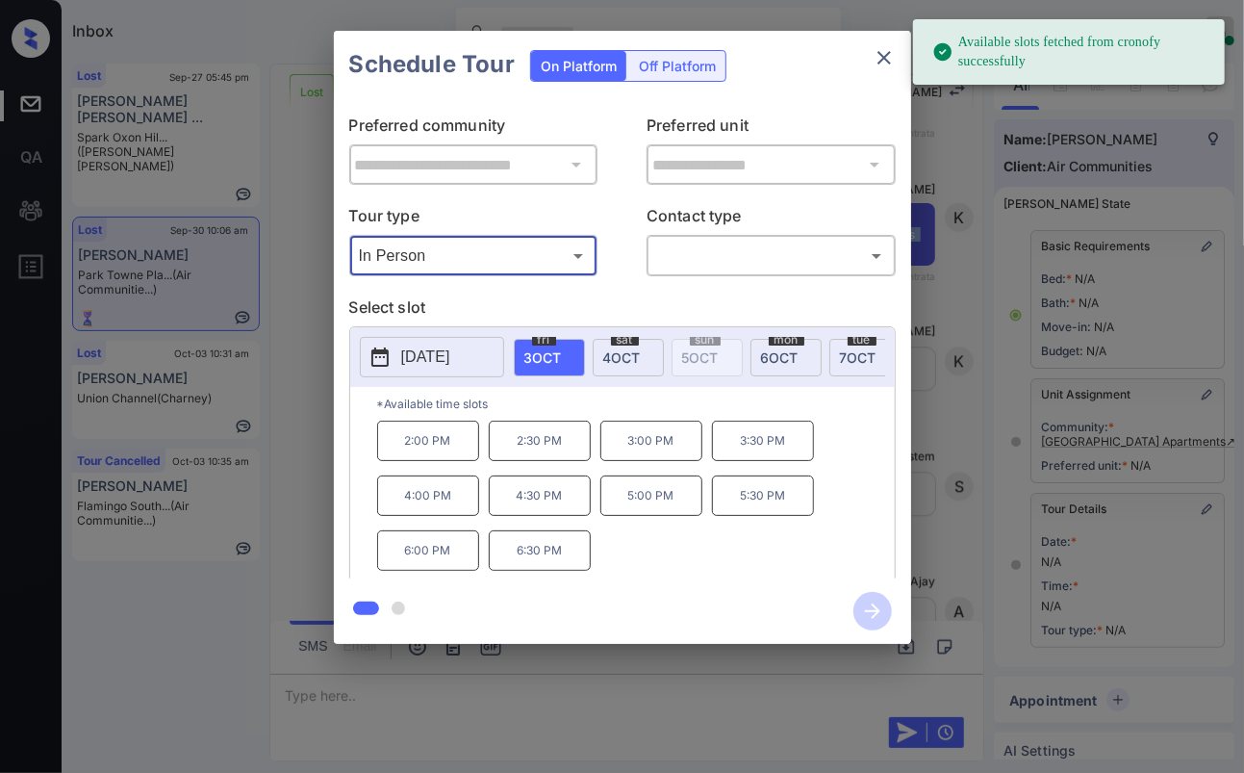
click at [887, 57] on icon "close" at bounding box center [884, 57] width 23 height 23
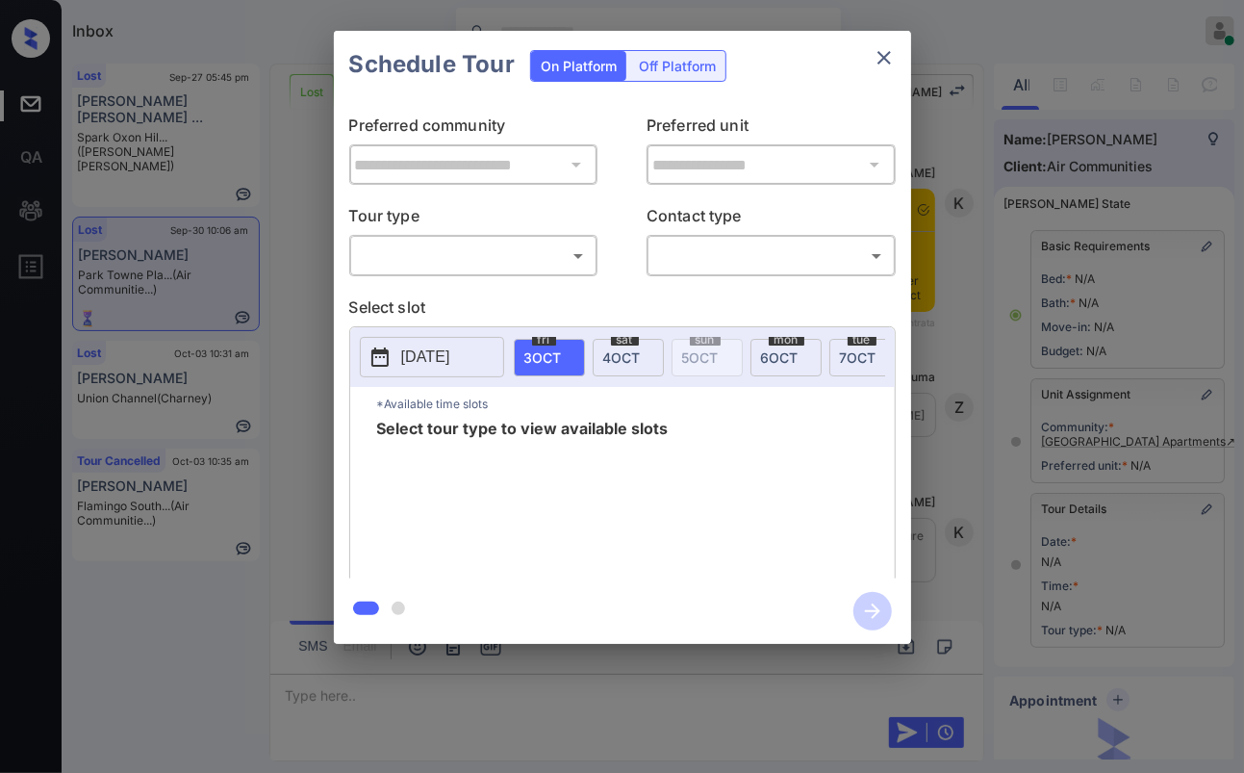
scroll to position [16451, 0]
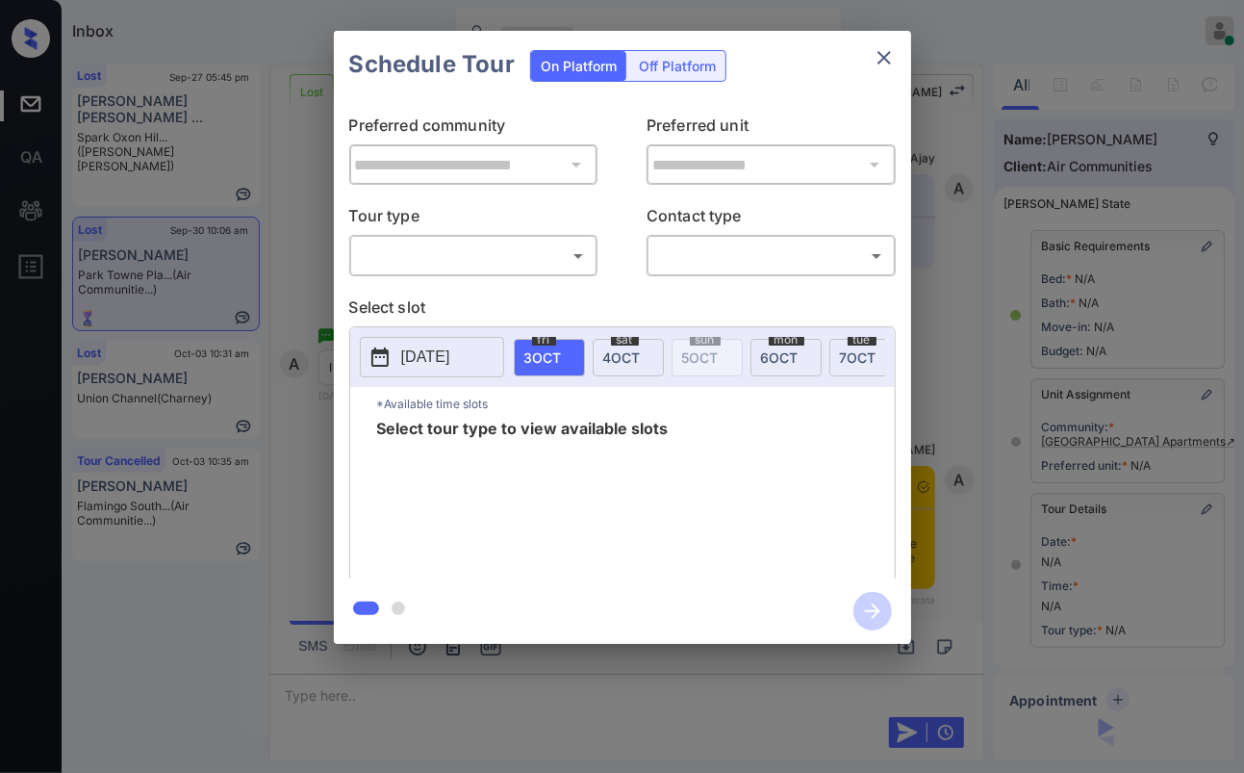
click at [418, 258] on body "Inbox Danielle Dela Cruz Online Set yourself offline Set yourself on break Prof…" at bounding box center [622, 386] width 1244 height 773
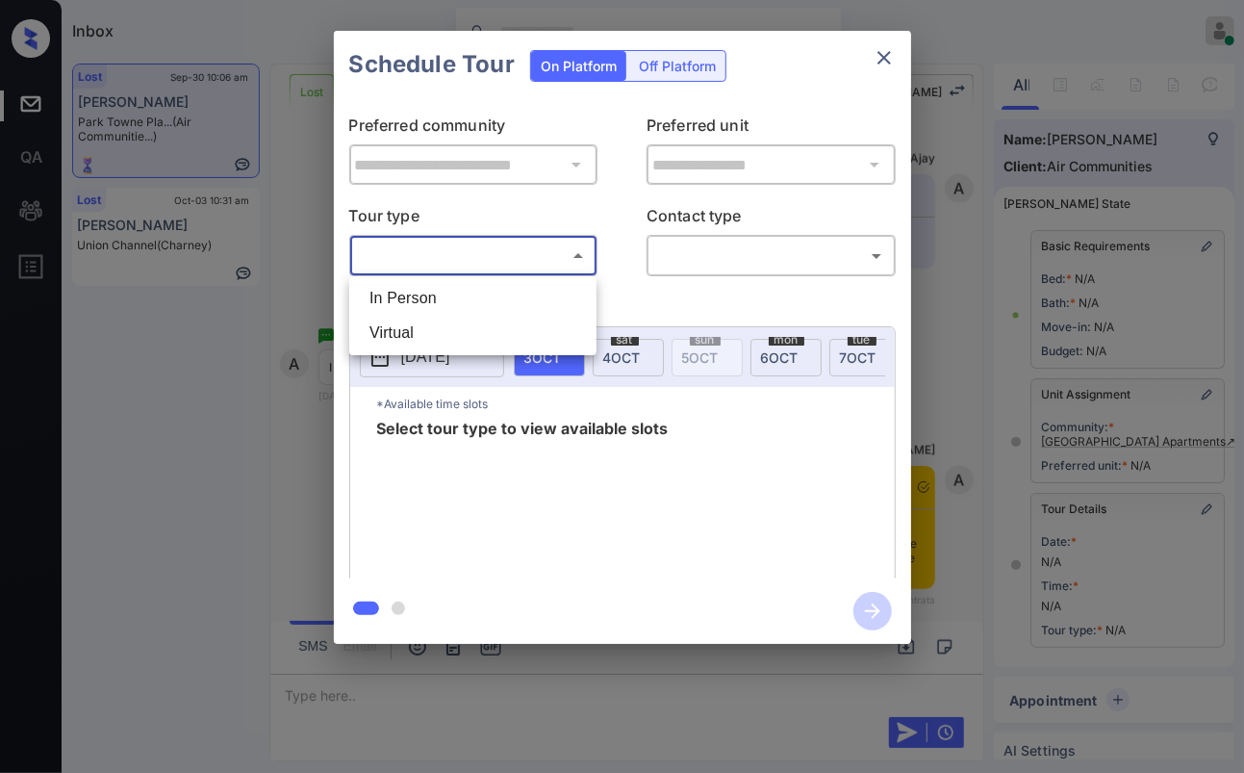
click at [416, 290] on li "In Person" at bounding box center [473, 298] width 238 height 35
type input "********"
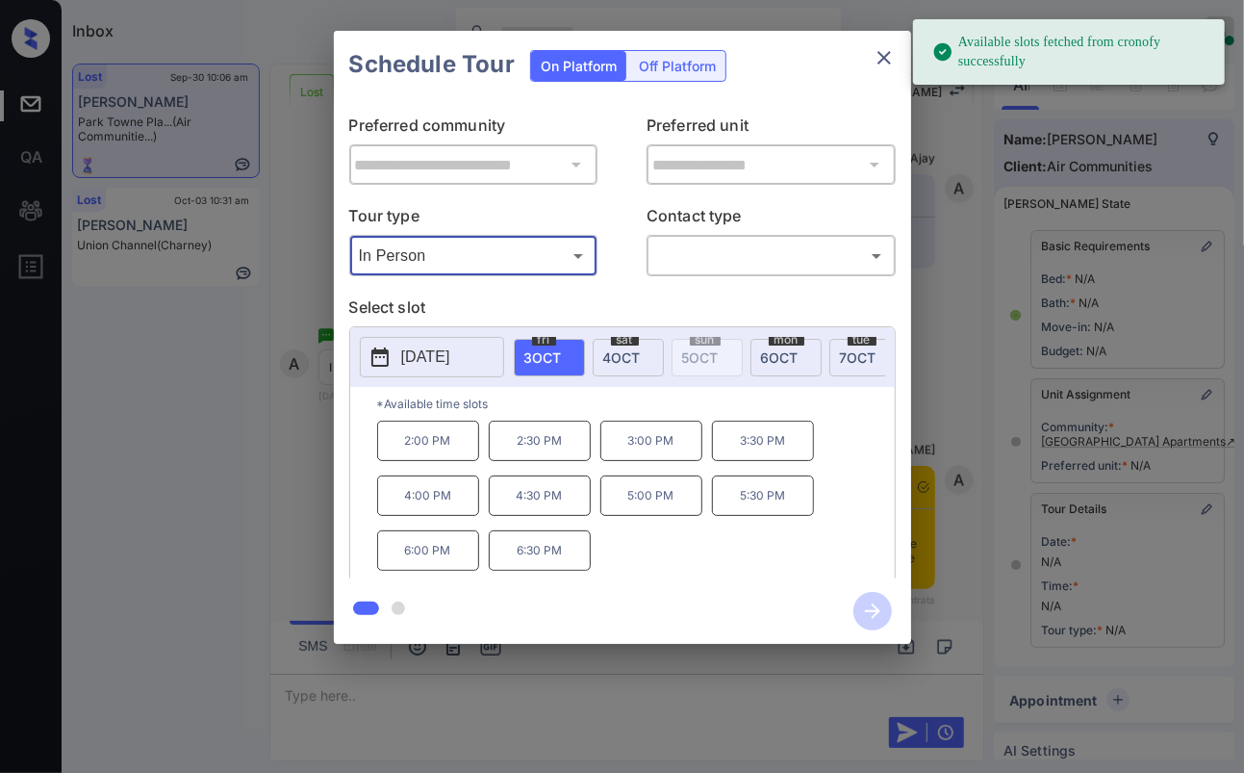
click at [881, 59] on icon "close" at bounding box center [884, 57] width 23 height 23
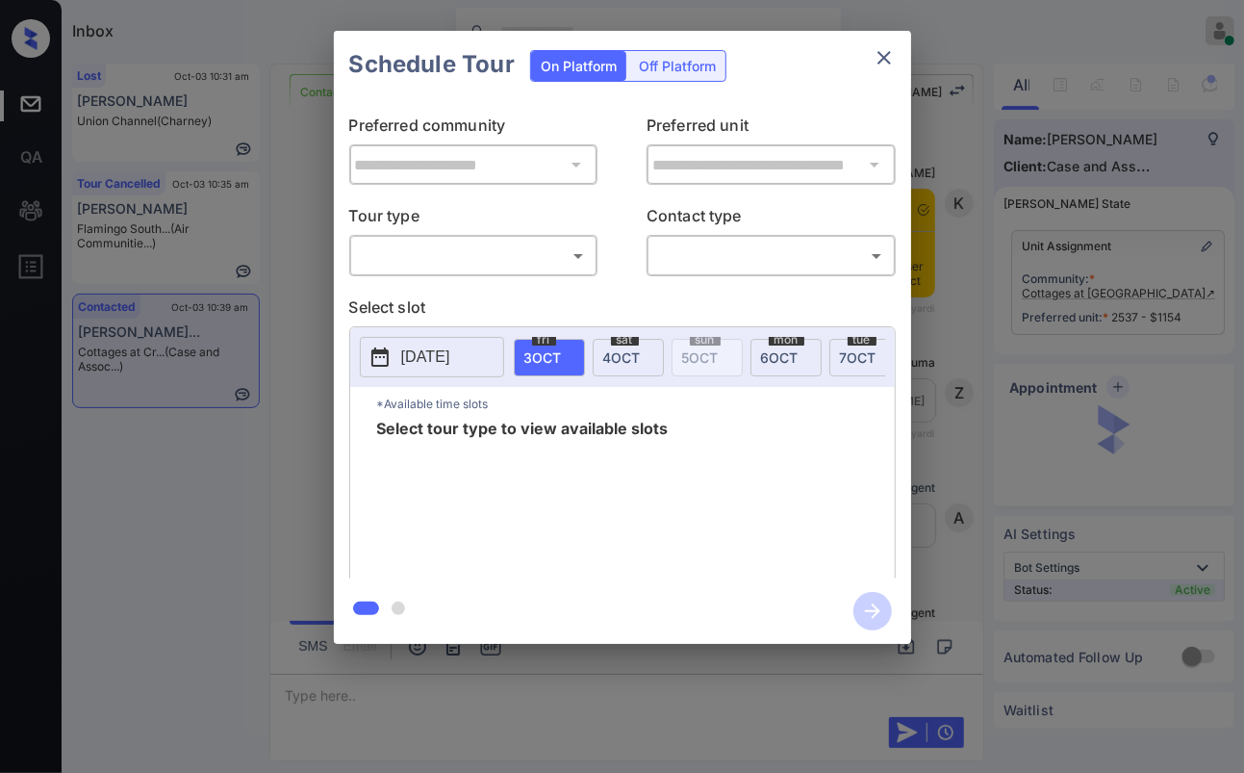
scroll to position [0, 9]
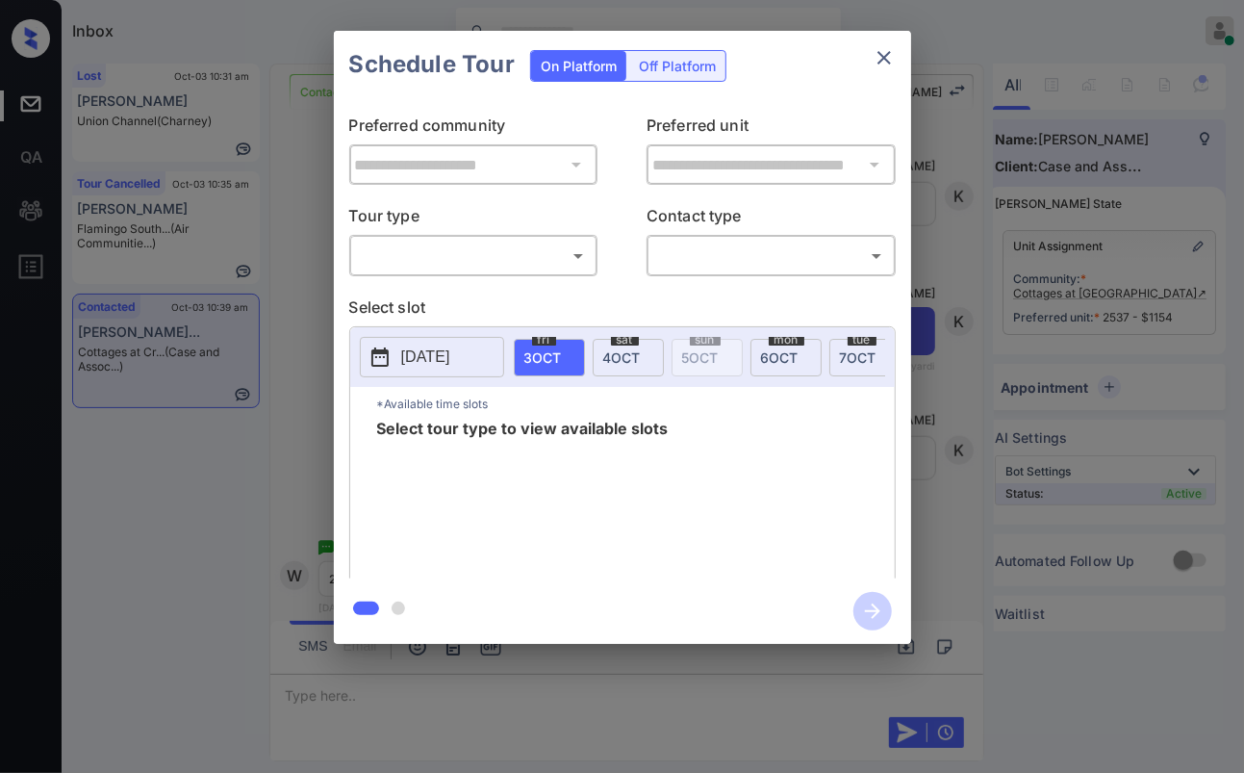
click at [508, 263] on body "Inbox Danielle Dela Cruz Online Set yourself offline Set yourself on break Prof…" at bounding box center [622, 386] width 1244 height 773
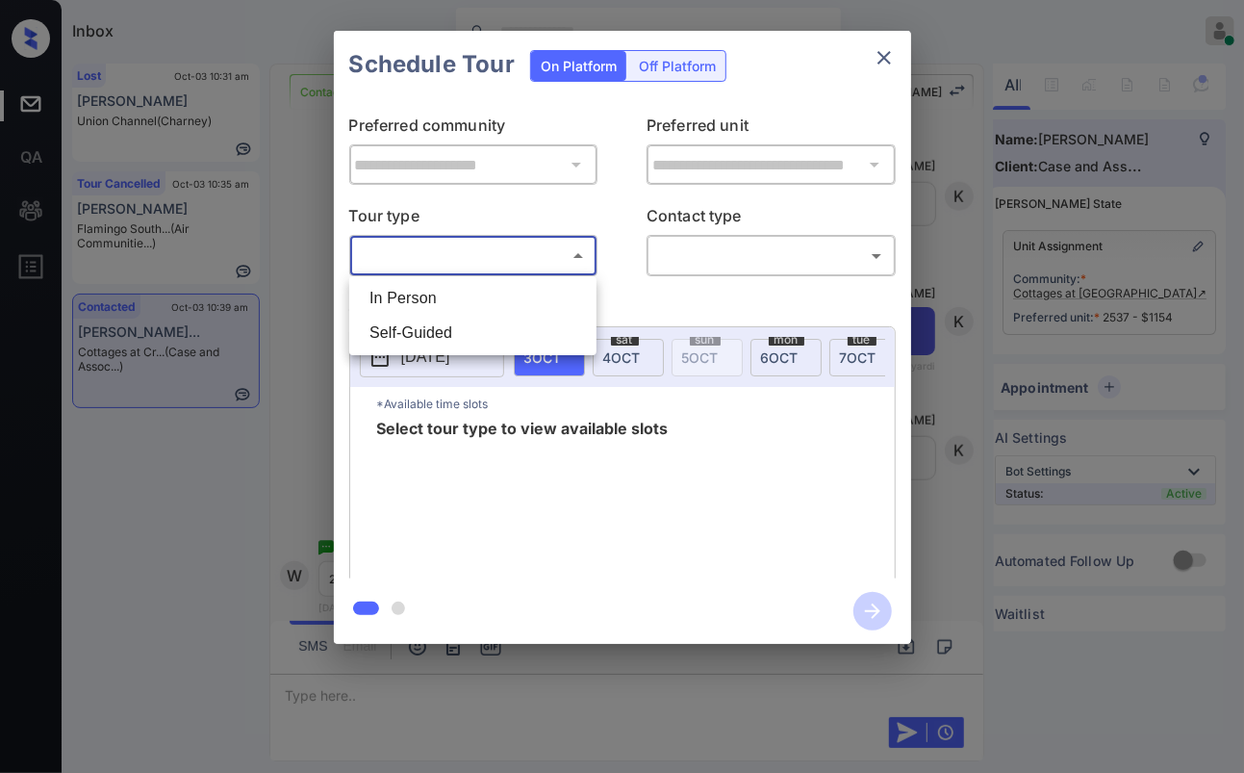
click at [423, 294] on li "In Person" at bounding box center [473, 298] width 238 height 35
type input "********"
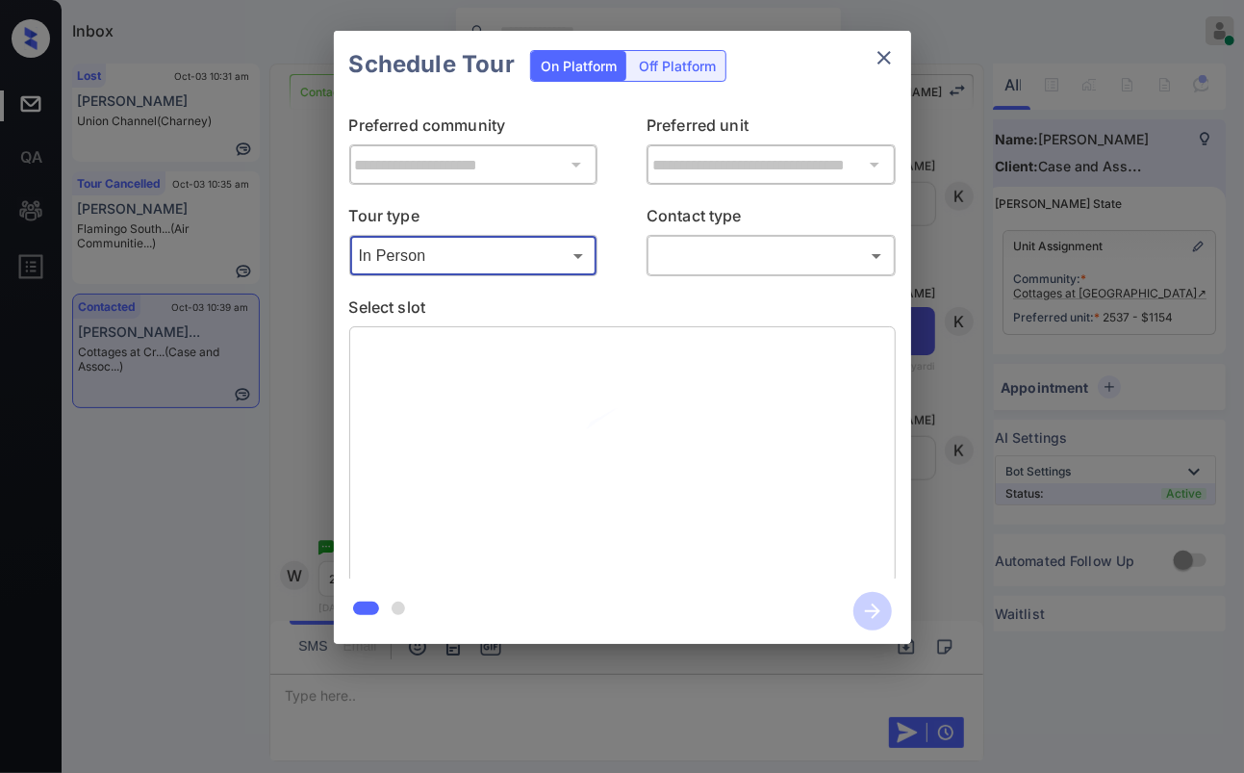
click at [279, 287] on div "**********" at bounding box center [622, 337] width 1244 height 675
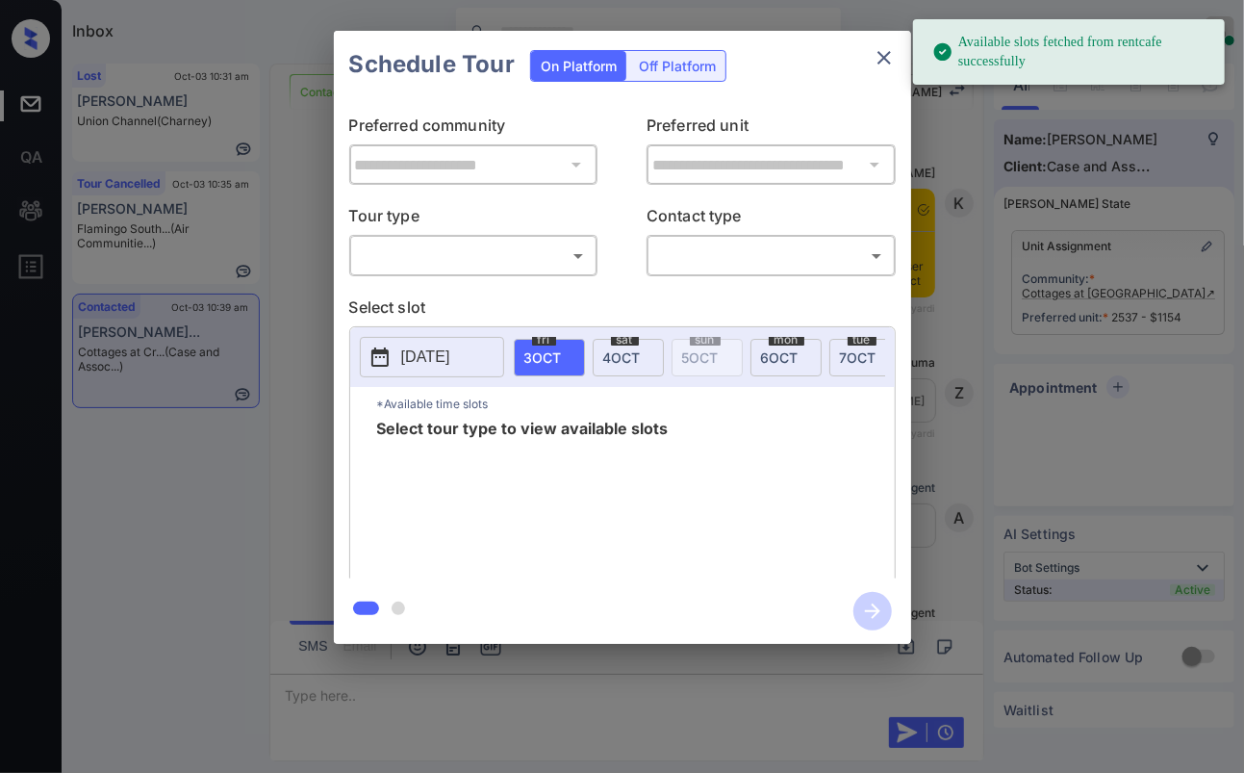
scroll to position [0, 9]
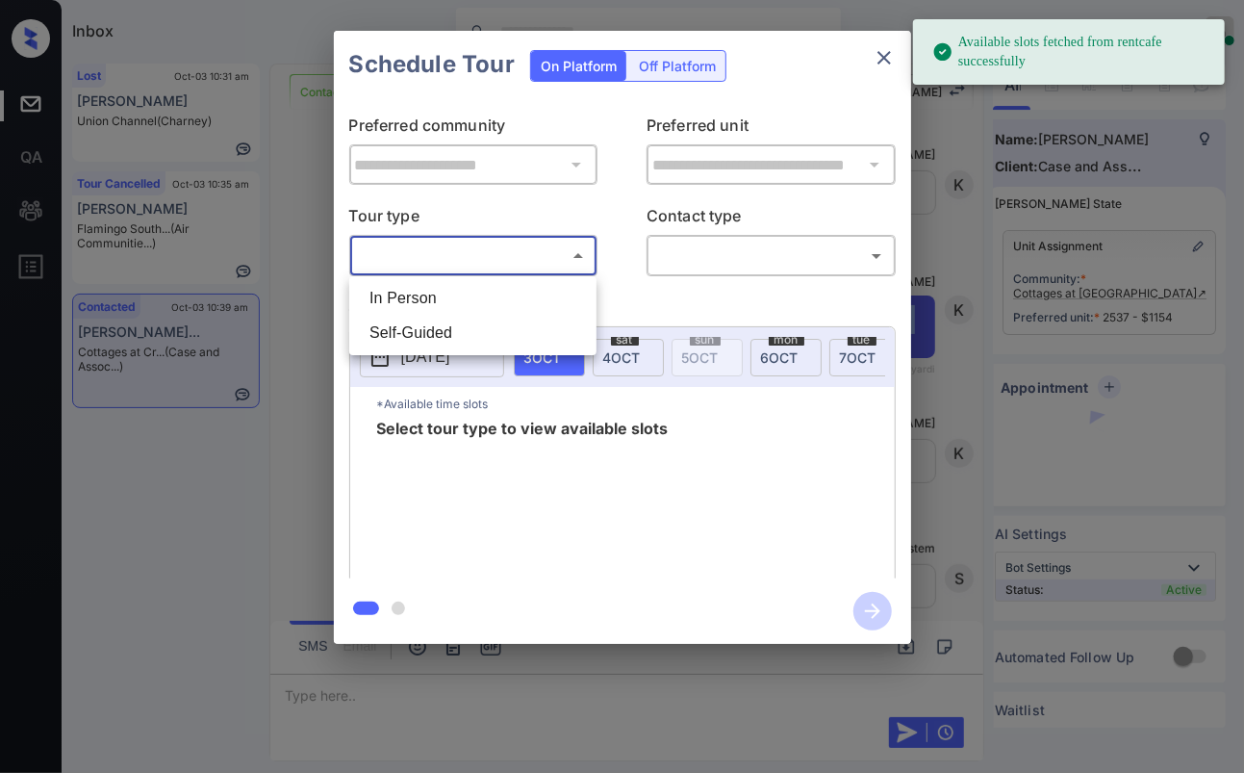
click at [493, 260] on body "Available slots fetched from rentcafe successfully Inbox Danielle Dela Cruz Onl…" at bounding box center [622, 386] width 1244 height 773
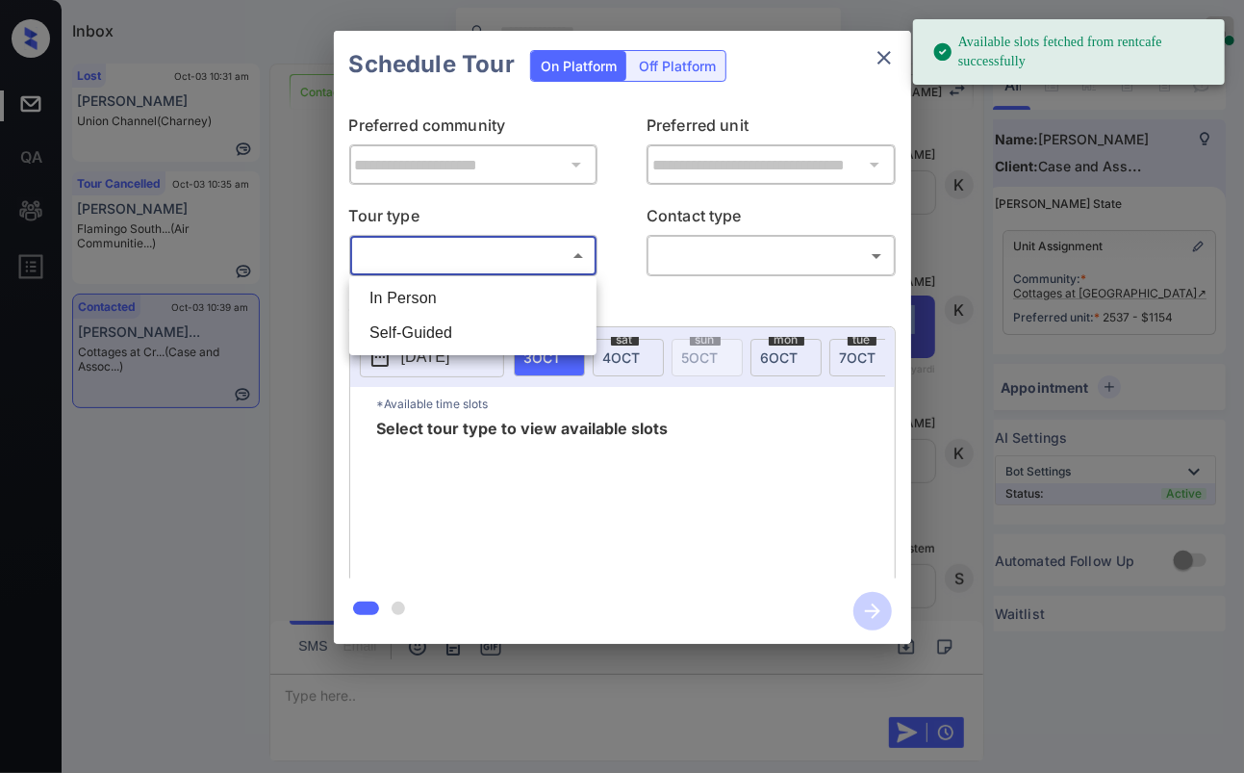
click at [447, 287] on li "In Person" at bounding box center [473, 298] width 238 height 35
type input "********"
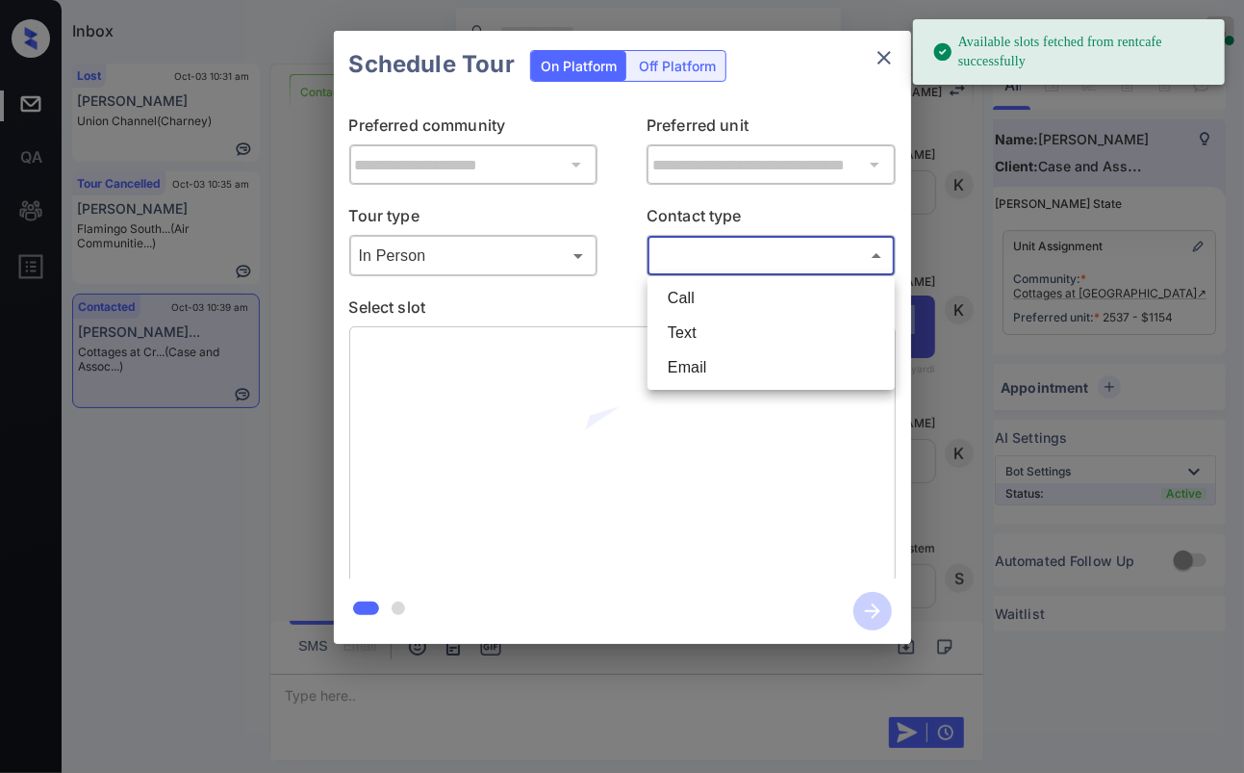
click at [723, 252] on body "Available slots fetched from rentcafe successfully Inbox Danielle Dela Cruz Onl…" at bounding box center [622, 386] width 1244 height 773
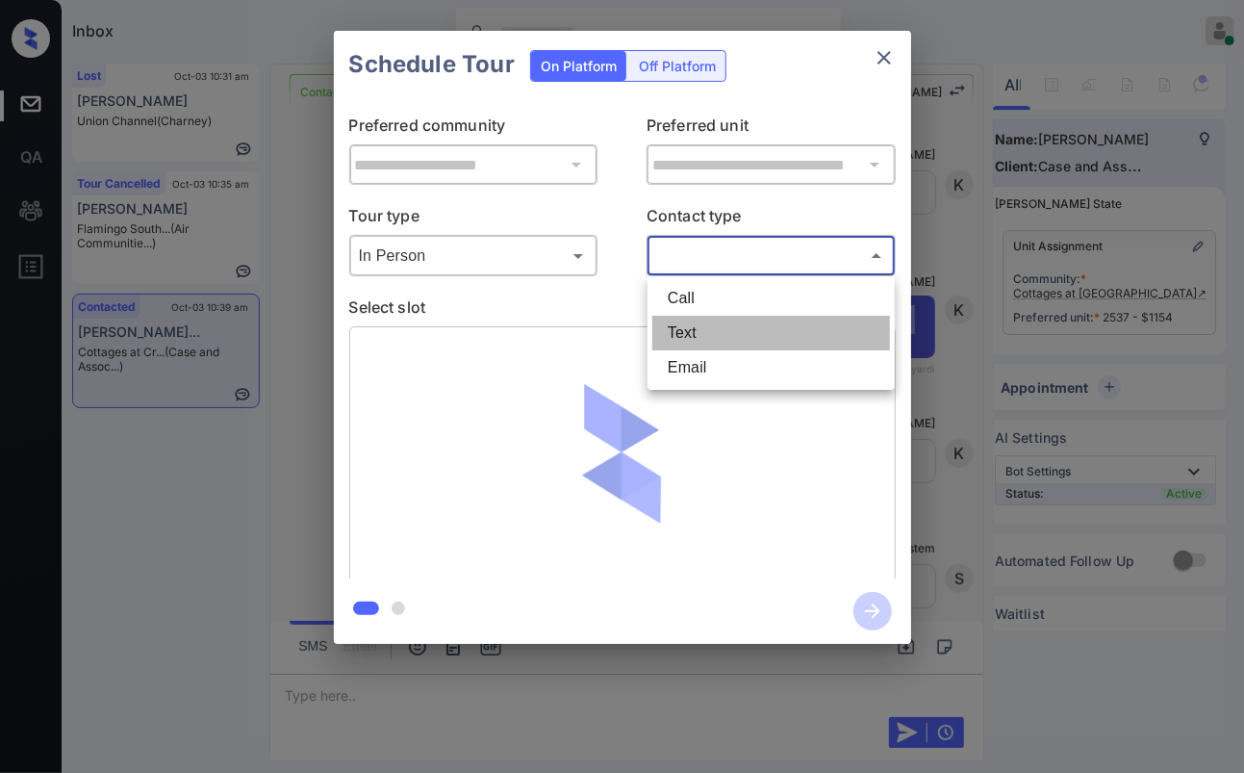
click at [679, 326] on li "Text" at bounding box center [772, 333] width 238 height 35
type input "****"
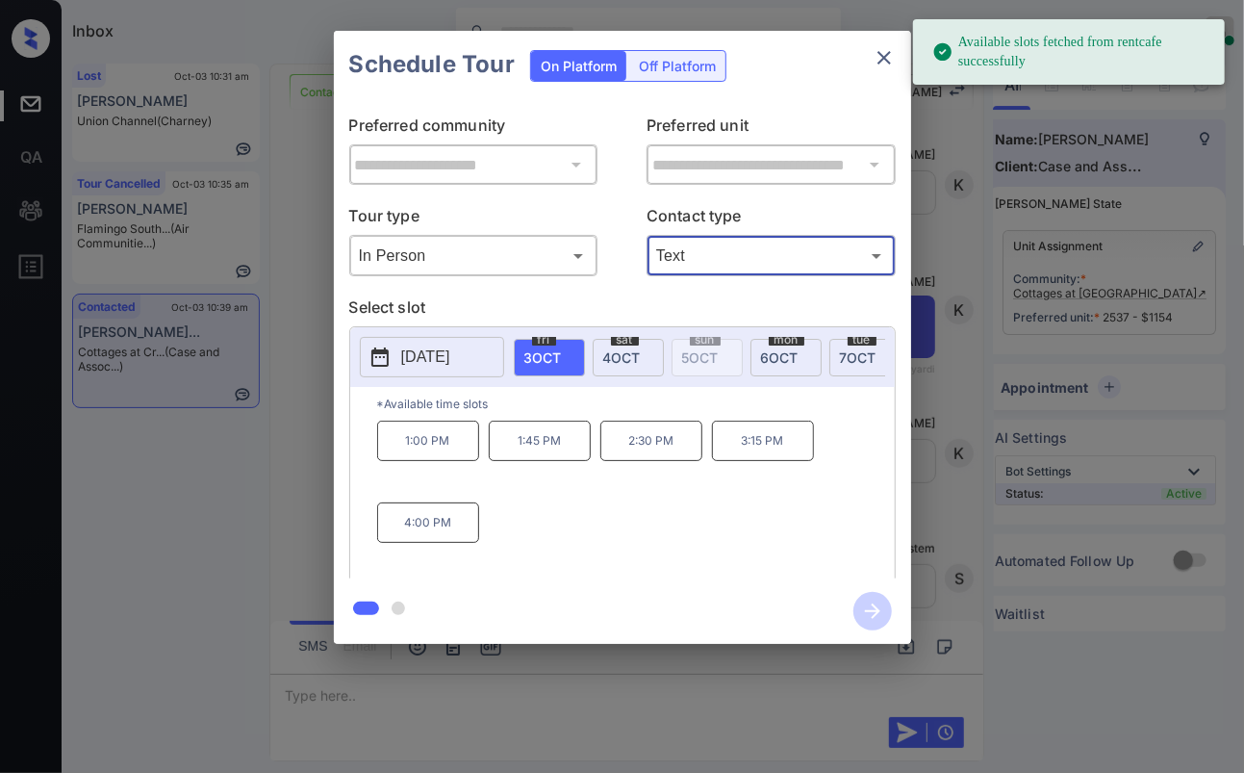
click at [611, 360] on span "4 OCT" at bounding box center [622, 357] width 38 height 16
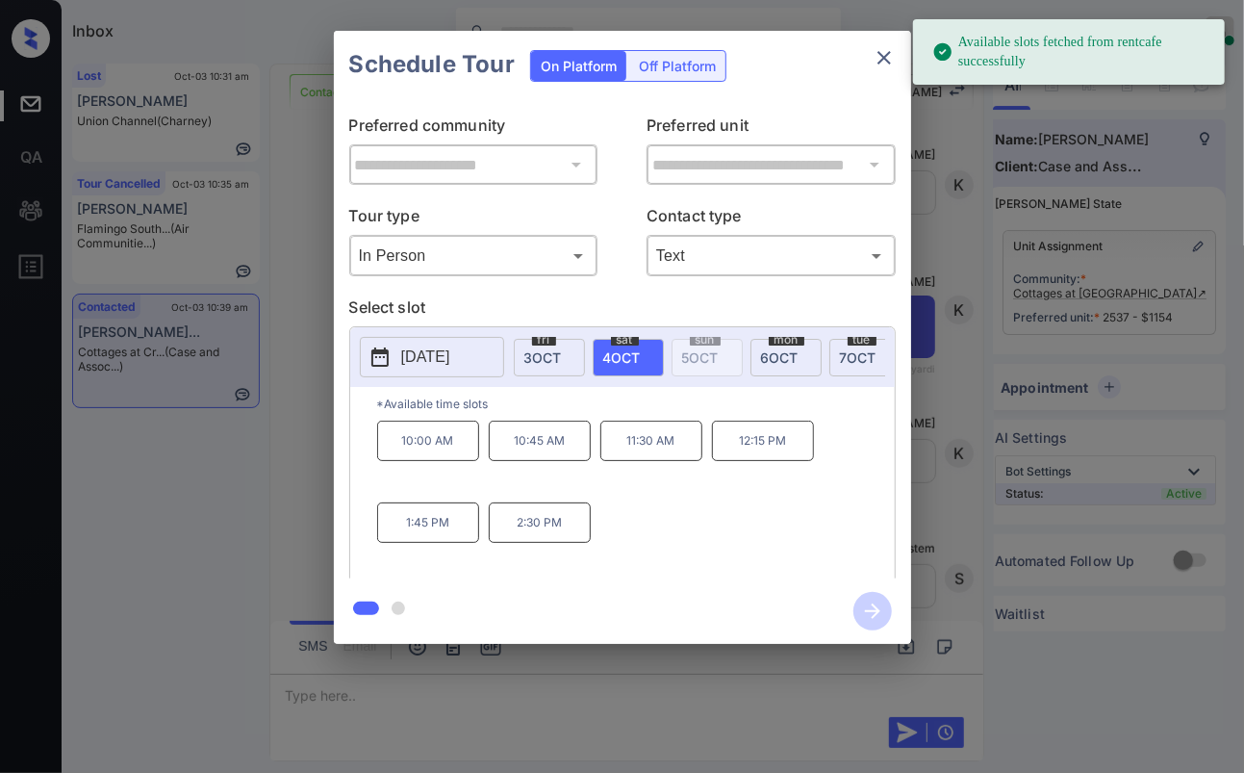
click at [524, 529] on p "2:30 PM" at bounding box center [540, 522] width 102 height 40
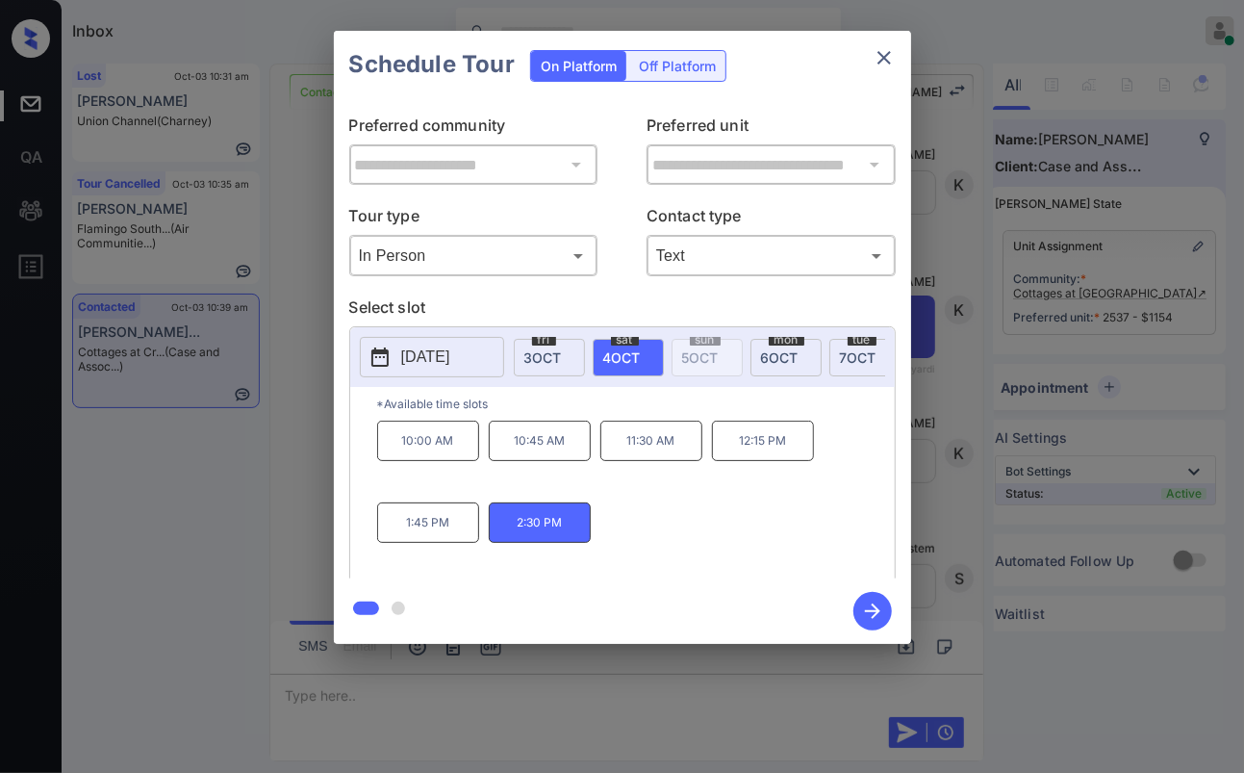
click at [867, 607] on icon "button" at bounding box center [873, 611] width 38 height 38
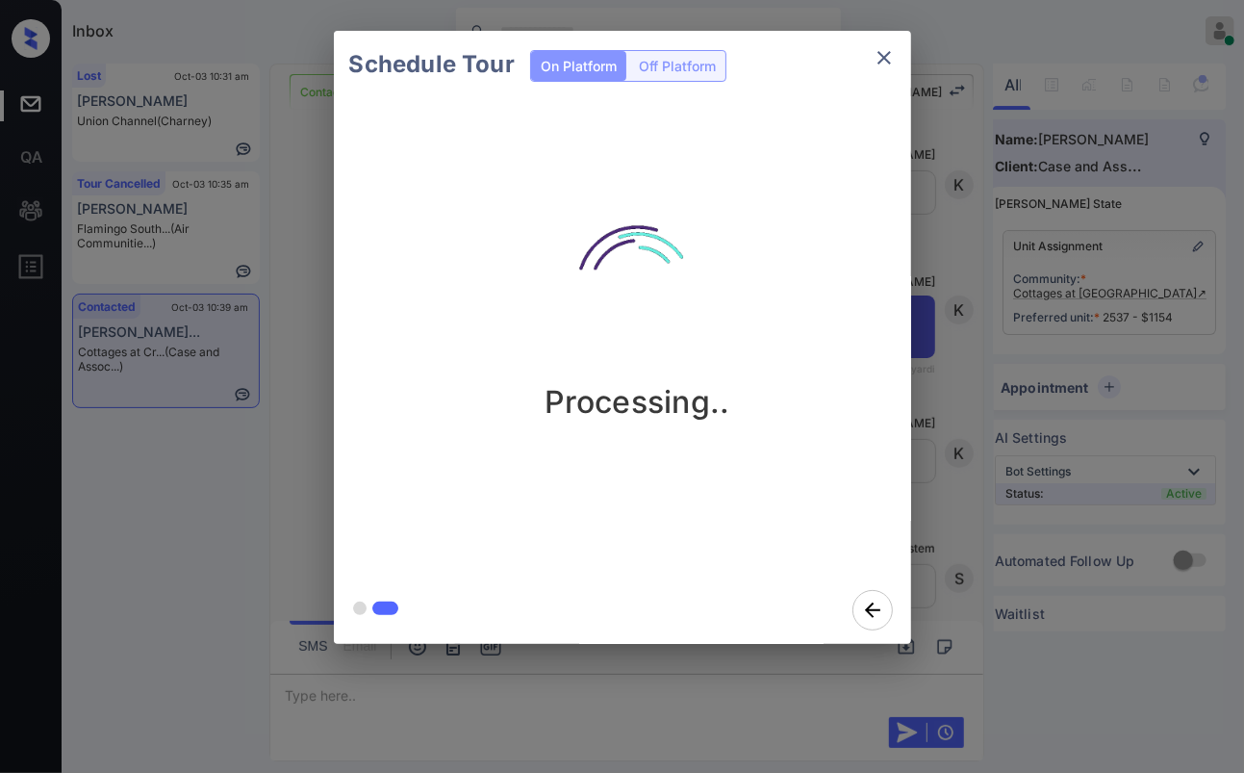
click at [298, 440] on div "Schedule Tour On Platform Off Platform Processing.." at bounding box center [622, 337] width 1244 height 675
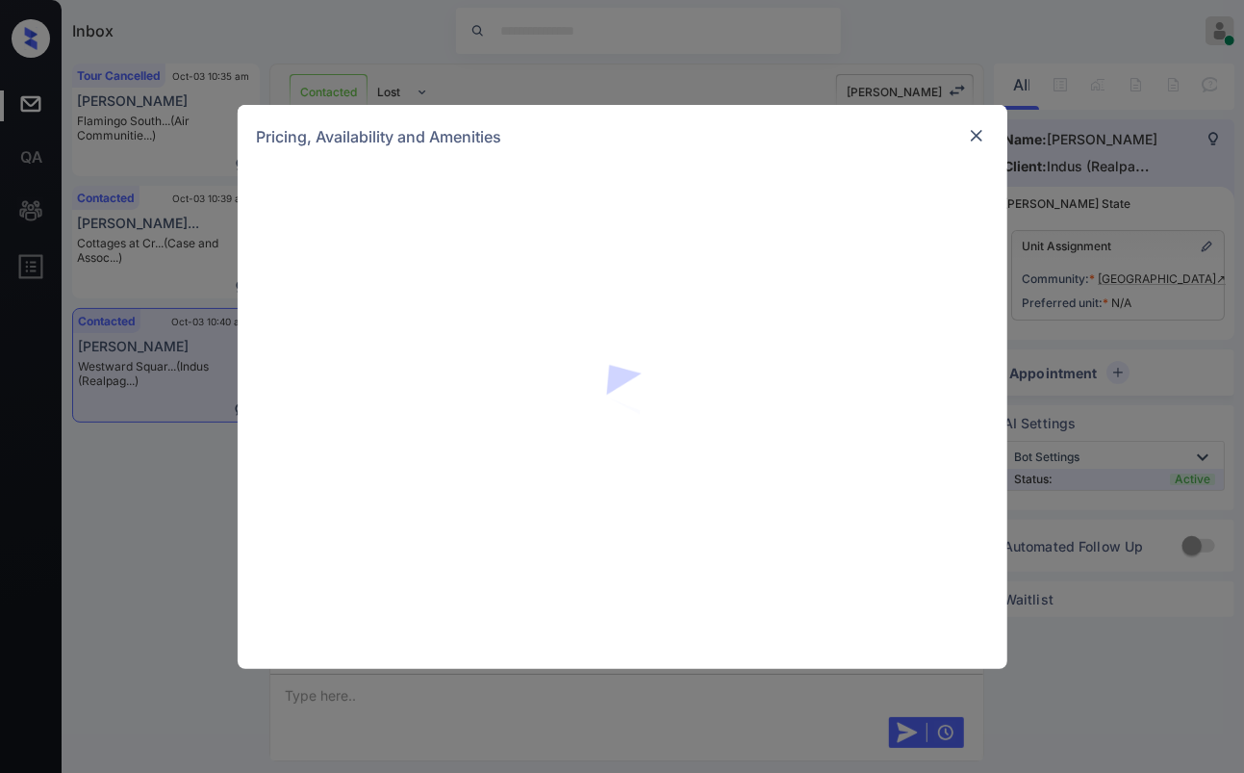
scroll to position [0, 9]
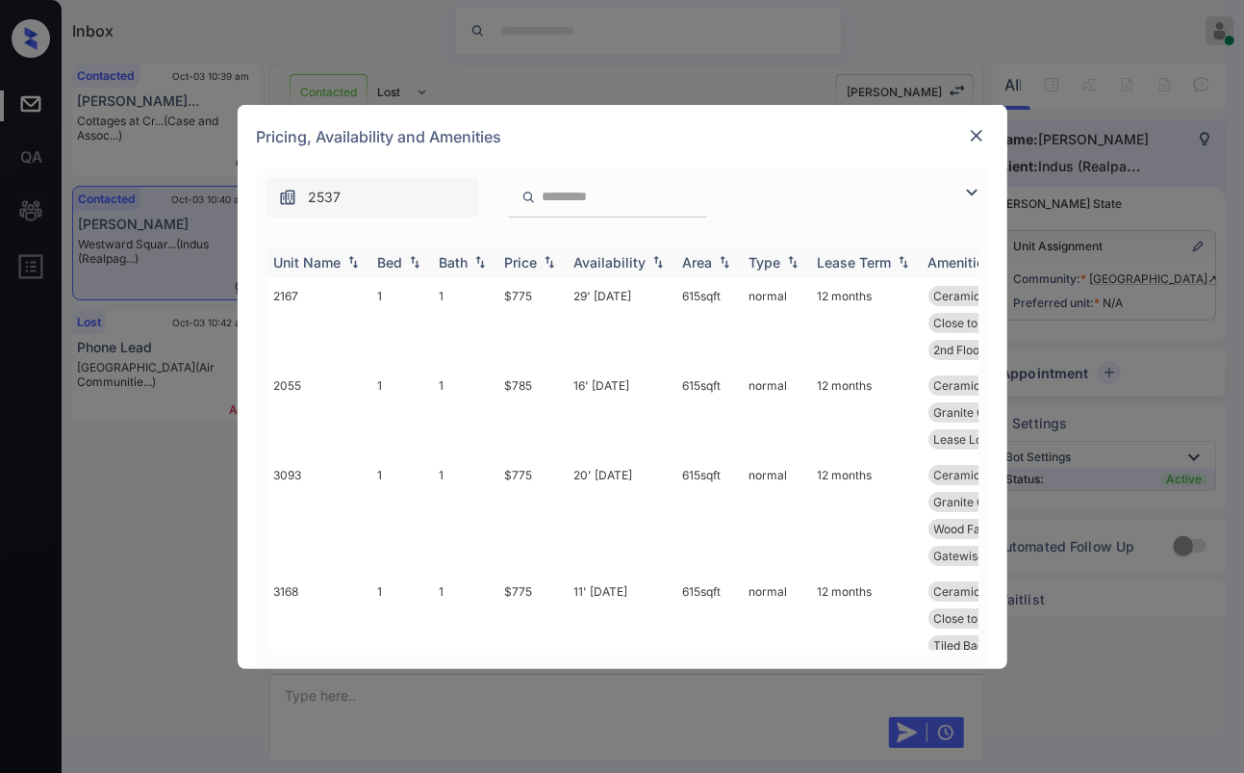
click at [387, 263] on div "Bed" at bounding box center [390, 262] width 25 height 16
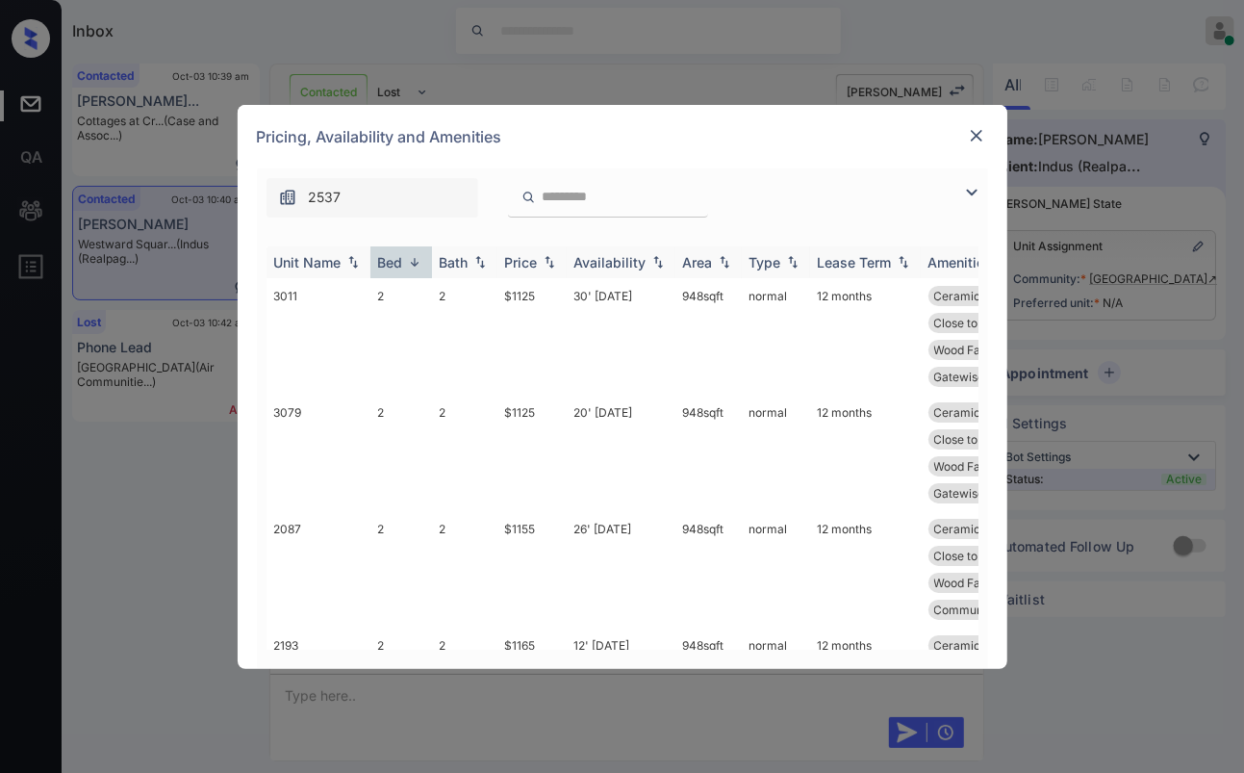
click at [389, 262] on div "Bed" at bounding box center [390, 262] width 25 height 16
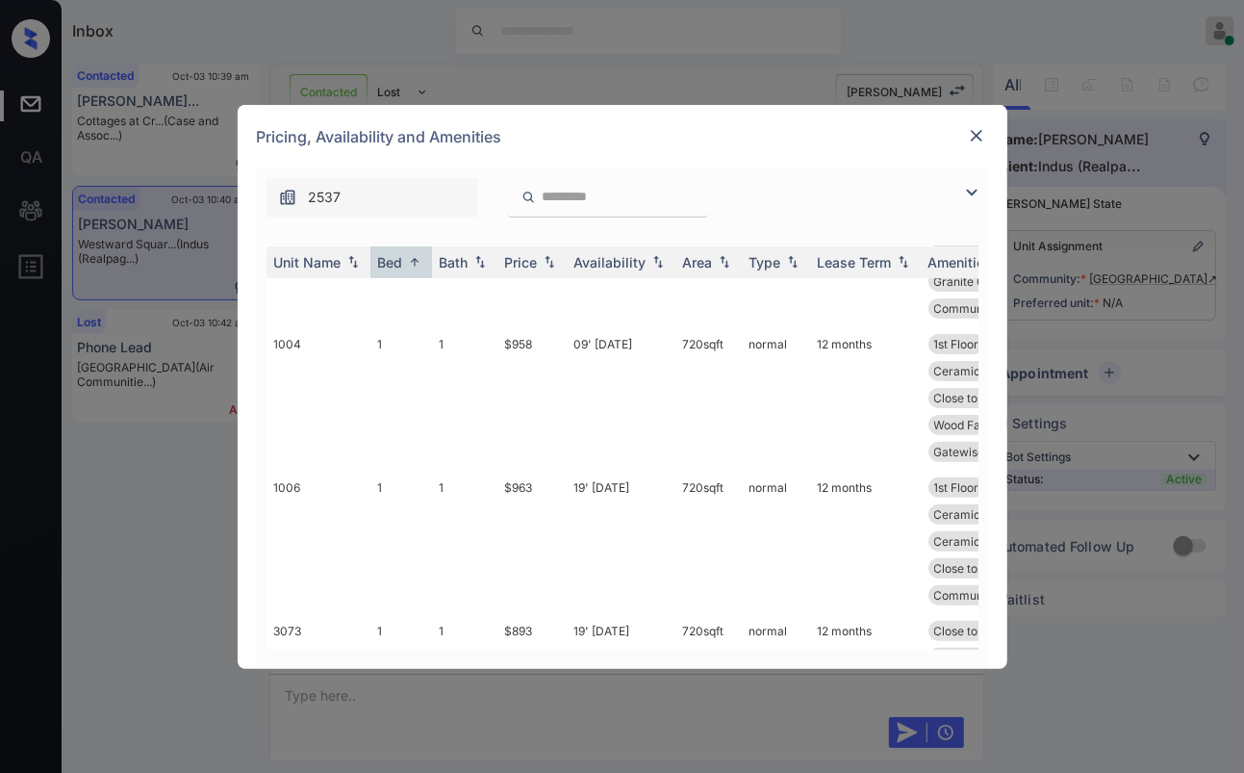
scroll to position [3941, 0]
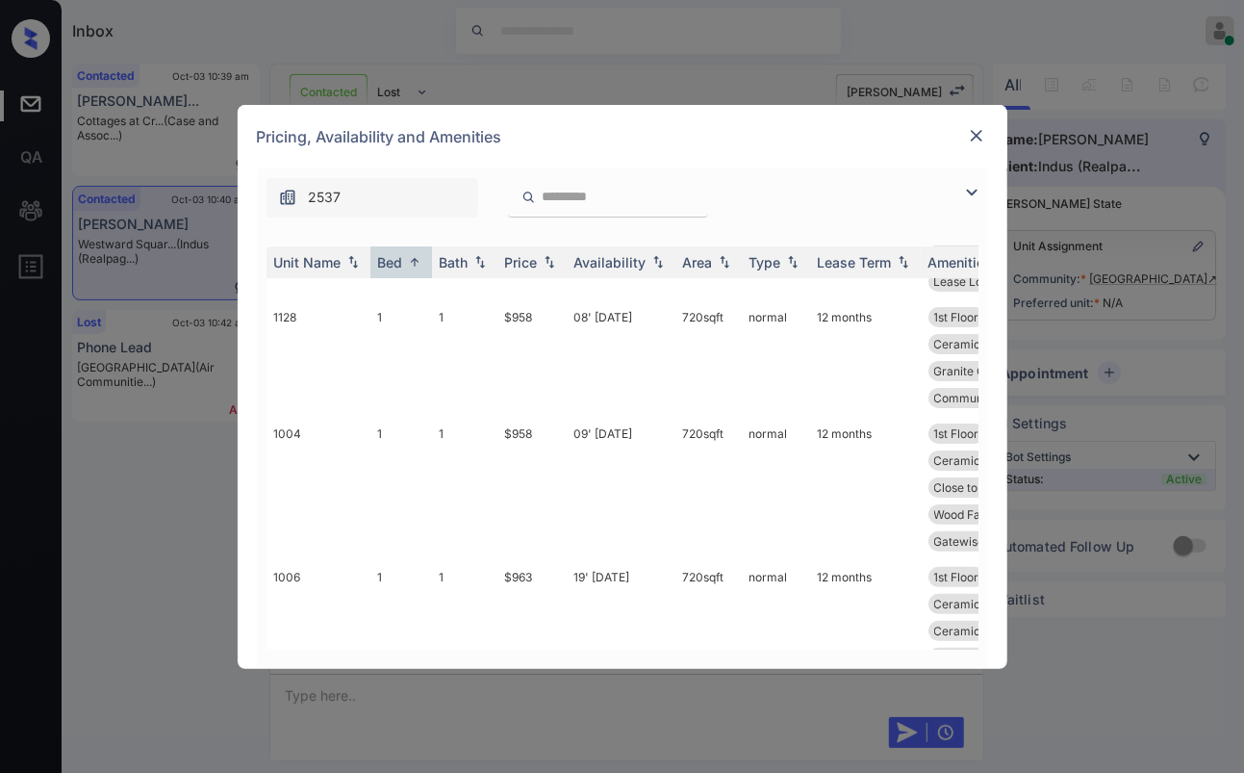
drag, startPoint x: 496, startPoint y: 601, endPoint x: 564, endPoint y: 556, distance: 81.4
drag, startPoint x: 500, startPoint y: 418, endPoint x: 539, endPoint y: 418, distance: 38.5
click at [539, 703] on td "$893" at bounding box center [532, 748] width 69 height 90
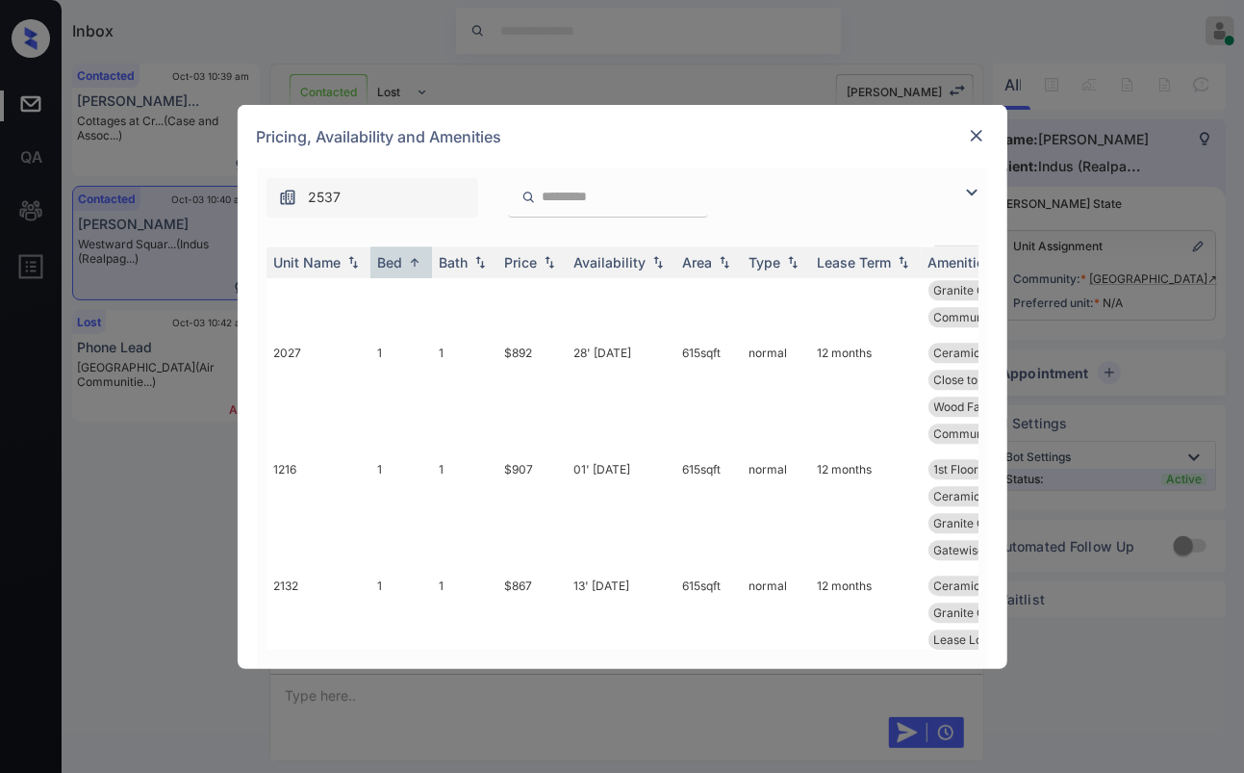
scroll to position [2550, 0]
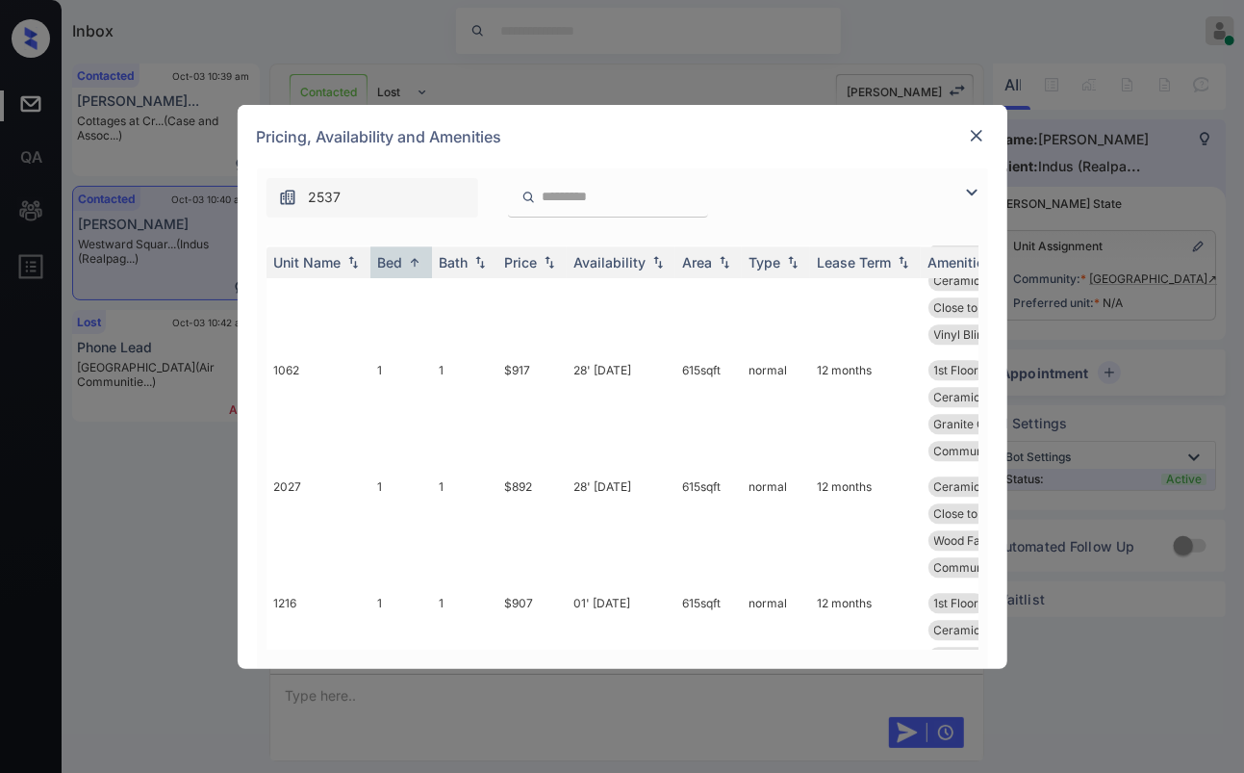
drag, startPoint x: 497, startPoint y: 521, endPoint x: 531, endPoint y: 525, distance: 35.0
click at [531, 702] on tr "2132 1 1 $867 13' Oct 25 615 sqft normal 12 months Ceramic Tile Ki... Close to …" at bounding box center [770, 747] width 1006 height 90
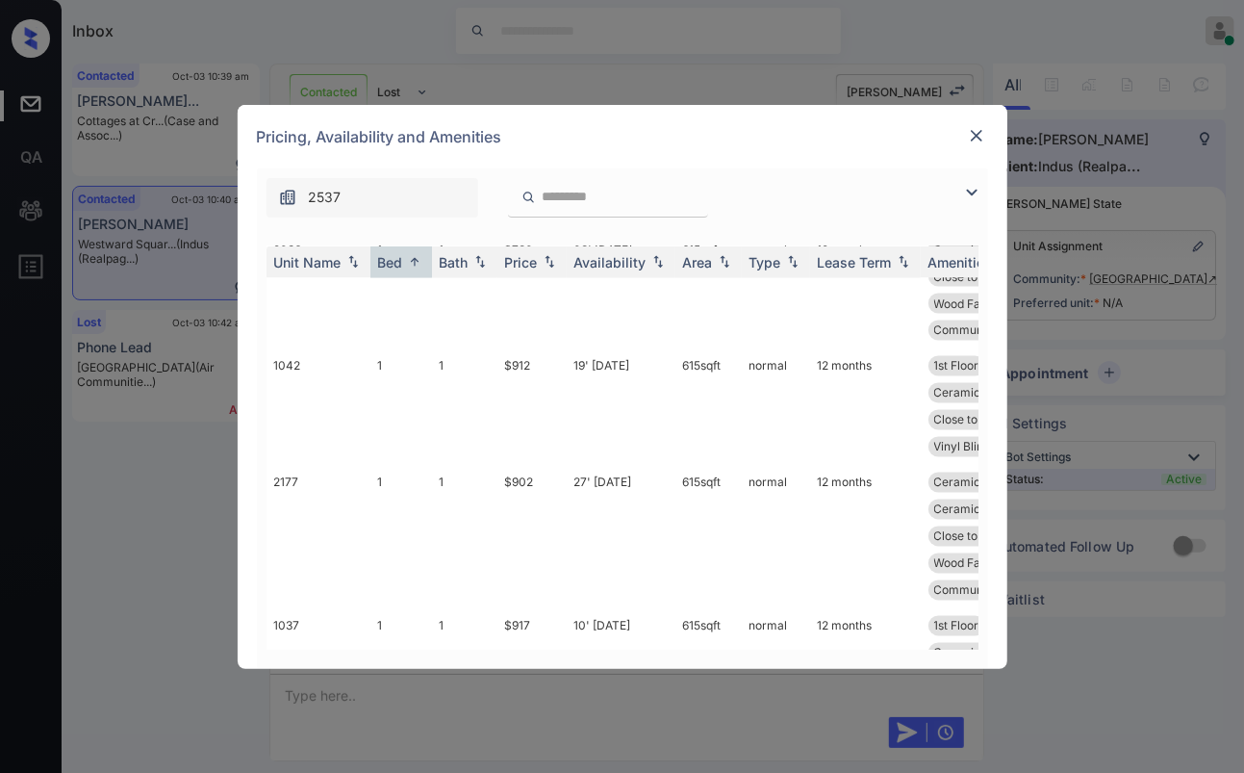
scroll to position [1481, 0]
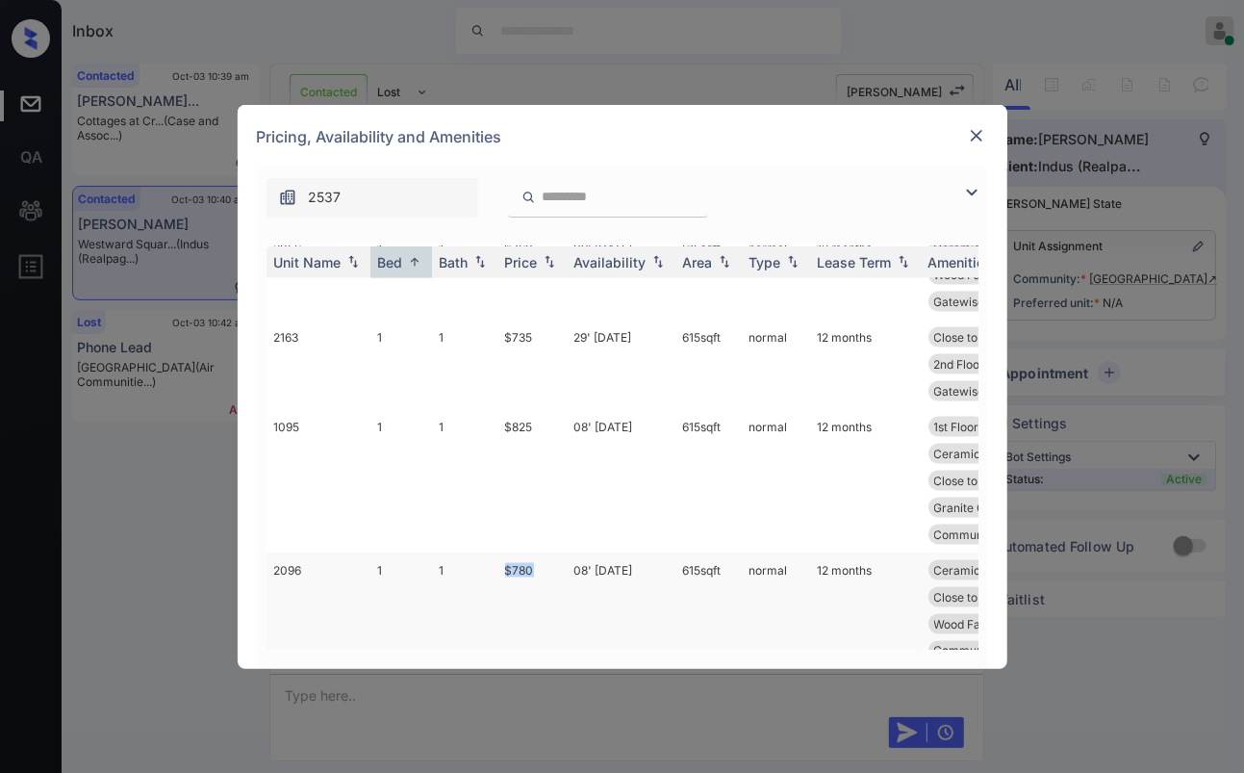
drag, startPoint x: 499, startPoint y: 452, endPoint x: 539, endPoint y: 462, distance: 41.6
click at [539, 552] on td "$780" at bounding box center [532, 610] width 69 height 116
copy td "$780"
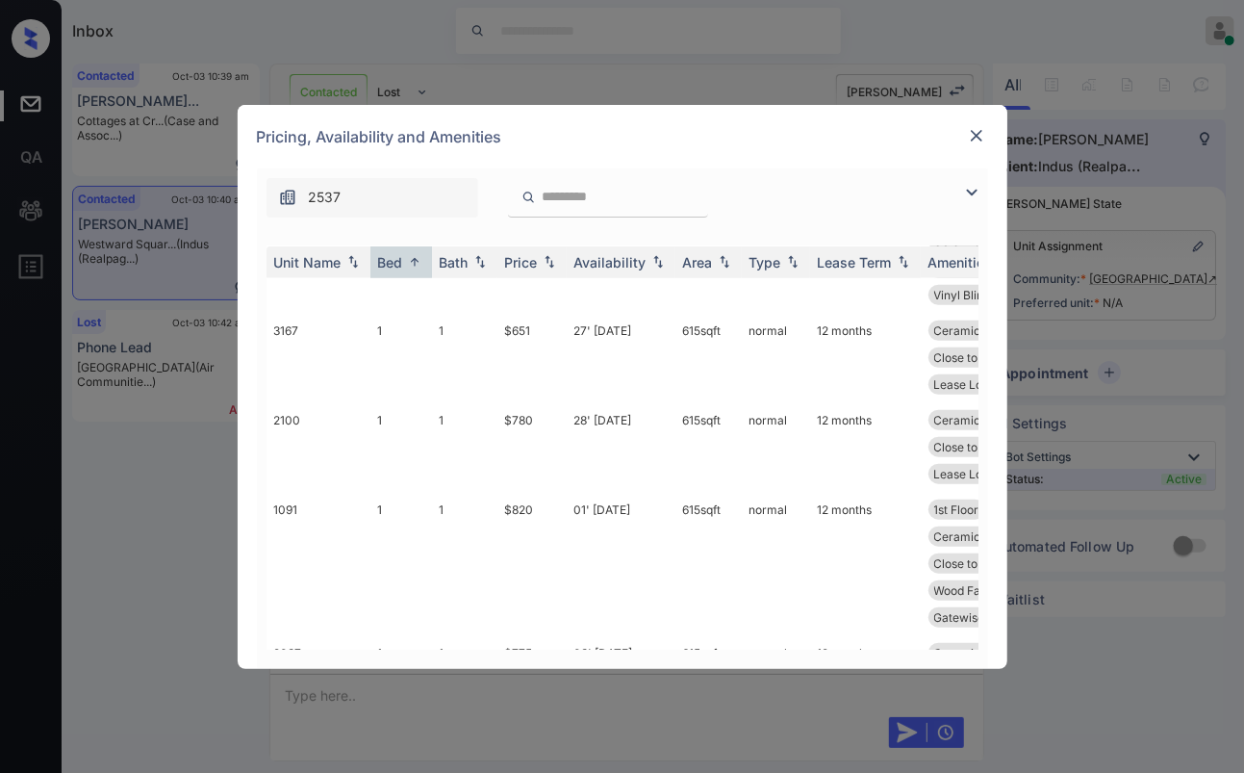
scroll to position [947, 0]
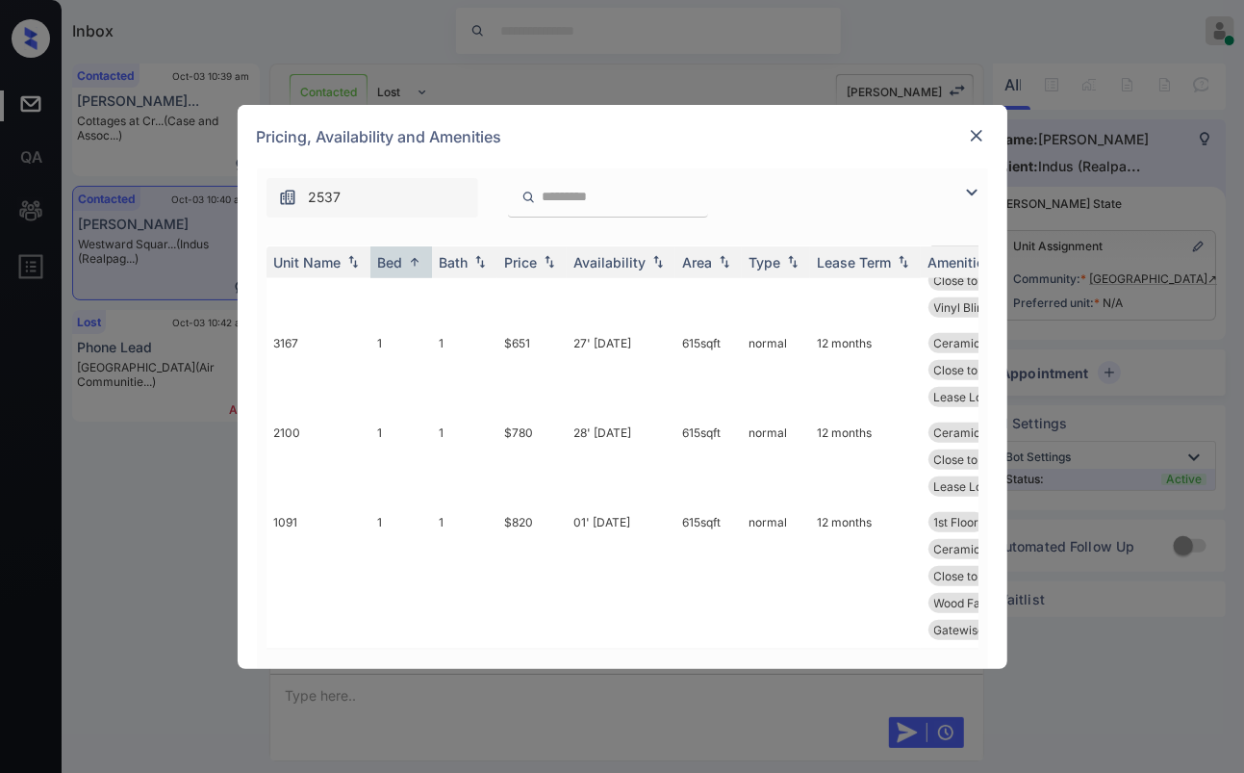
drag, startPoint x: 494, startPoint y: 609, endPoint x: 555, endPoint y: 609, distance: 61.6
click at [555, 648] on tr "2097 1 1 $775 09' Oct 25 615 sqft normal 12 months Ceramic Tile Ki... Close to …" at bounding box center [770, 706] width 1006 height 116
copy tr "$775"
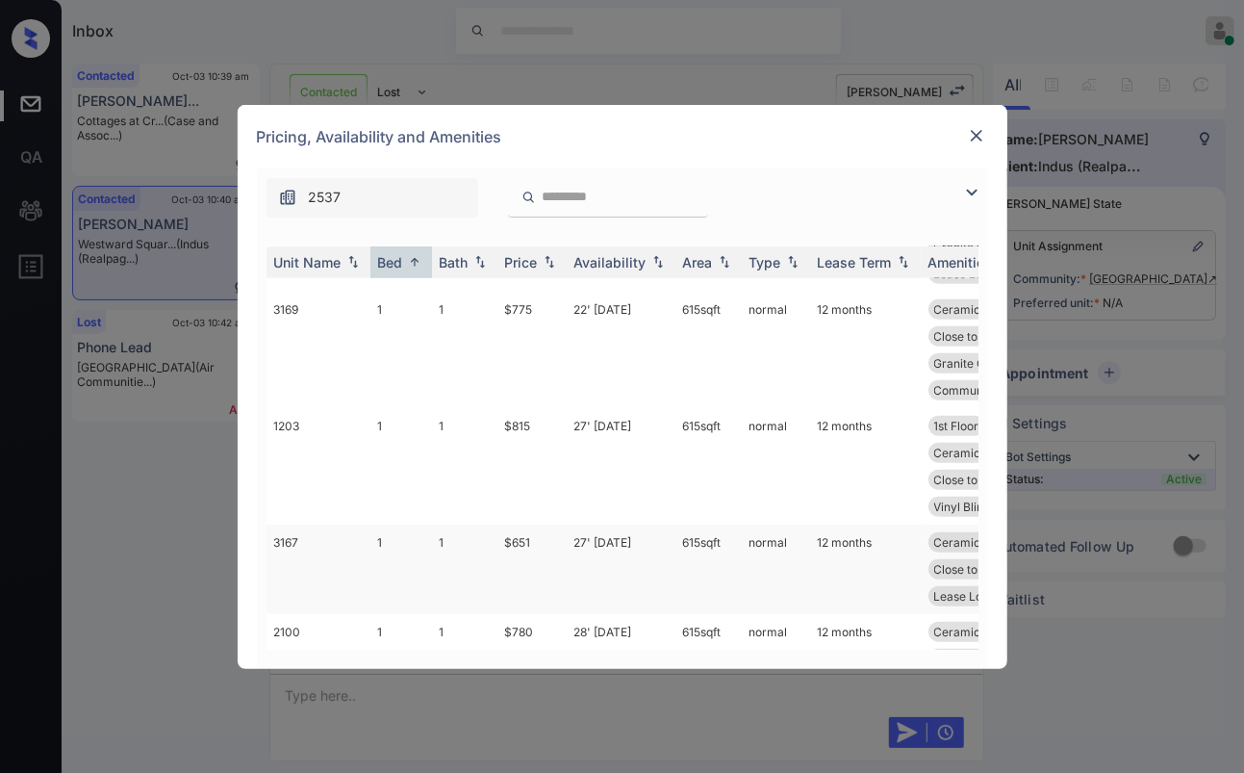
scroll to position [839, 0]
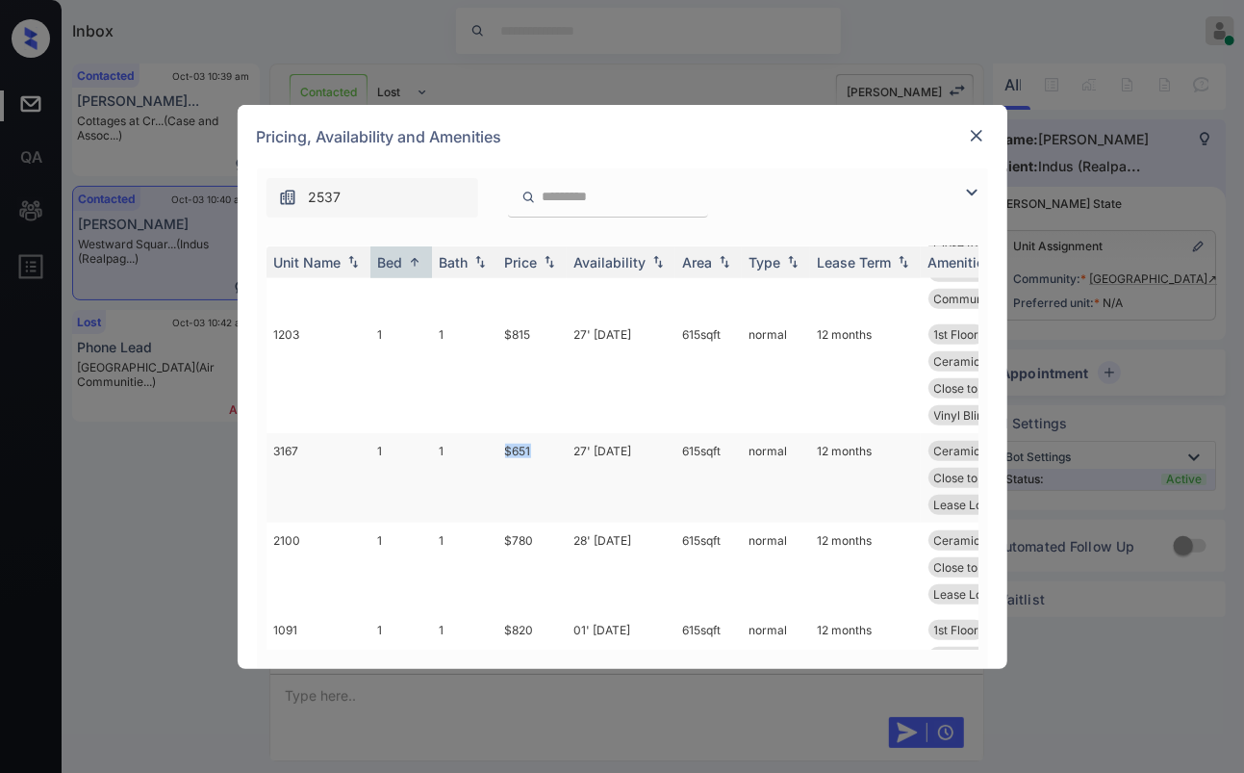
drag, startPoint x: 489, startPoint y: 426, endPoint x: 538, endPoint y: 425, distance: 49.1
click at [538, 433] on tr "3167 1 1 $651 27' Sep 25 615 sqft normal 12 months Ceramic Tile Ki... Close to …" at bounding box center [770, 478] width 1006 height 90
copy tr "$651"
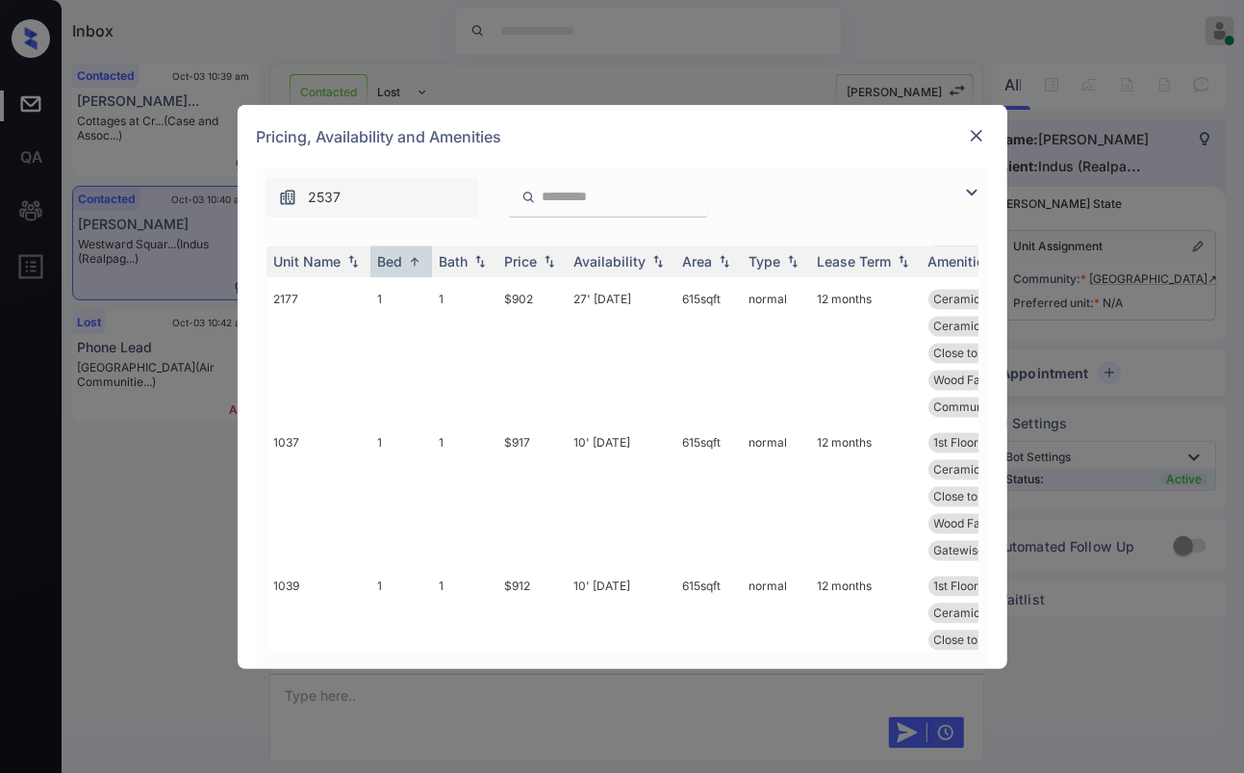
scroll to position [2245, 0]
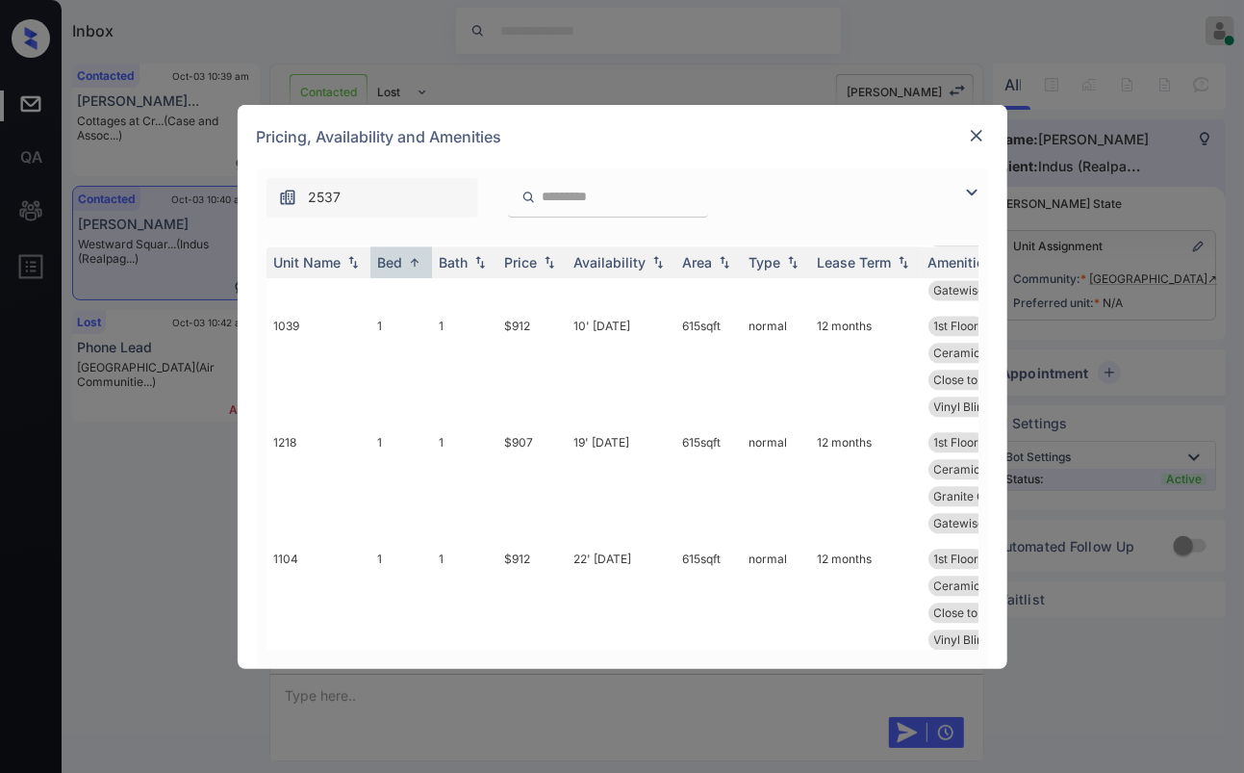
copy tr "$651"
click at [967, 126] on img at bounding box center [976, 135] width 19 height 19
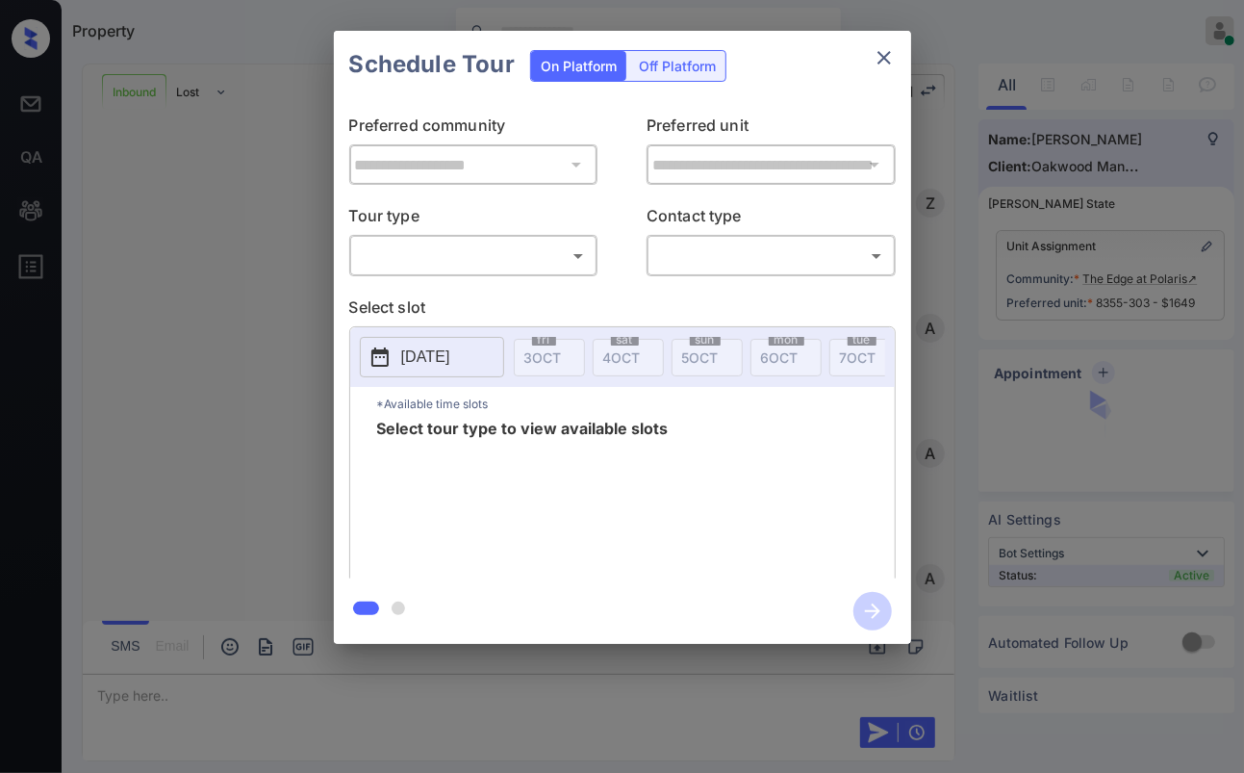
scroll to position [713, 0]
click at [521, 241] on body "Property [PERSON_NAME] [PERSON_NAME] Online Set yourself offline Set yourself o…" at bounding box center [622, 386] width 1244 height 773
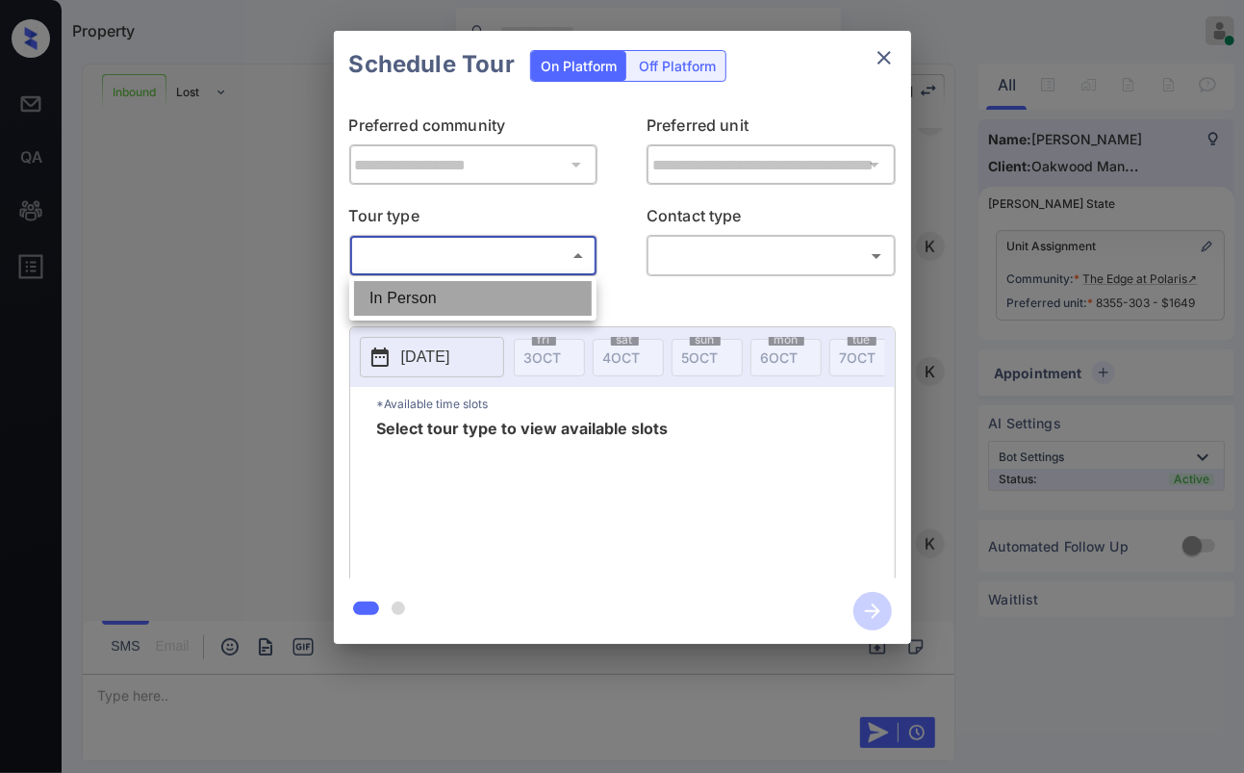
click at [420, 287] on li "In Person" at bounding box center [473, 298] width 238 height 35
type input "********"
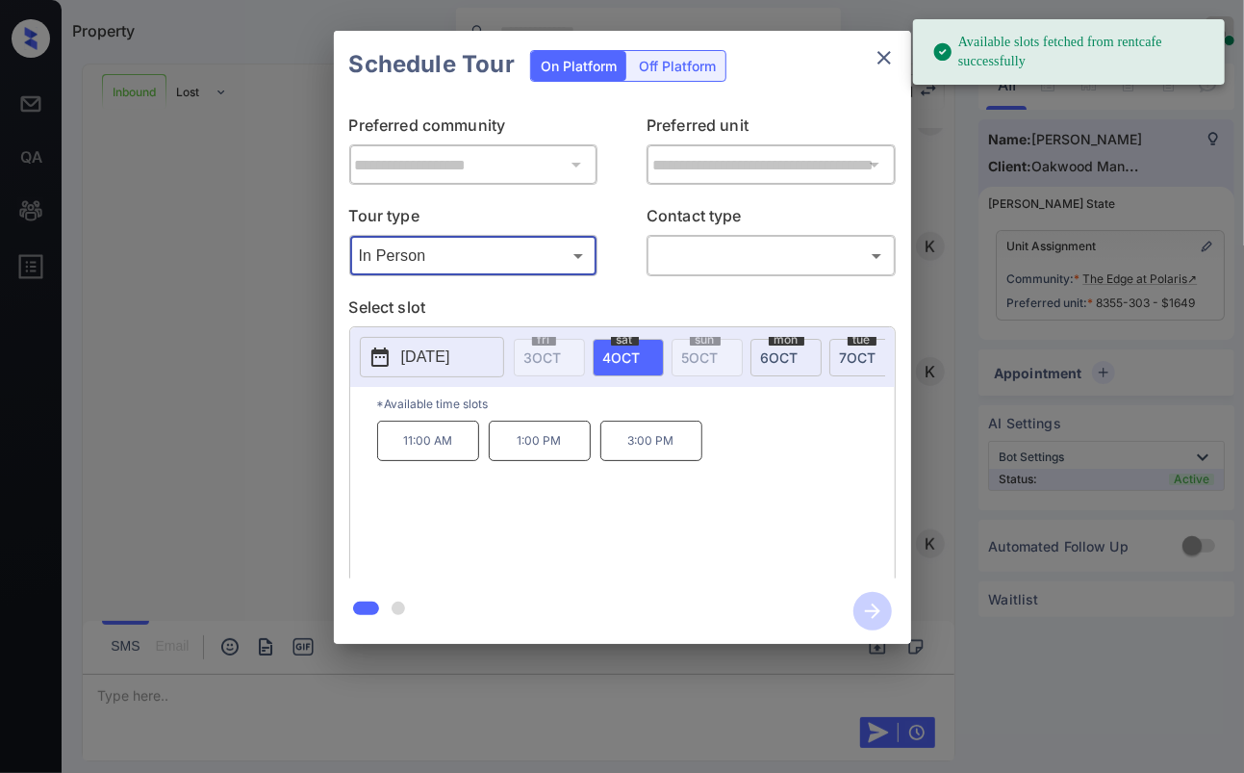
click at [411, 364] on p "[DATE]" at bounding box center [425, 357] width 49 height 23
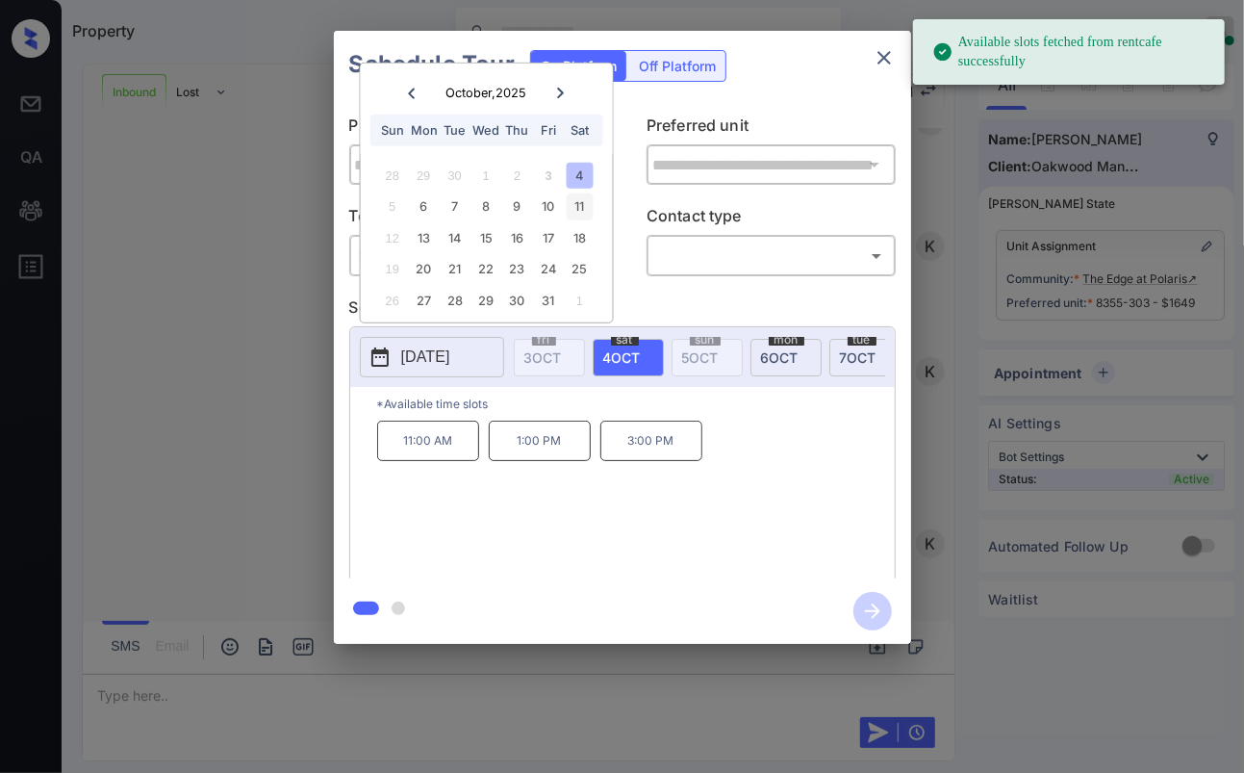
click at [577, 207] on div "11" at bounding box center [580, 206] width 26 height 26
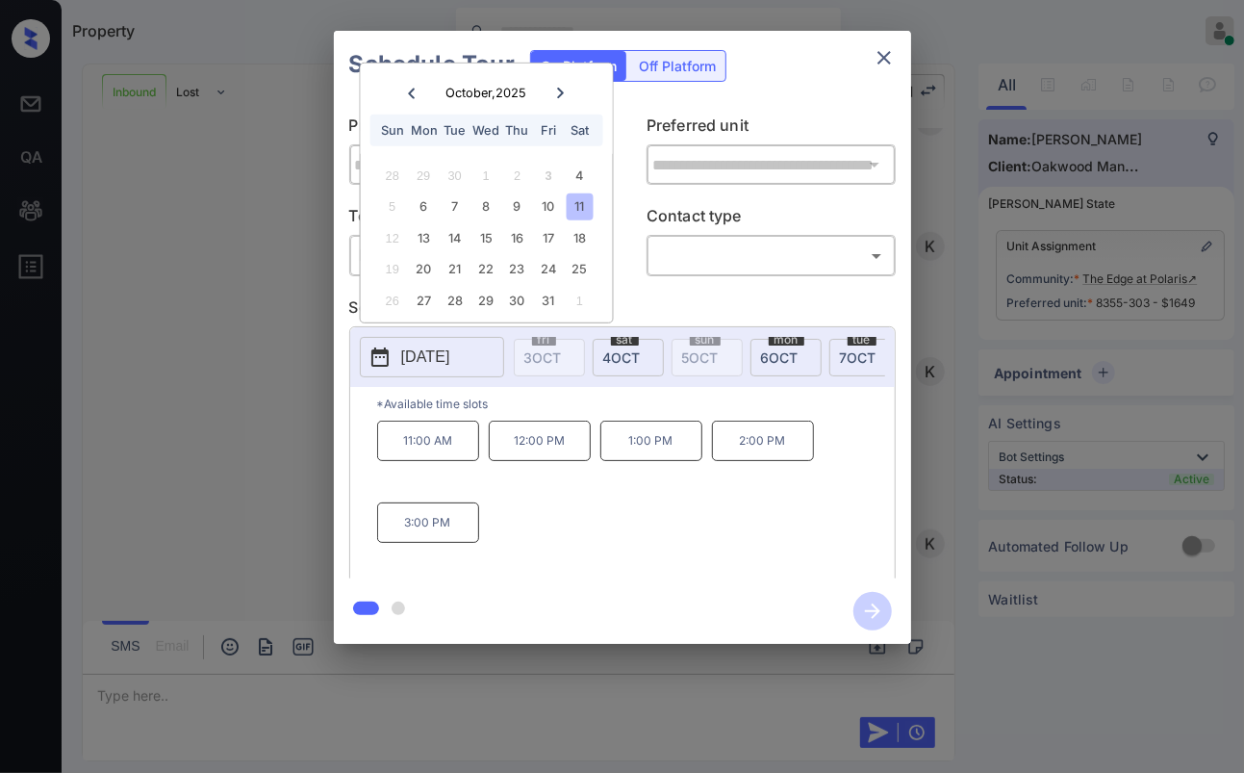
click at [878, 48] on icon "close" at bounding box center [884, 57] width 23 height 23
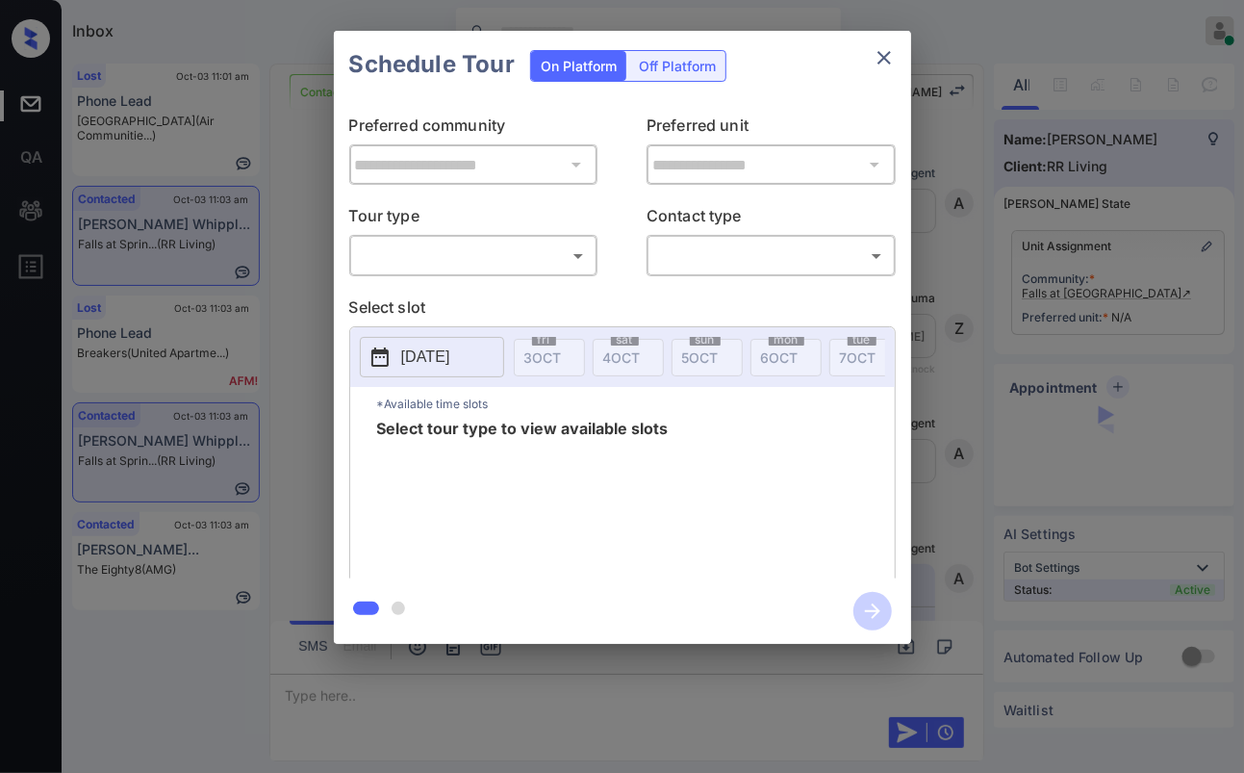
scroll to position [1616, 0]
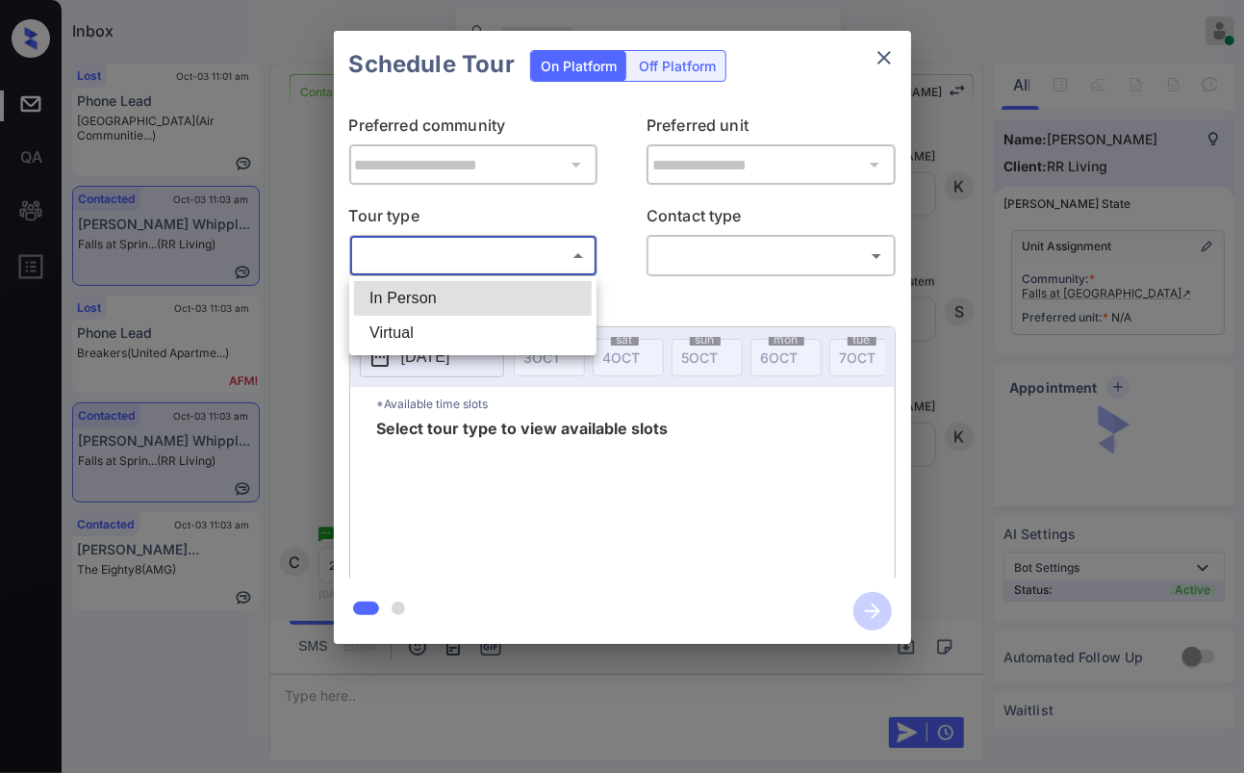
click at [427, 250] on body "Inbox [PERSON_NAME] [PERSON_NAME] Online Set yourself offline Set yourself on b…" at bounding box center [622, 386] width 1244 height 773
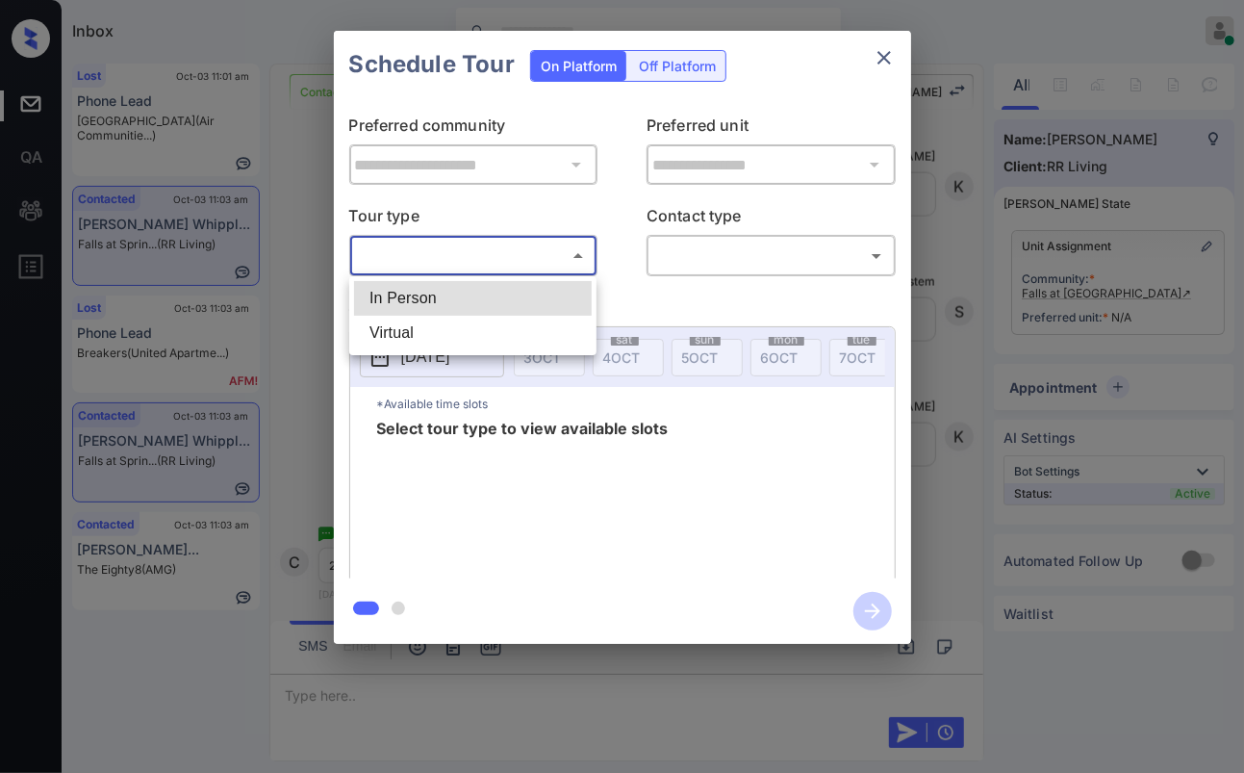
click at [877, 51] on div at bounding box center [622, 386] width 1244 height 773
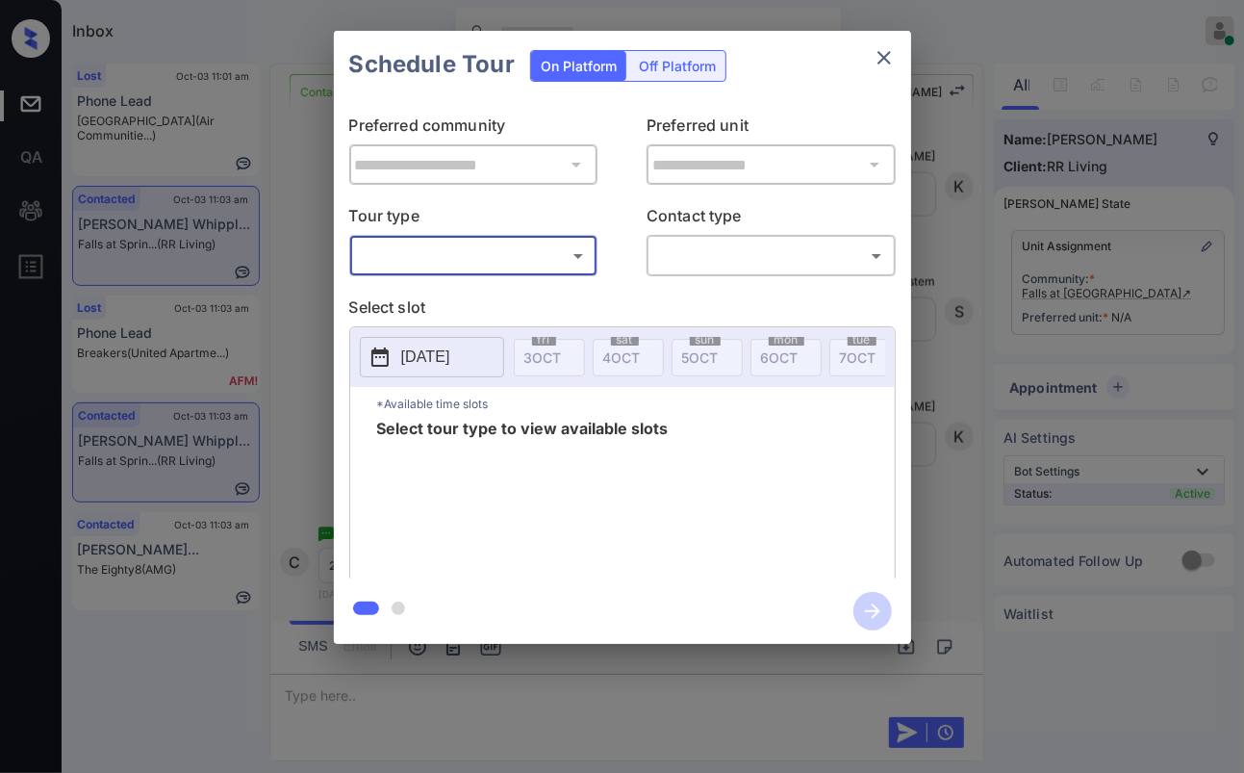
click at [1207, 248] on div "**********" at bounding box center [622, 337] width 1244 height 675
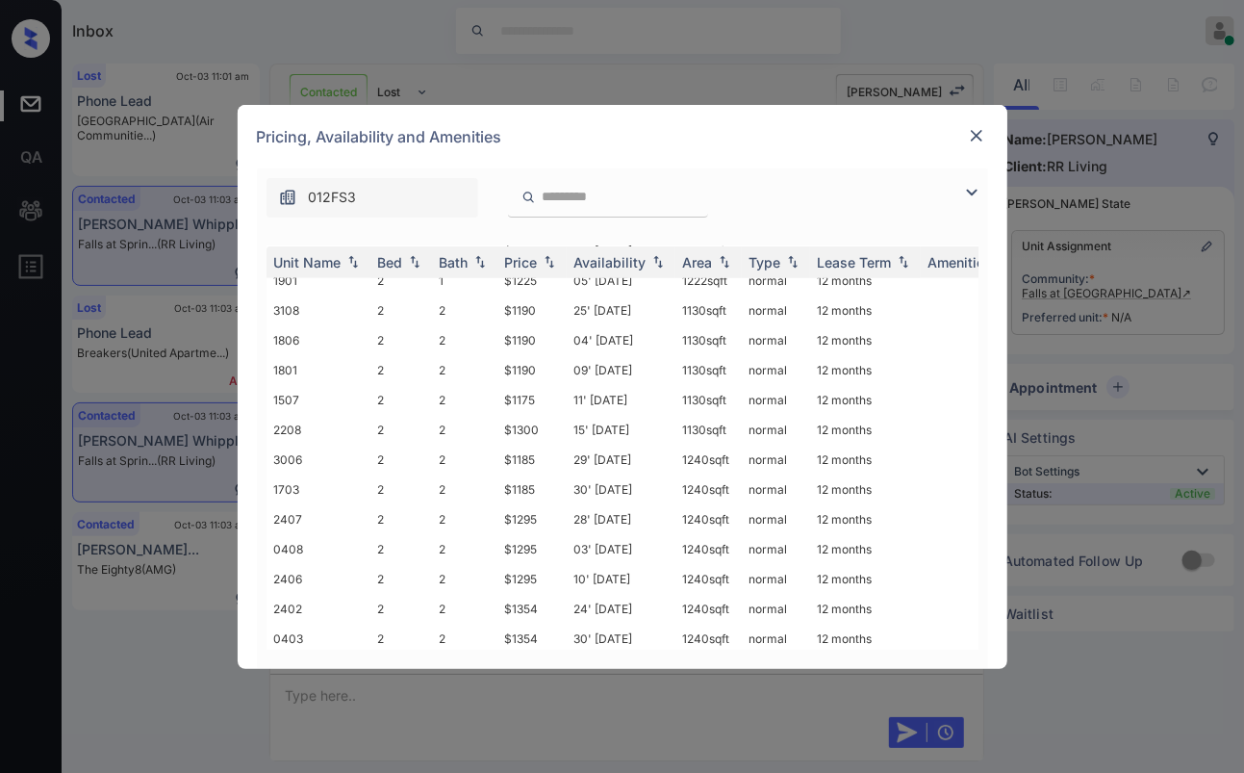
scroll to position [604, 0]
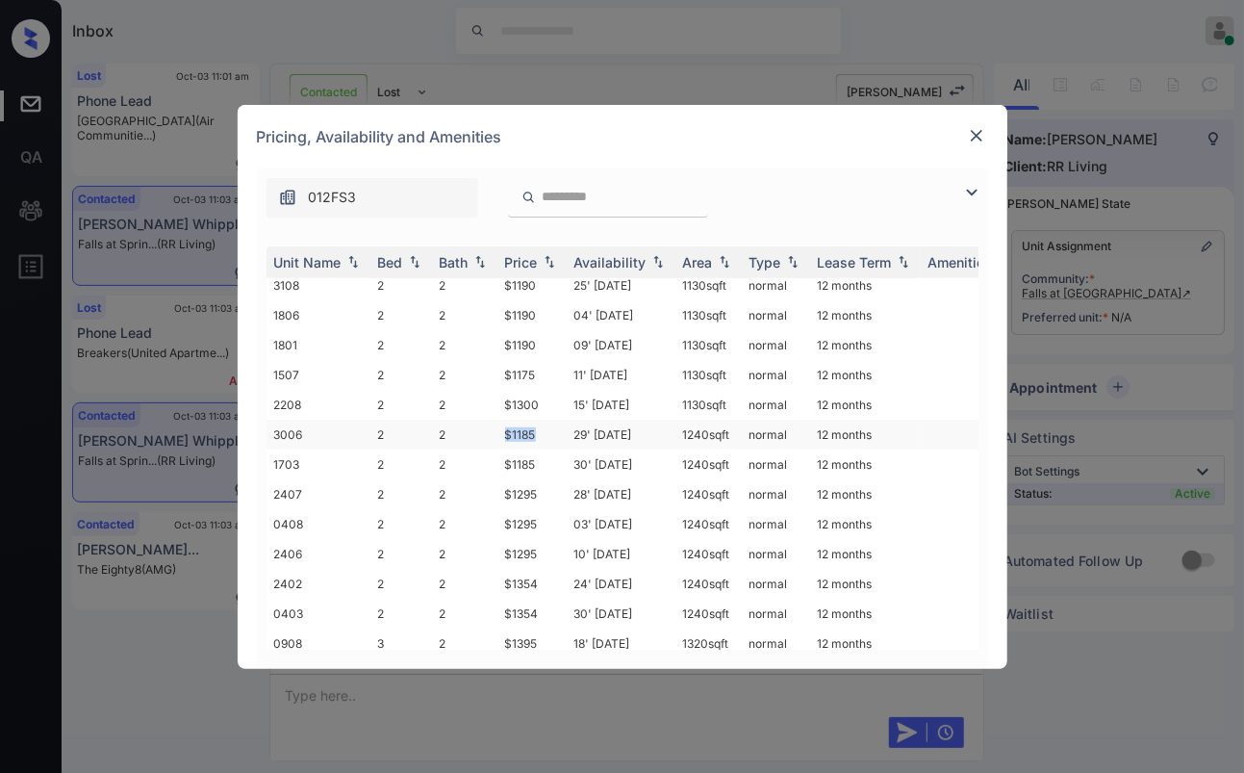
drag, startPoint x: 497, startPoint y: 403, endPoint x: 537, endPoint y: 406, distance: 40.5
click at [537, 420] on td "$1185" at bounding box center [532, 435] width 69 height 30
copy td "$1185"
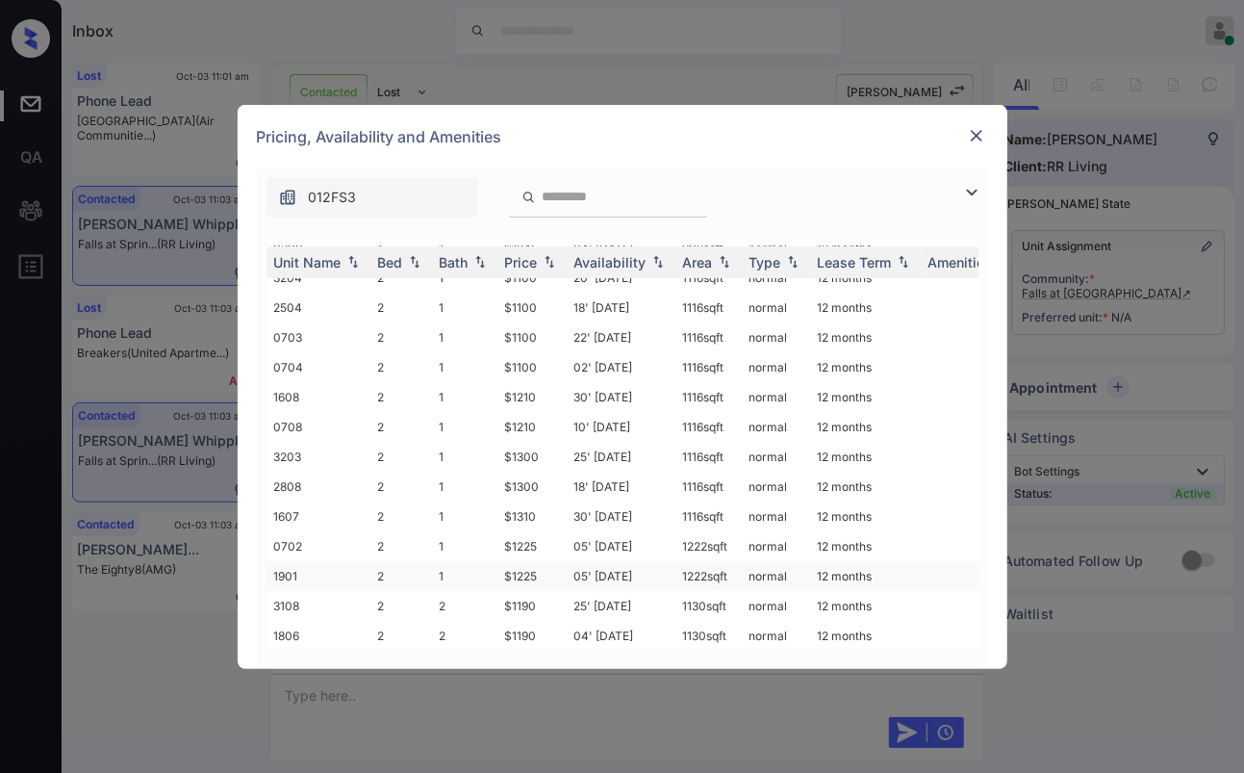
scroll to position [177, 0]
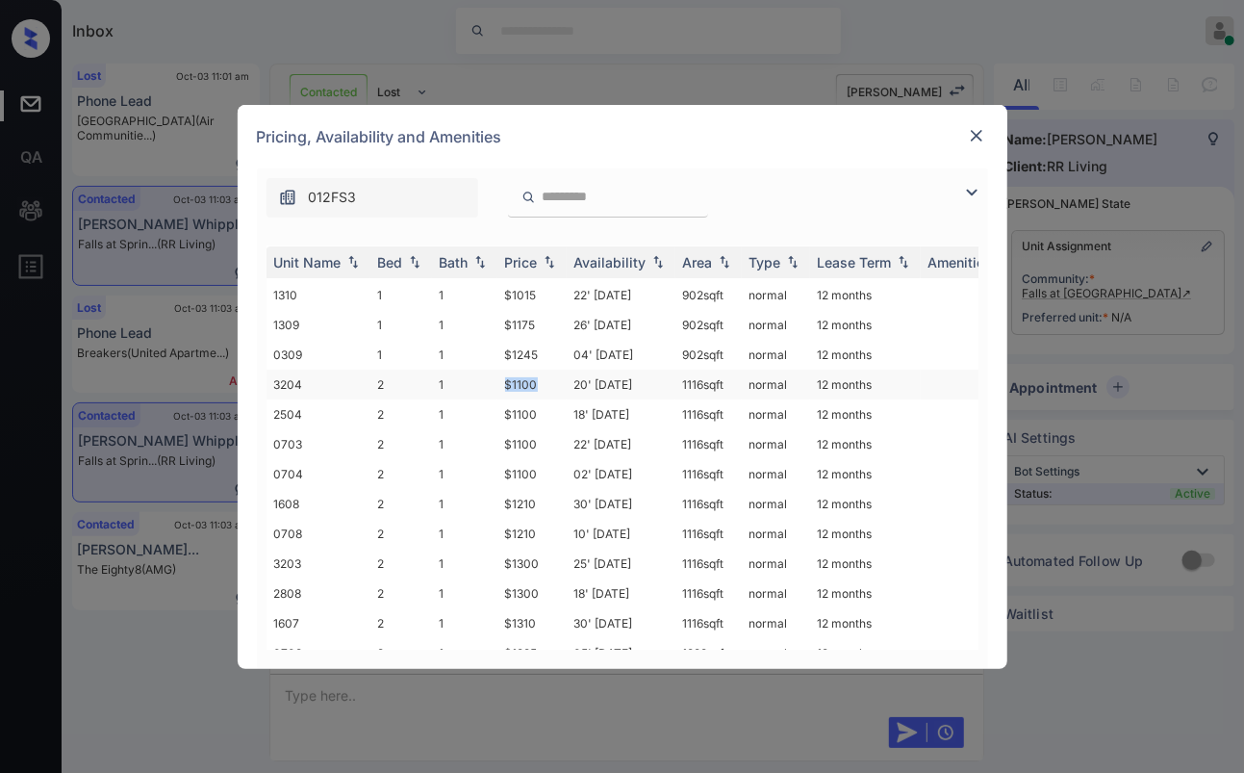
drag, startPoint x: 505, startPoint y: 373, endPoint x: 555, endPoint y: 373, distance: 50.0
click at [555, 373] on td "$1100" at bounding box center [532, 385] width 69 height 30
copy td "$1100"
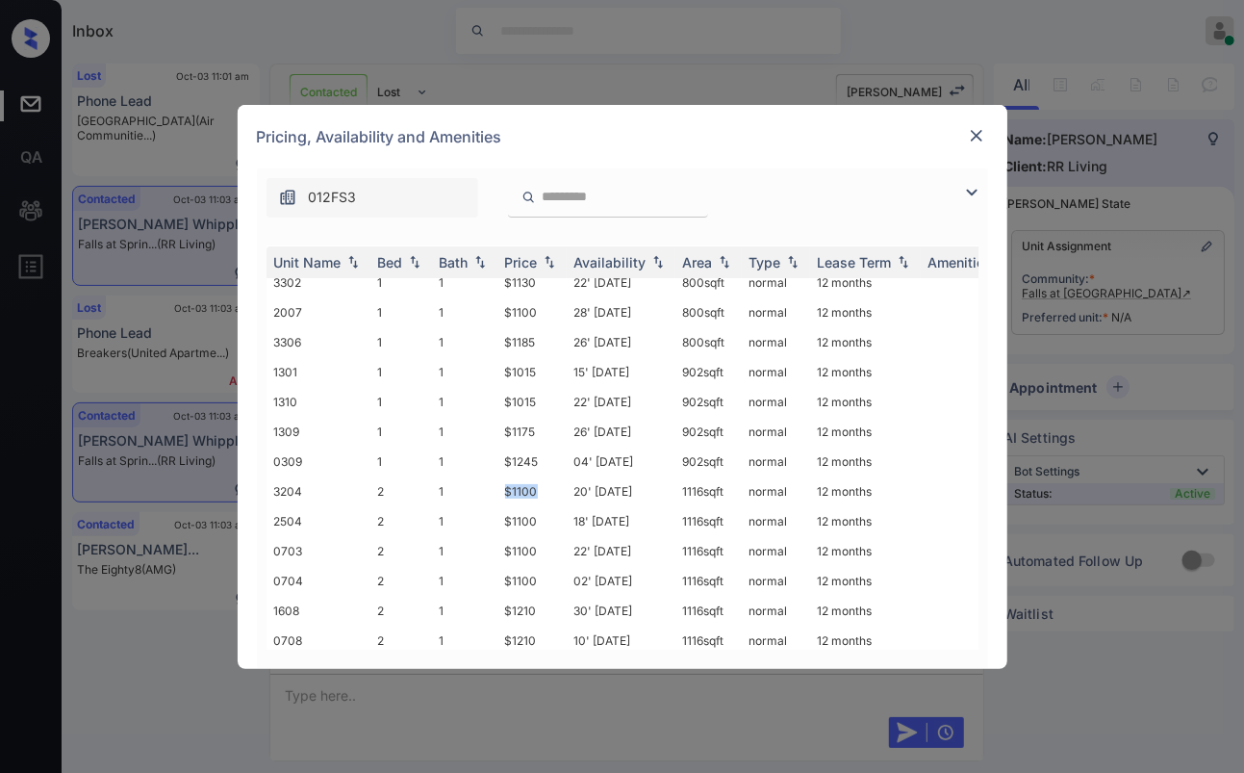
scroll to position [69, 0]
click at [972, 139] on img at bounding box center [976, 135] width 19 height 19
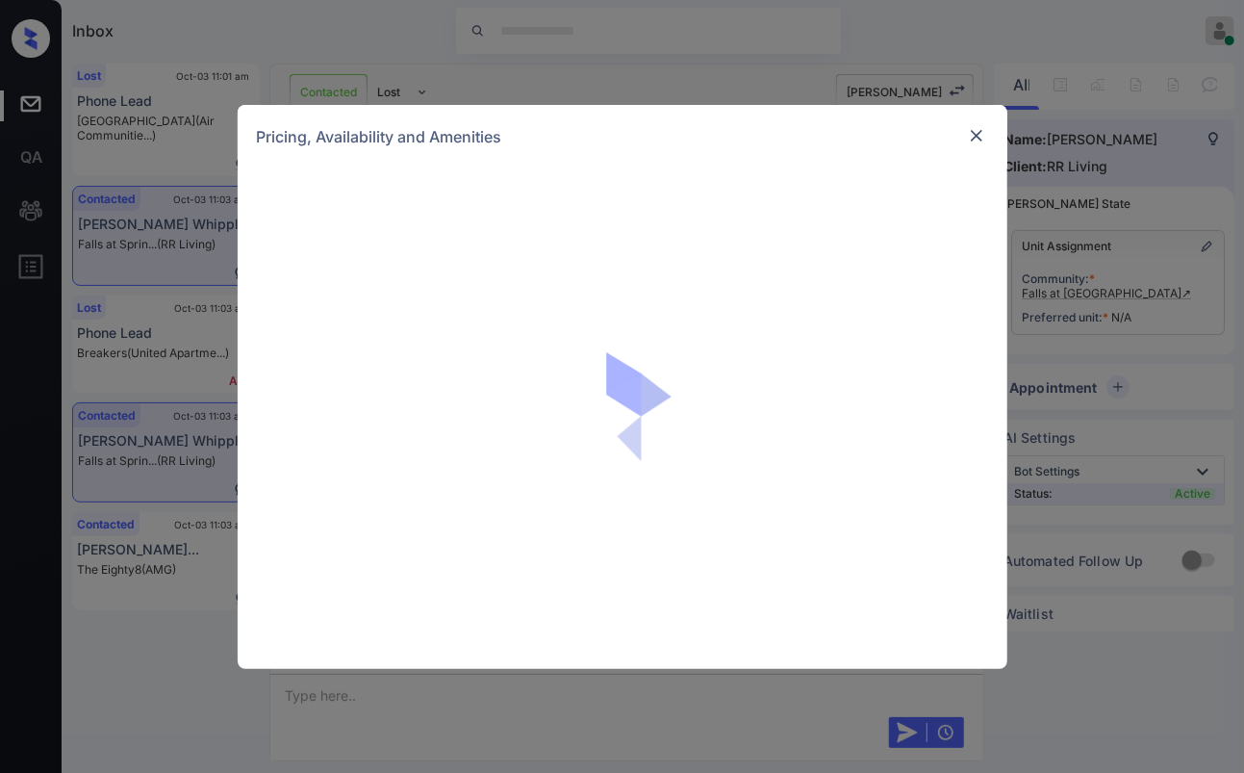
scroll to position [1509, 0]
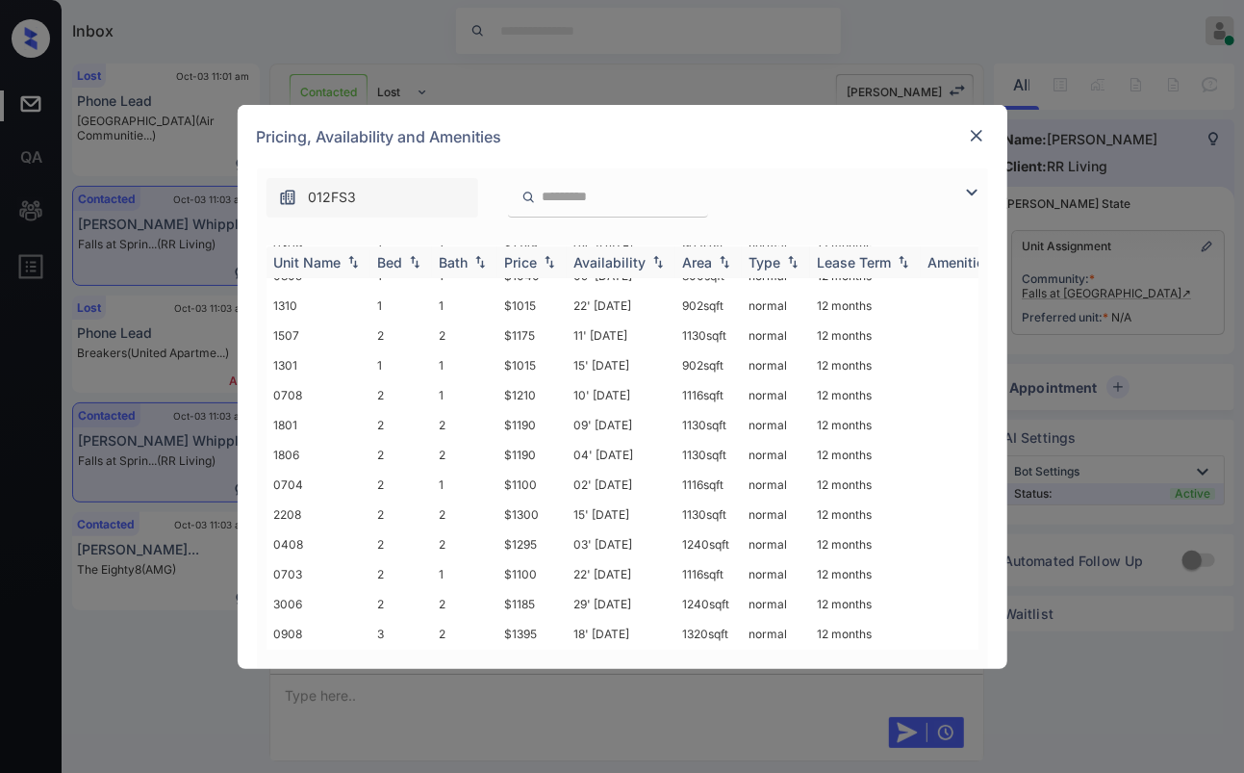
click at [464, 269] on div "Bath" at bounding box center [454, 262] width 29 height 16
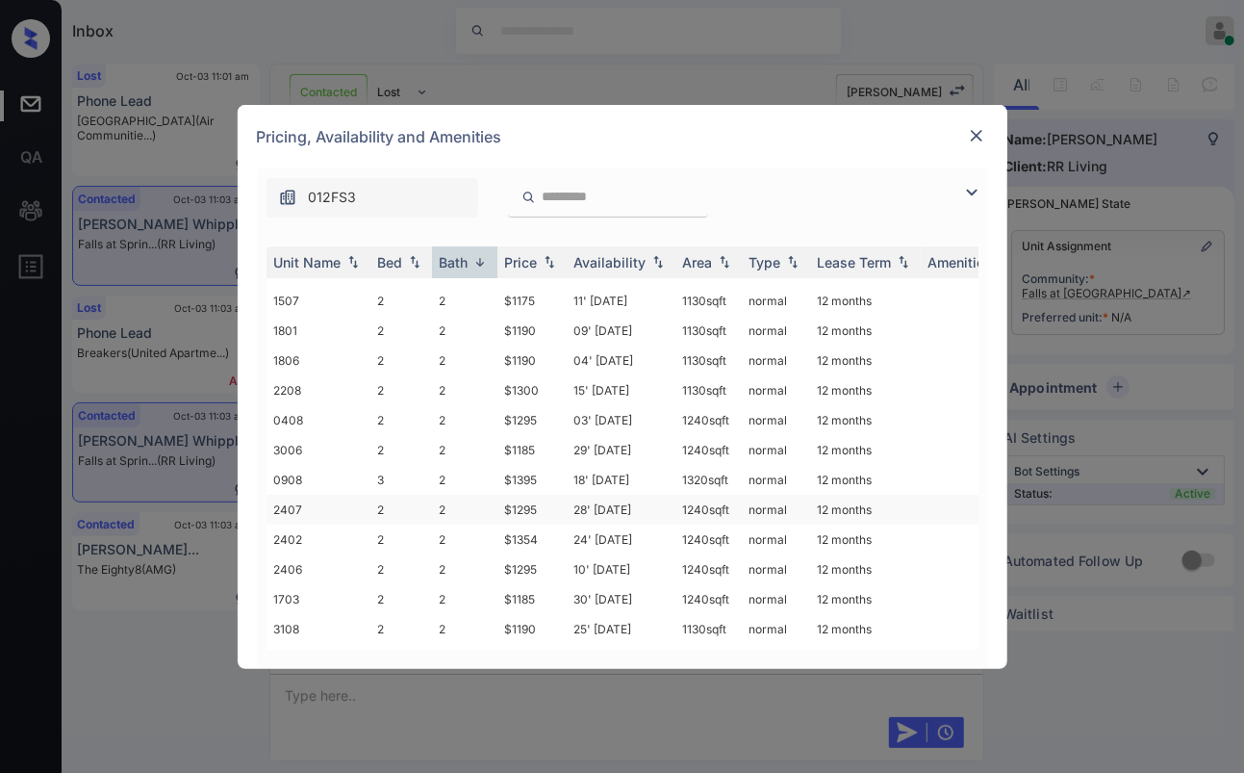
scroll to position [0, 0]
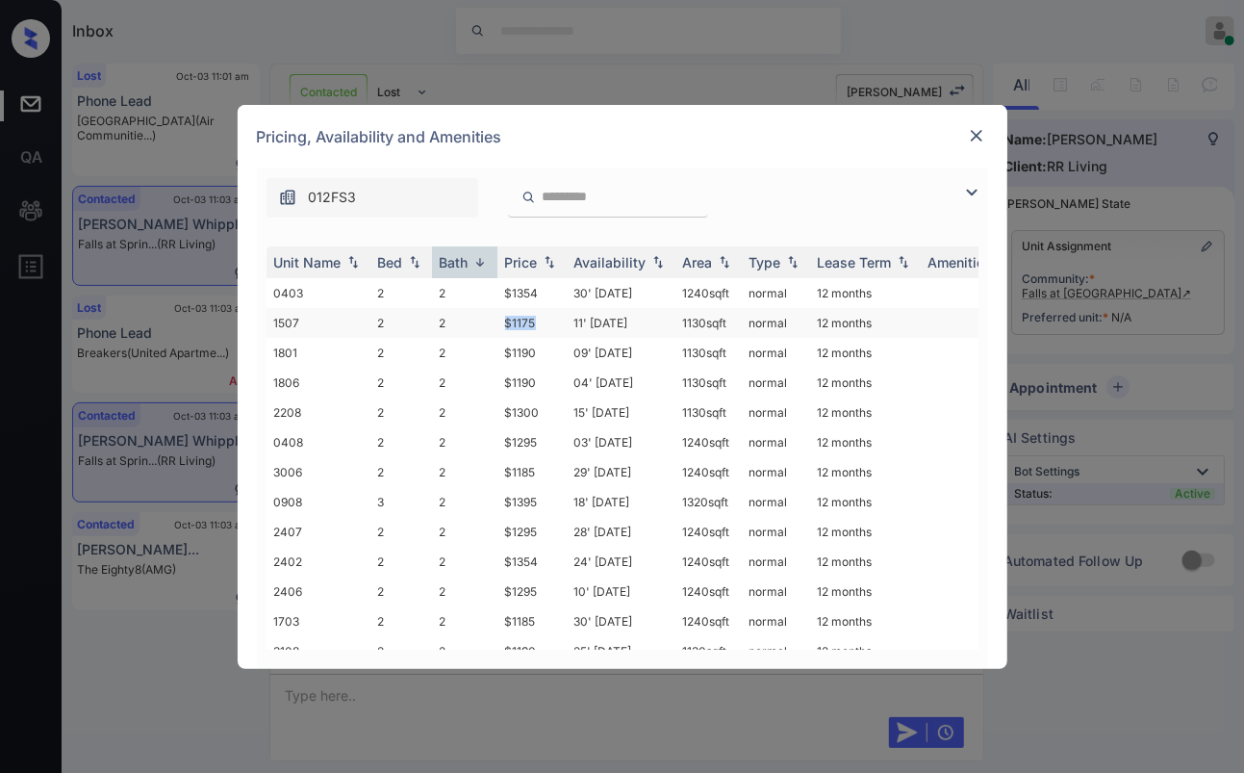
drag, startPoint x: 498, startPoint y: 321, endPoint x: 546, endPoint y: 321, distance: 48.1
click at [546, 321] on td "$1175" at bounding box center [532, 323] width 69 height 30
click at [578, 330] on td "11' [DATE]" at bounding box center [621, 323] width 109 height 30
click at [592, 352] on tbody "0403 2 2 $1354 30' Jul 25 1240 sqft normal 12 months 1507 2 2 $1175 11' Oct 25 …" at bounding box center [770, 770] width 1006 height 985
copy tbody "1' Oct 25 1130 sqft normal 12 months 1801 2 2 $1190 09'"
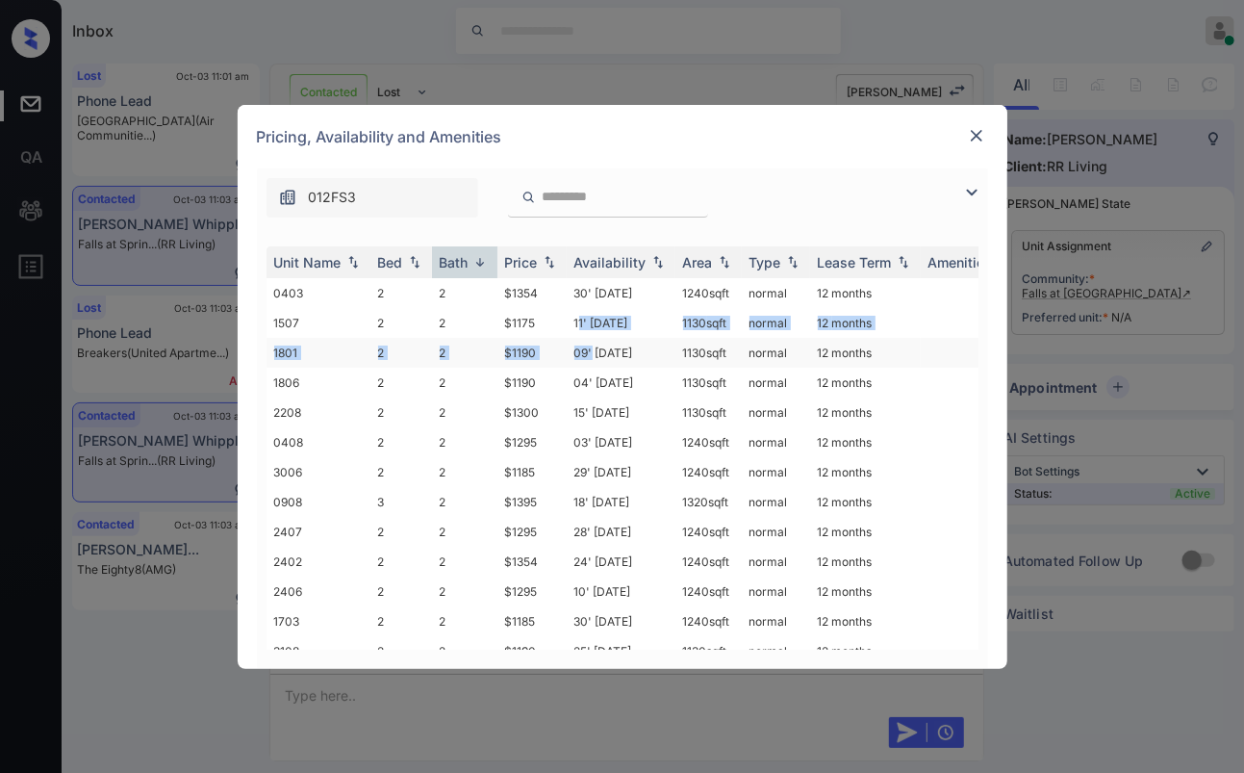
click at [503, 342] on td "$1190" at bounding box center [532, 353] width 69 height 30
drag, startPoint x: 500, startPoint y: 318, endPoint x: 538, endPoint y: 322, distance: 37.8
click at [538, 322] on td "$1175" at bounding box center [532, 323] width 69 height 30
copy td "$1175"
click at [973, 136] on img at bounding box center [976, 135] width 19 height 19
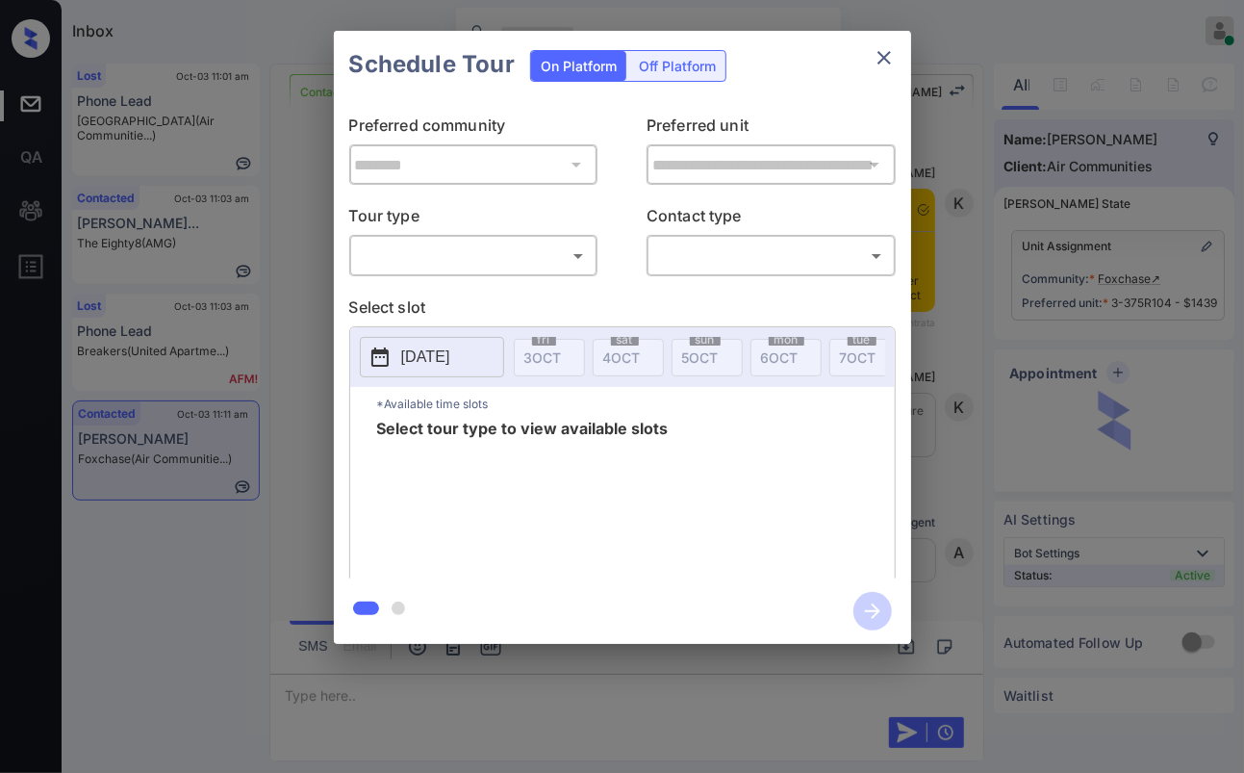
scroll to position [2056, 0]
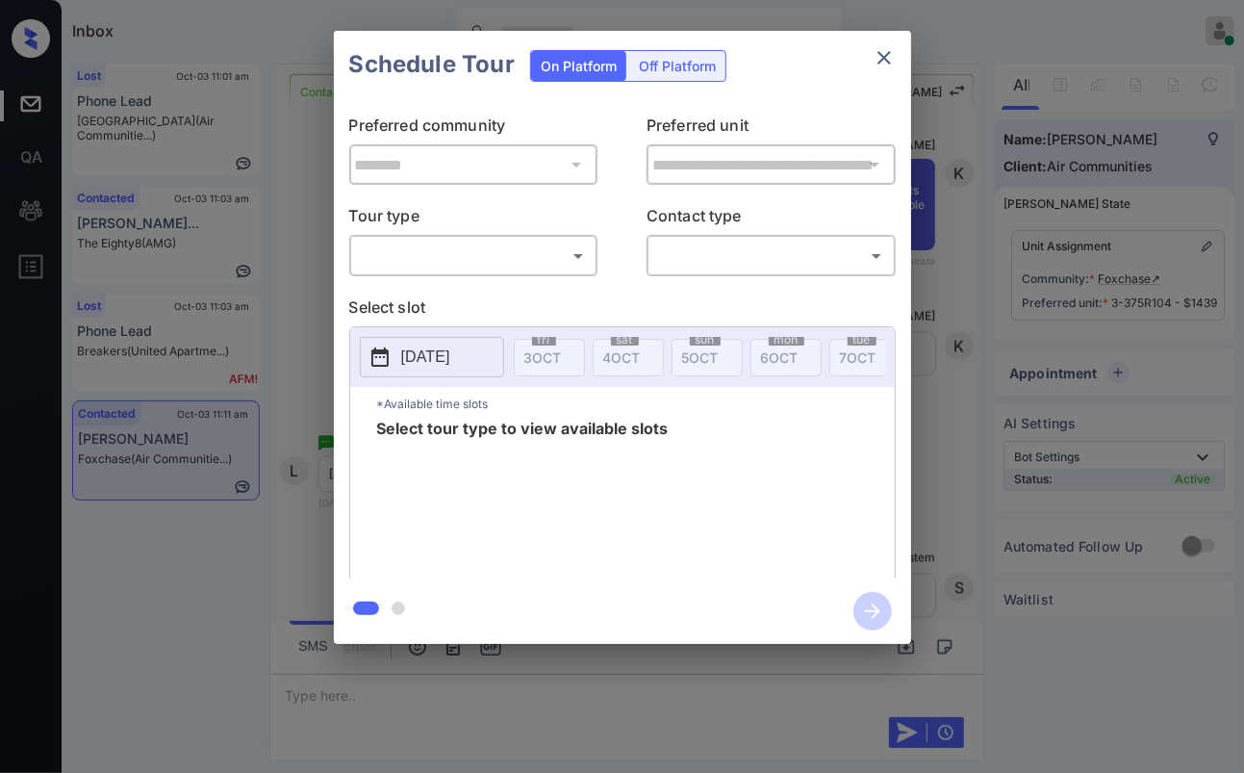
click at [408, 254] on body "Inbox [PERSON_NAME] [PERSON_NAME] Online Set yourself offline Set yourself on b…" at bounding box center [622, 386] width 1244 height 773
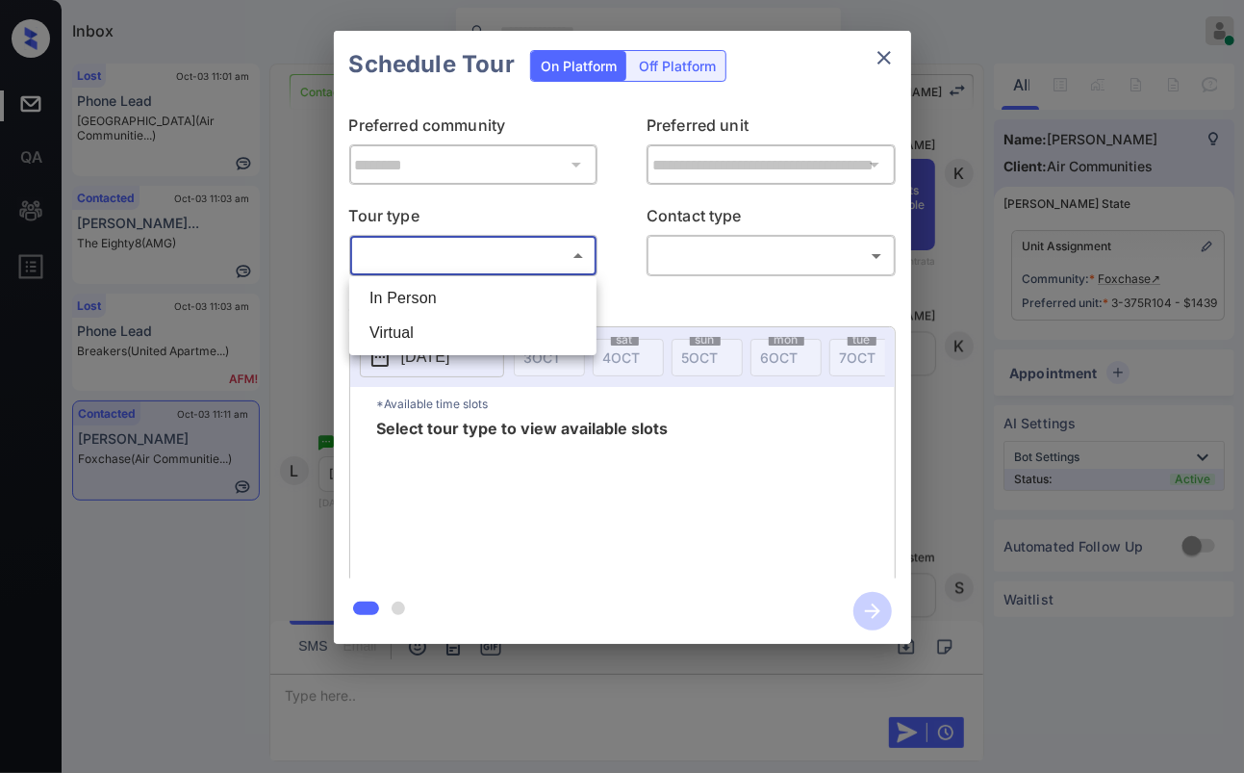
click at [445, 294] on li "In Person" at bounding box center [473, 298] width 238 height 35
type input "********"
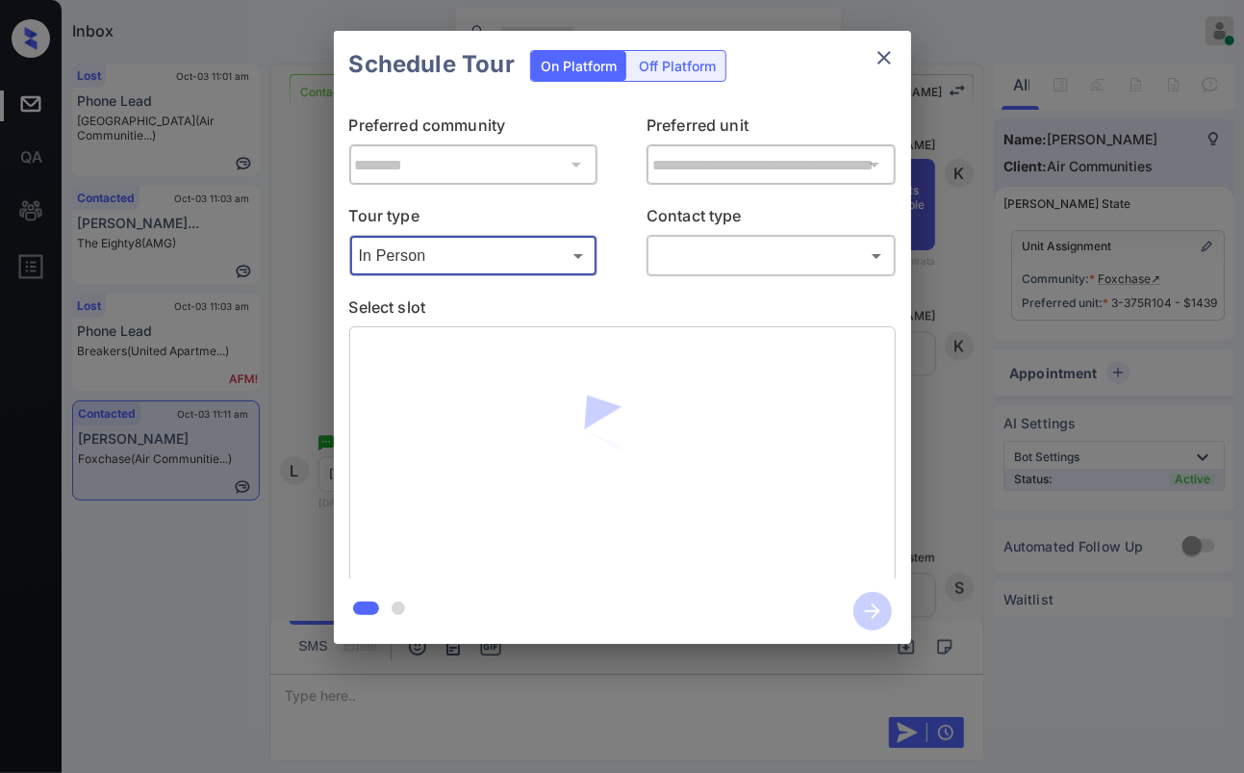
click at [878, 53] on icon "close" at bounding box center [884, 57] width 23 height 23
